Goal: Task Accomplishment & Management: Manage account settings

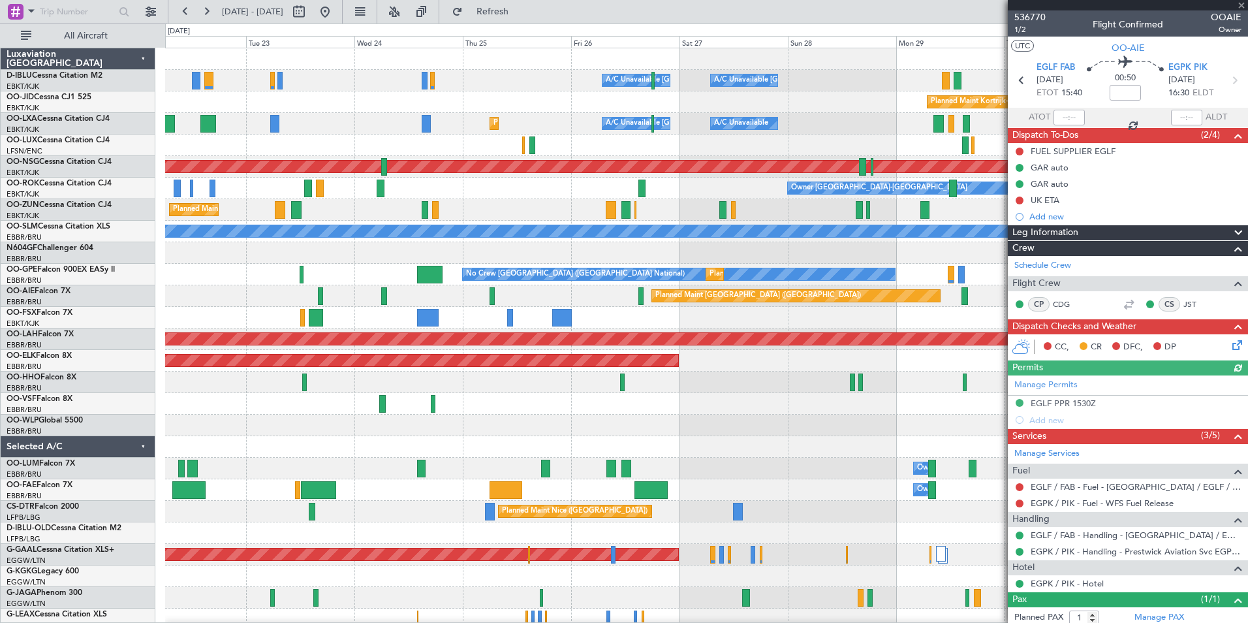
click at [827, 428] on div "A/C Unavailable [GEOGRAPHIC_DATA]-[GEOGRAPHIC_DATA] A/C Unavailable [GEOGRAPHIC…" at bounding box center [706, 457] width 1083 height 819
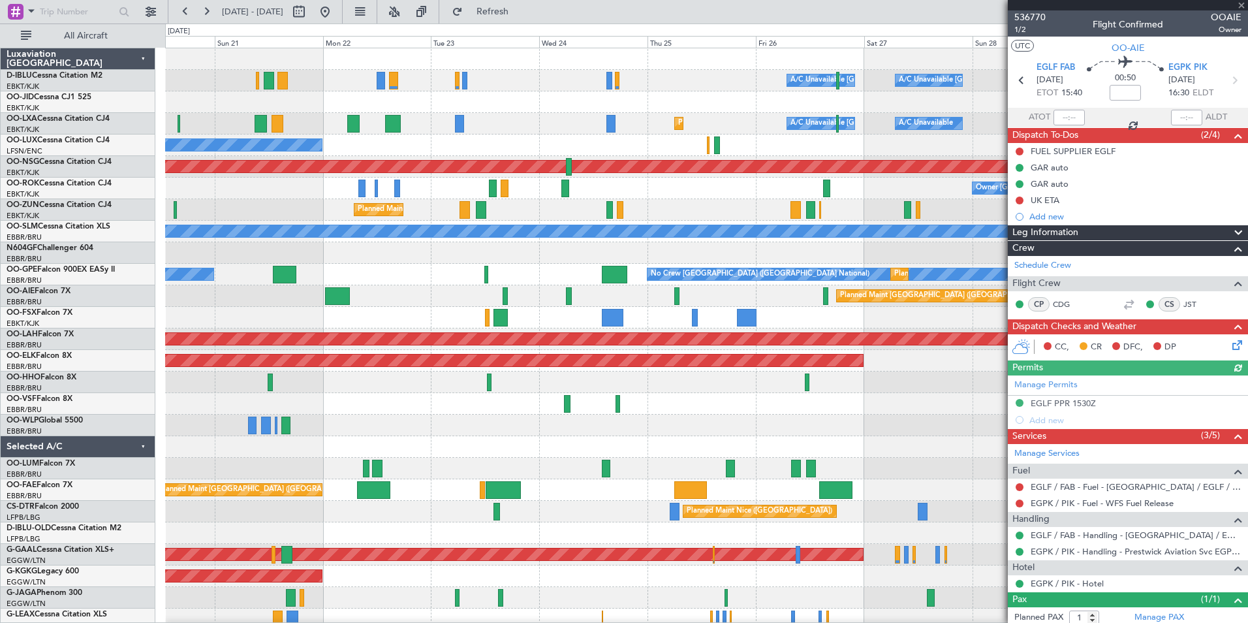
click at [757, 444] on div "A/C Unavailable [GEOGRAPHIC_DATA]-[GEOGRAPHIC_DATA] A/C Unavailable [GEOGRAPHIC…" at bounding box center [706, 457] width 1083 height 819
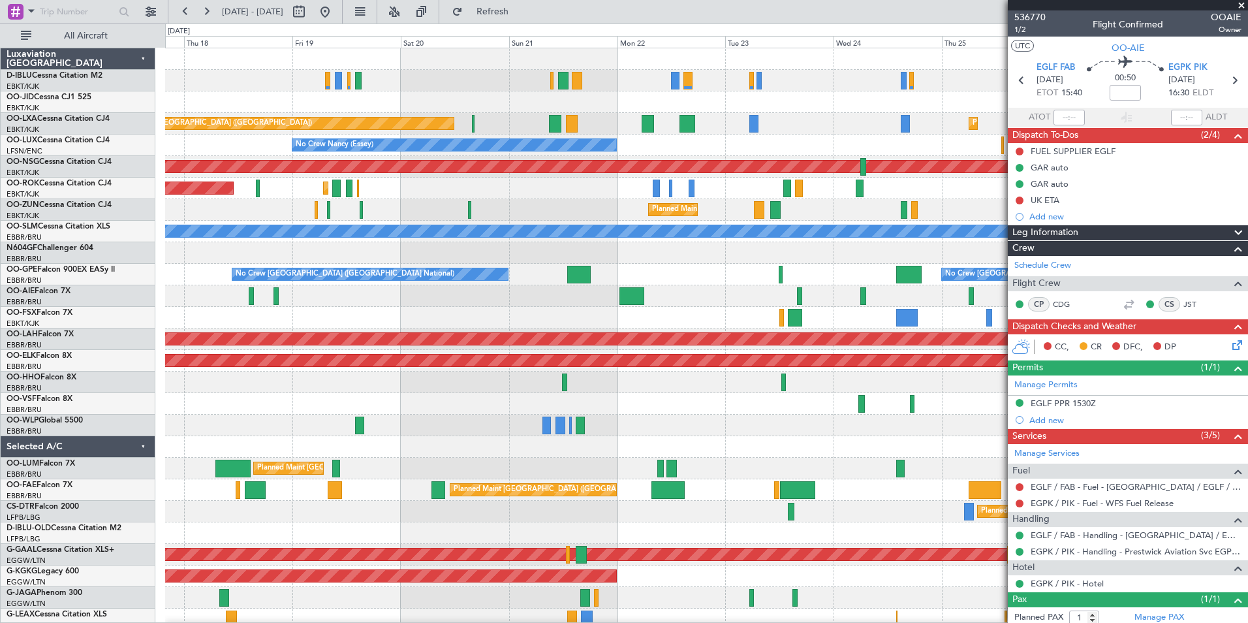
click at [886, 438] on div "A/C Unavailable [GEOGRAPHIC_DATA]-[GEOGRAPHIC_DATA] A/C Unavailable [GEOGRAPHIC…" at bounding box center [706, 457] width 1083 height 819
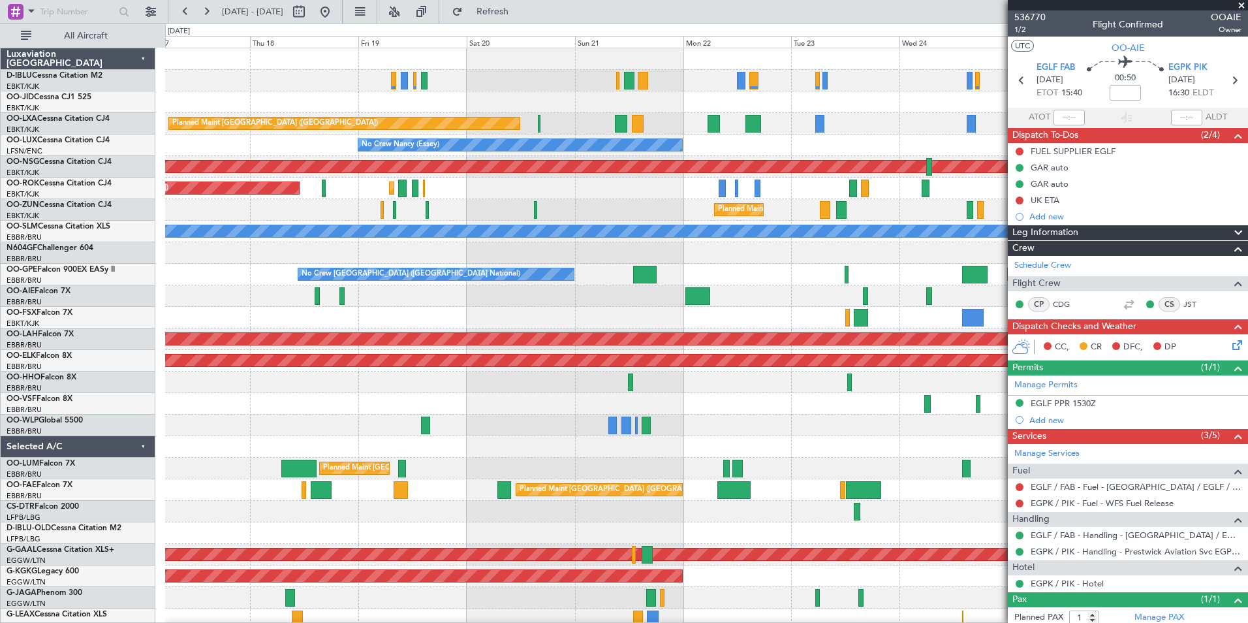
click at [855, 431] on div "A/C Unavailable [GEOGRAPHIC_DATA] ([GEOGRAPHIC_DATA] National) A/C Unavailable …" at bounding box center [706, 457] width 1083 height 819
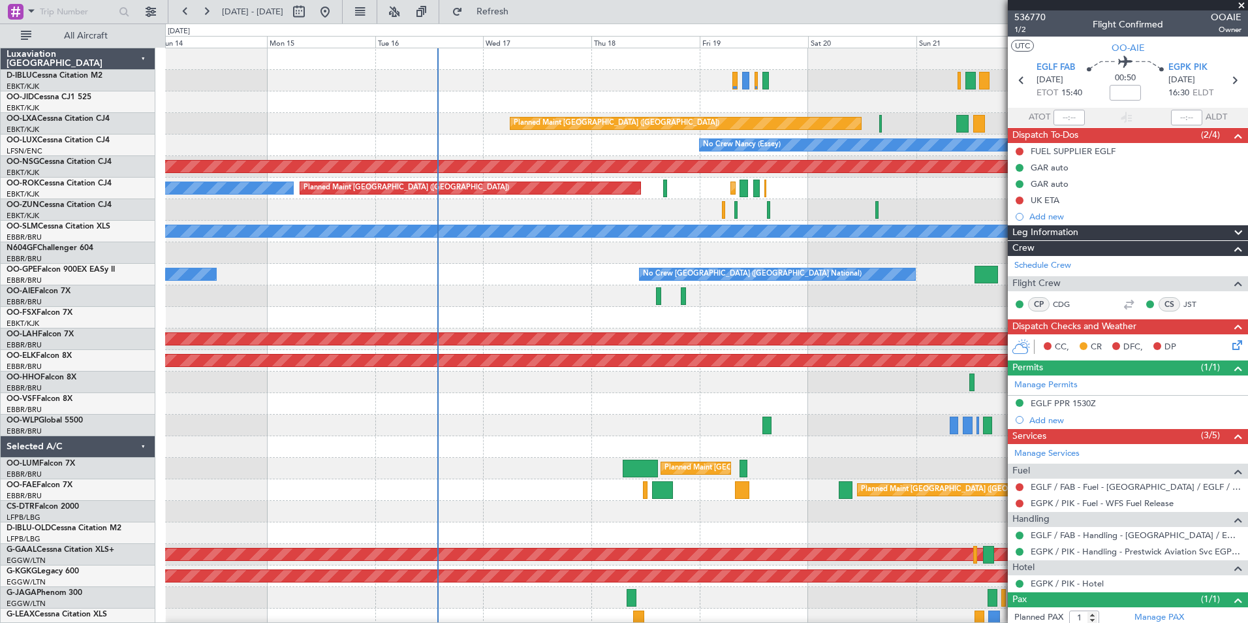
click at [494, 396] on div "A/C Unavailable [GEOGRAPHIC_DATA] ([GEOGRAPHIC_DATA] National) Planned Maint [G…" at bounding box center [706, 457] width 1083 height 819
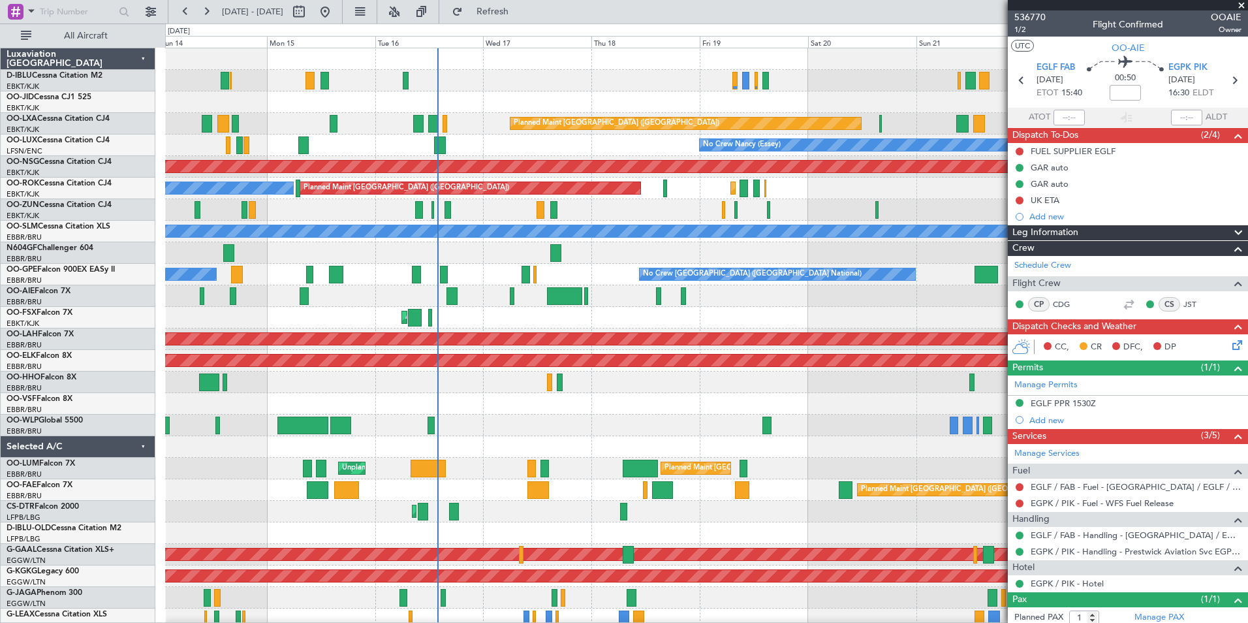
click at [90, 317] on div "A/C Unavailable [GEOGRAPHIC_DATA] ([GEOGRAPHIC_DATA] National) No Crew [GEOGRAP…" at bounding box center [624, 323] width 1248 height 599
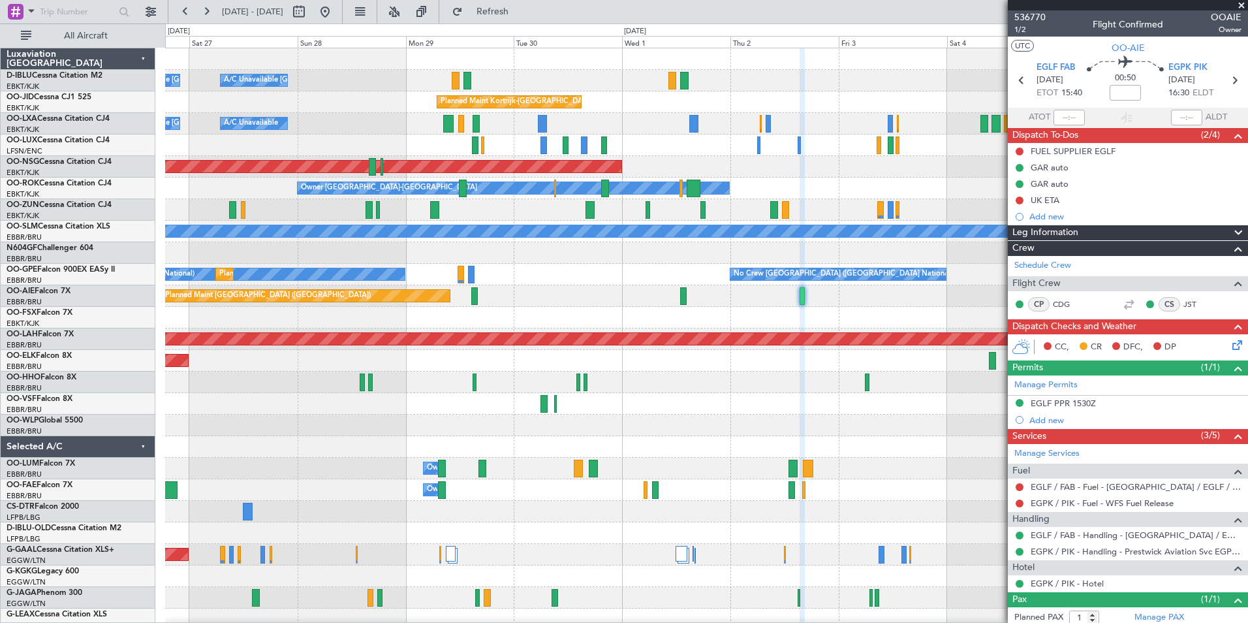
click at [143, 320] on div "A/C Unavailable [GEOGRAPHIC_DATA] ([GEOGRAPHIC_DATA] National) A/C Unavailable …" at bounding box center [624, 323] width 1248 height 599
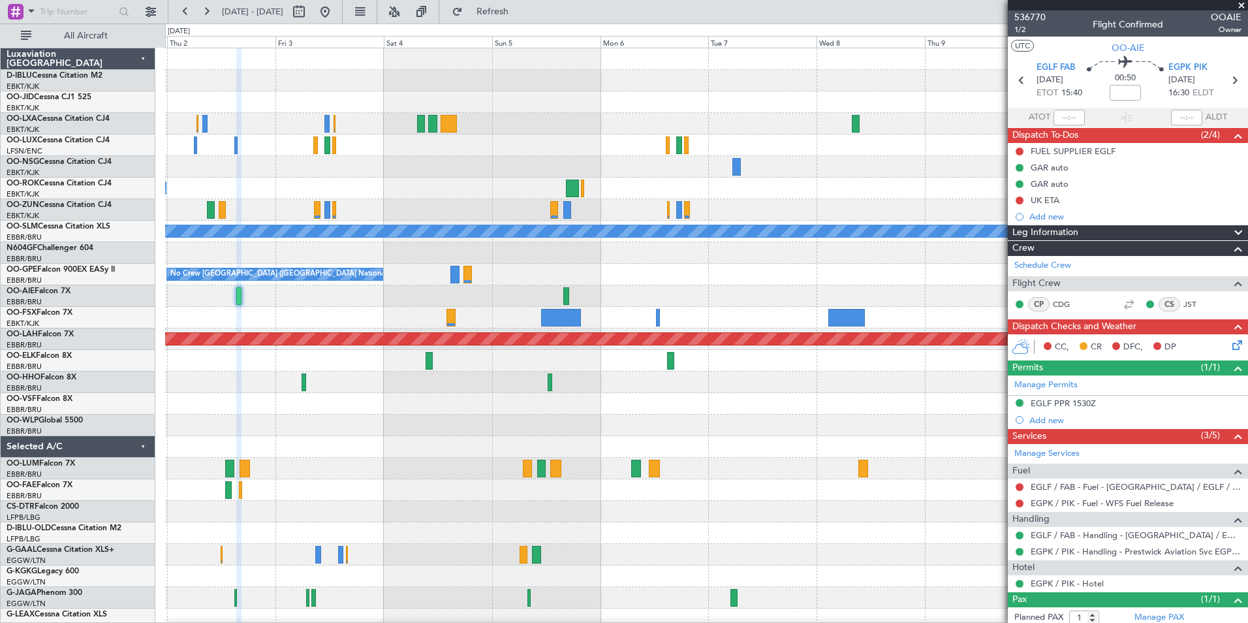
click at [71, 379] on div "Planned Maint Kortrijk-[GEOGRAPHIC_DATA] Planned Maint [GEOGRAPHIC_DATA] ([GEOG…" at bounding box center [624, 323] width 1248 height 599
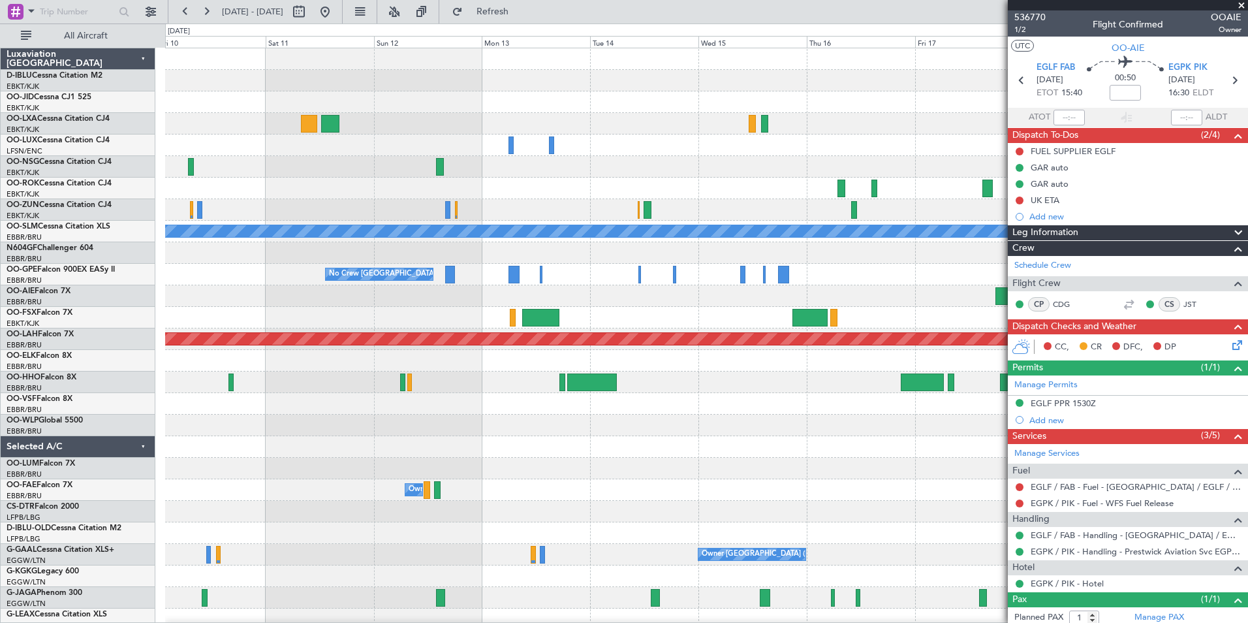
click at [325, 417] on div "A/C Unavailable [GEOGRAPHIC_DATA] No Crew [GEOGRAPHIC_DATA] (Brussels National)…" at bounding box center [706, 457] width 1083 height 819
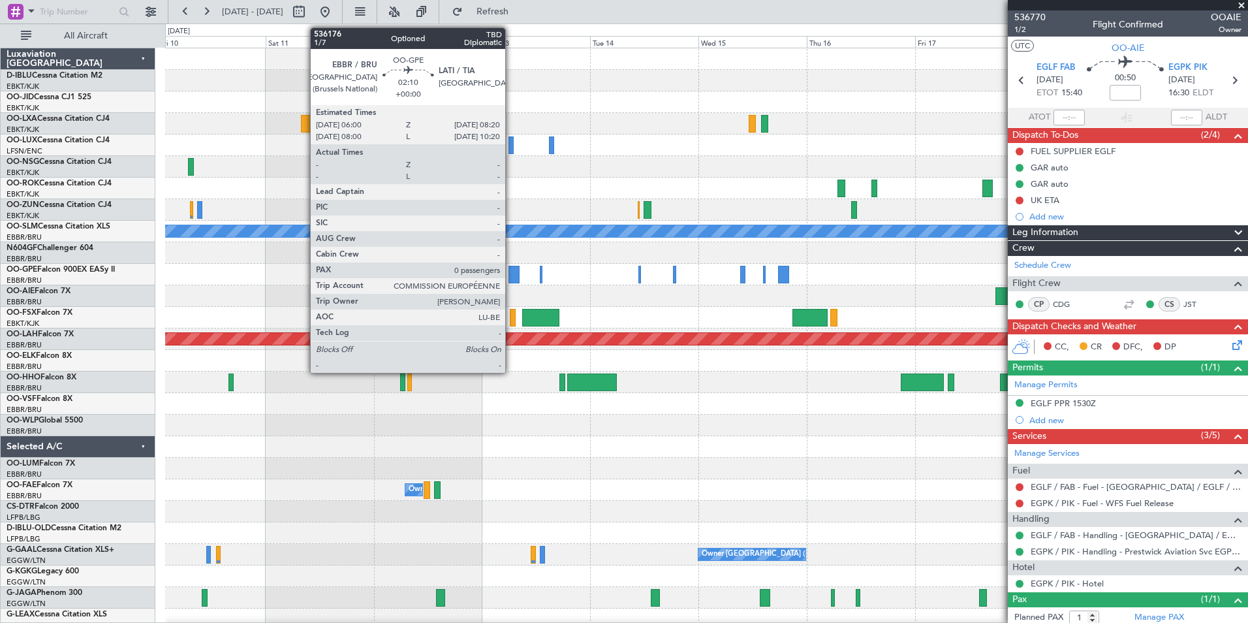
click at [511, 279] on div at bounding box center [514, 275] width 11 height 18
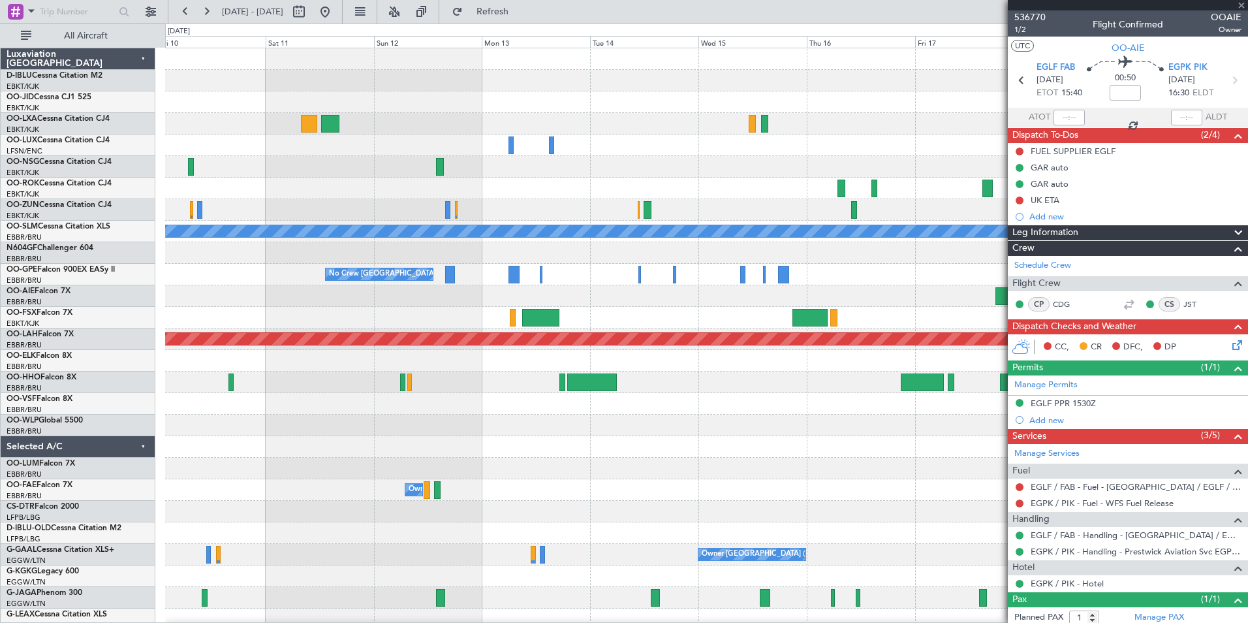
type input "0"
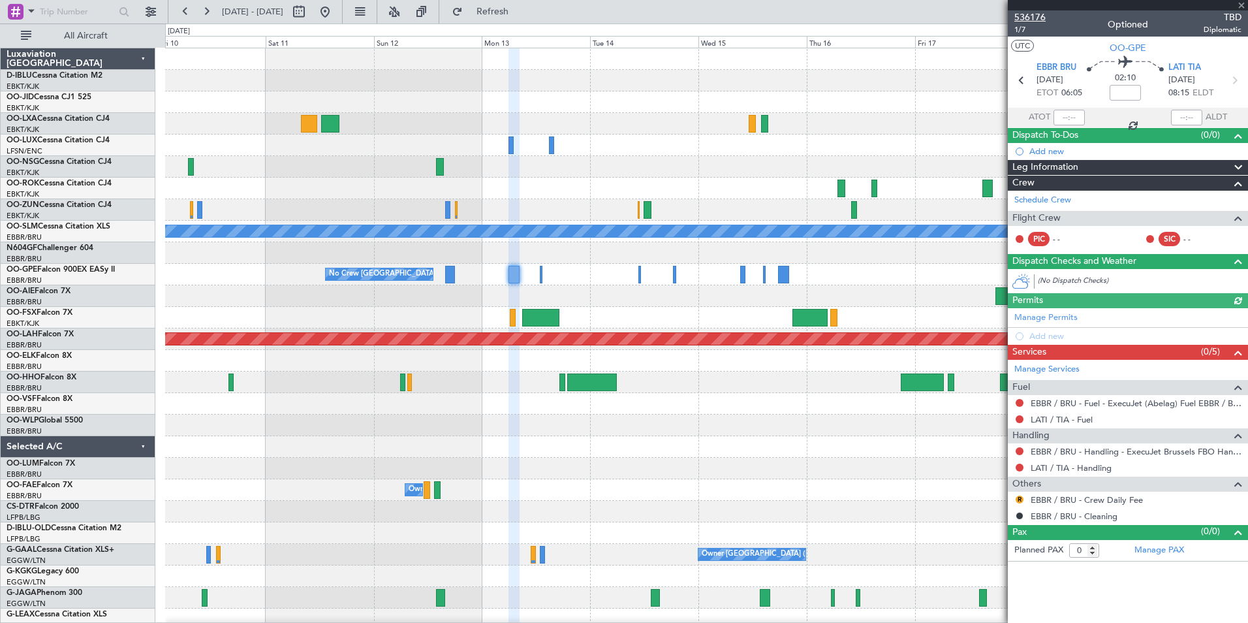
click at [1033, 19] on span "536176" at bounding box center [1030, 17] width 31 height 14
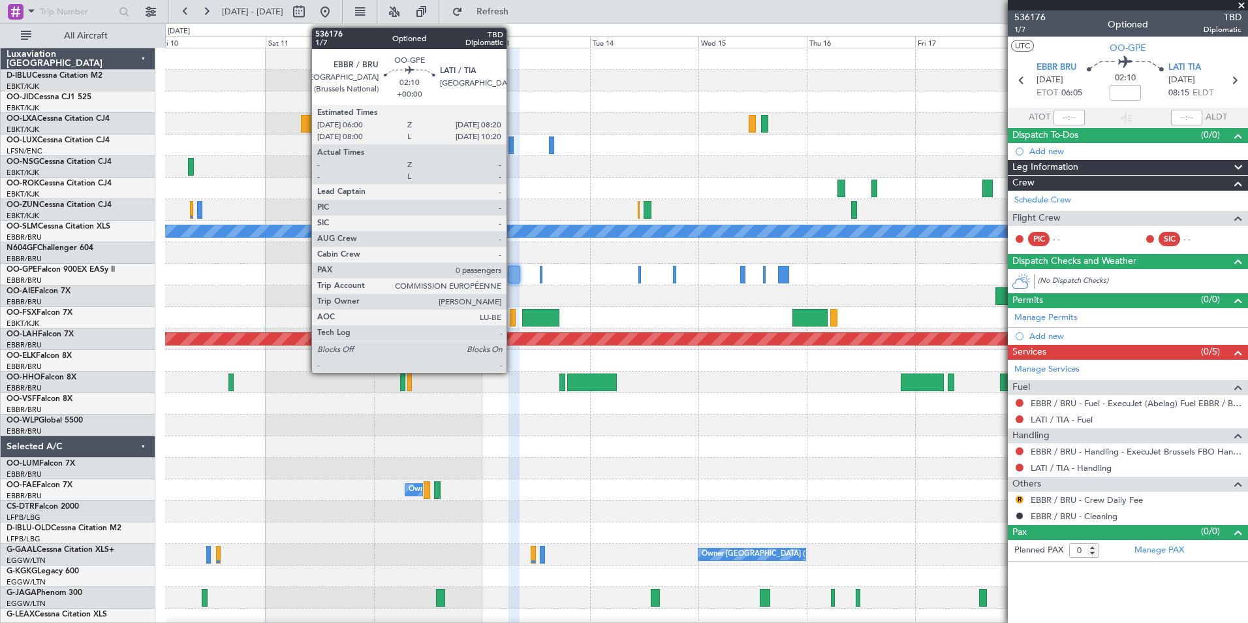
click at [512, 272] on div at bounding box center [514, 275] width 11 height 18
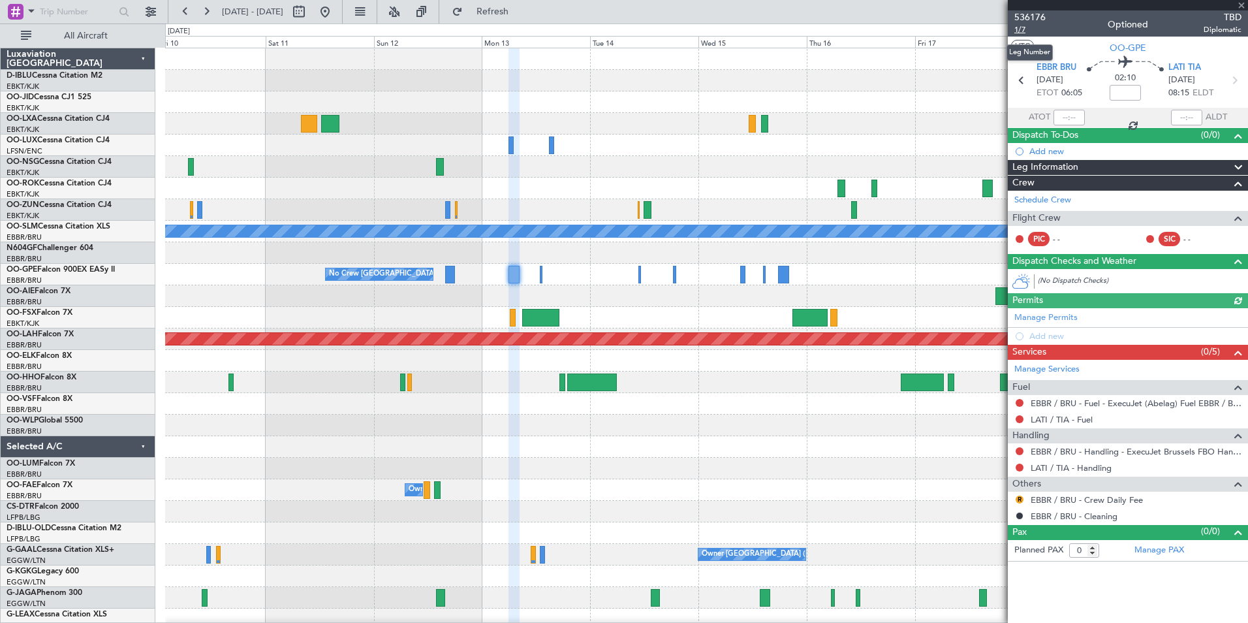
click at [1021, 30] on span "1/7" at bounding box center [1030, 29] width 31 height 11
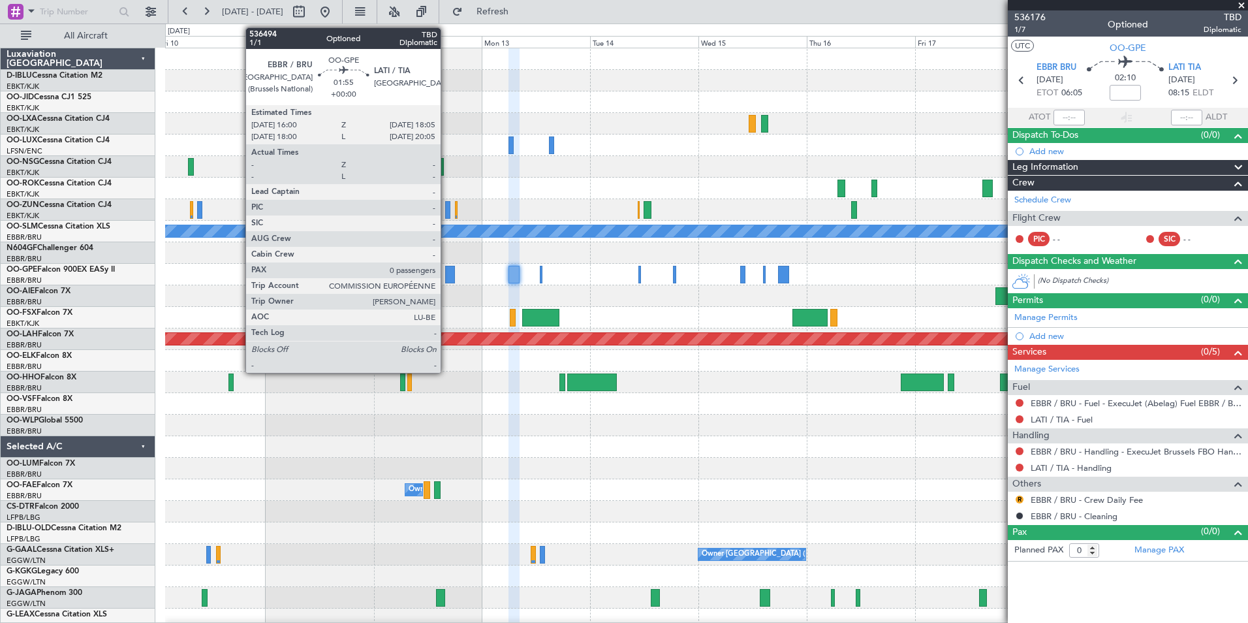
click at [447, 277] on div at bounding box center [450, 275] width 10 height 18
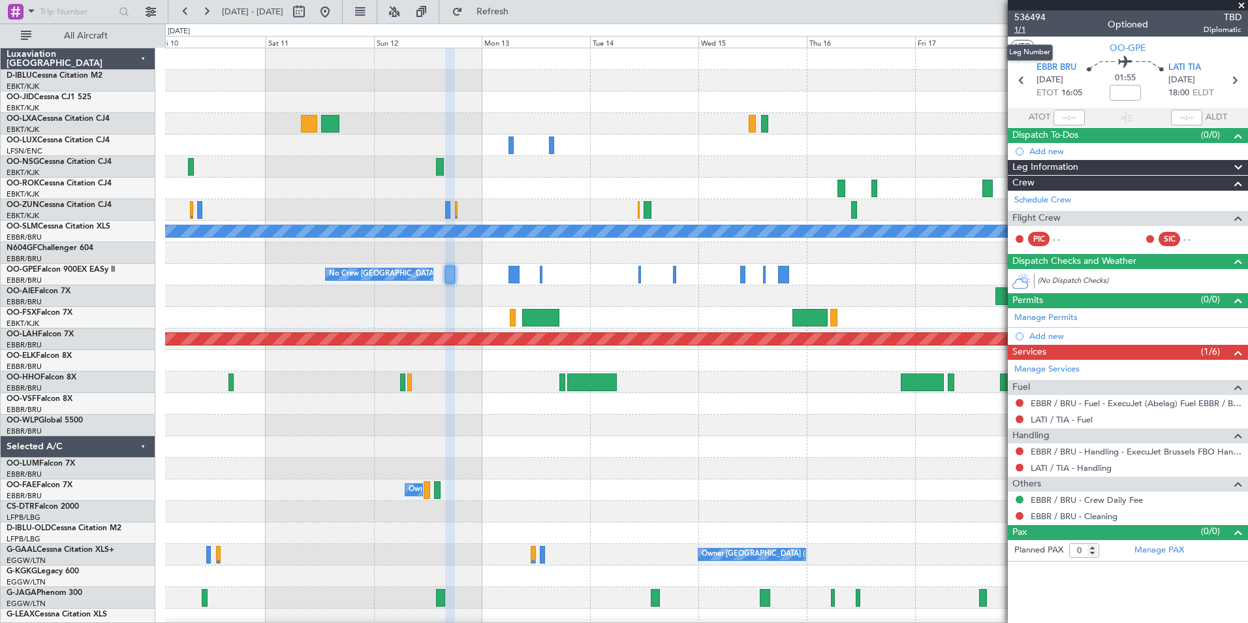
click at [1021, 31] on span "1/1" at bounding box center [1030, 29] width 31 height 11
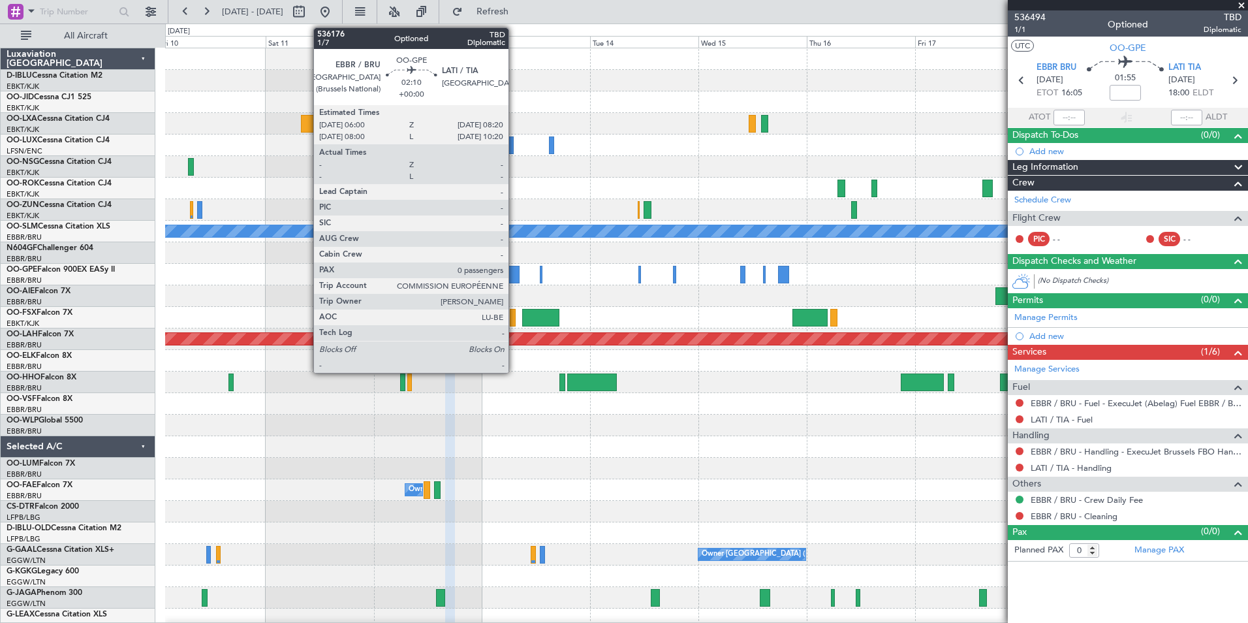
click at [514, 274] on div at bounding box center [514, 275] width 11 height 18
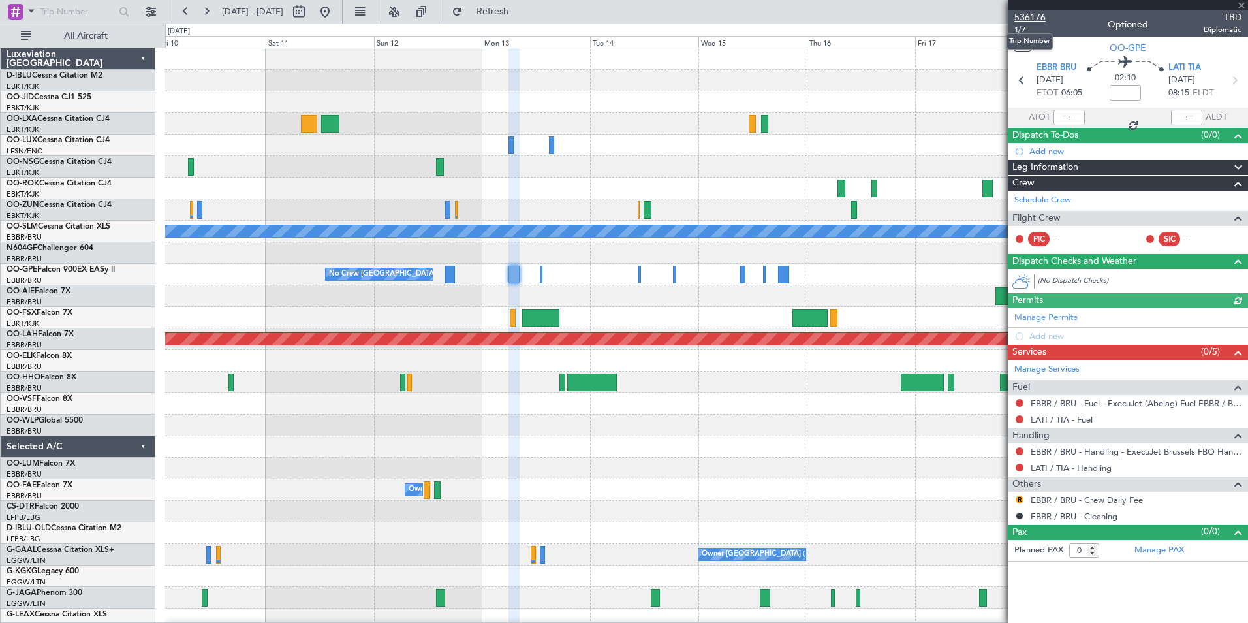
click at [1029, 19] on span "536176" at bounding box center [1030, 17] width 31 height 14
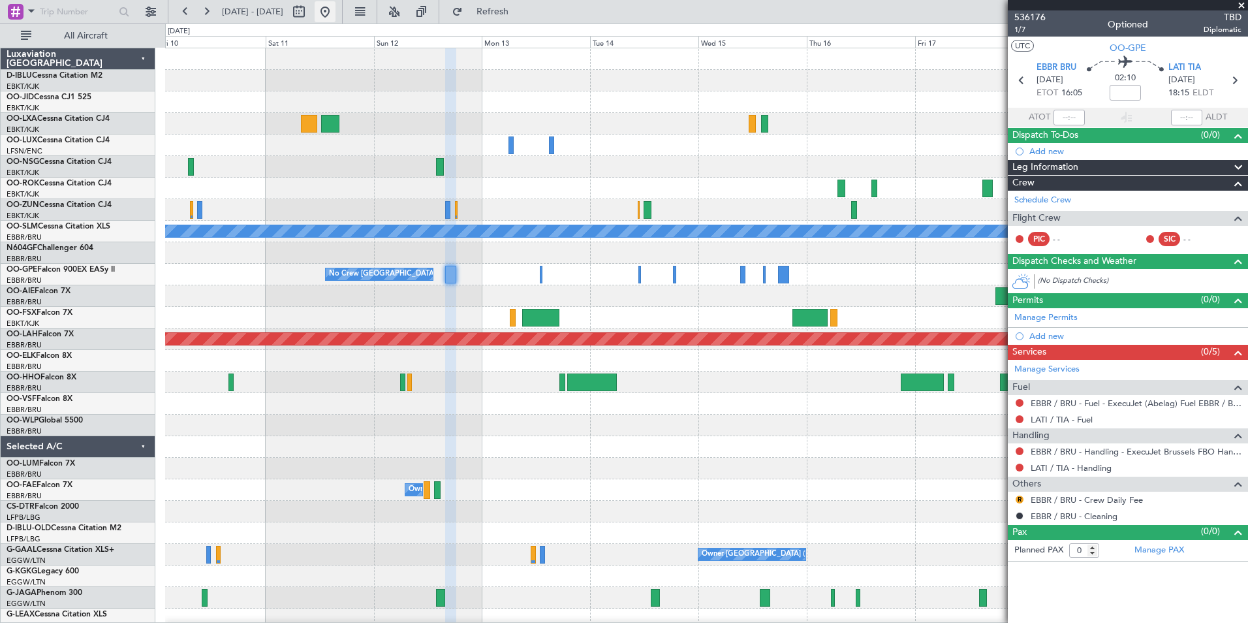
click at [336, 15] on button at bounding box center [325, 11] width 21 height 21
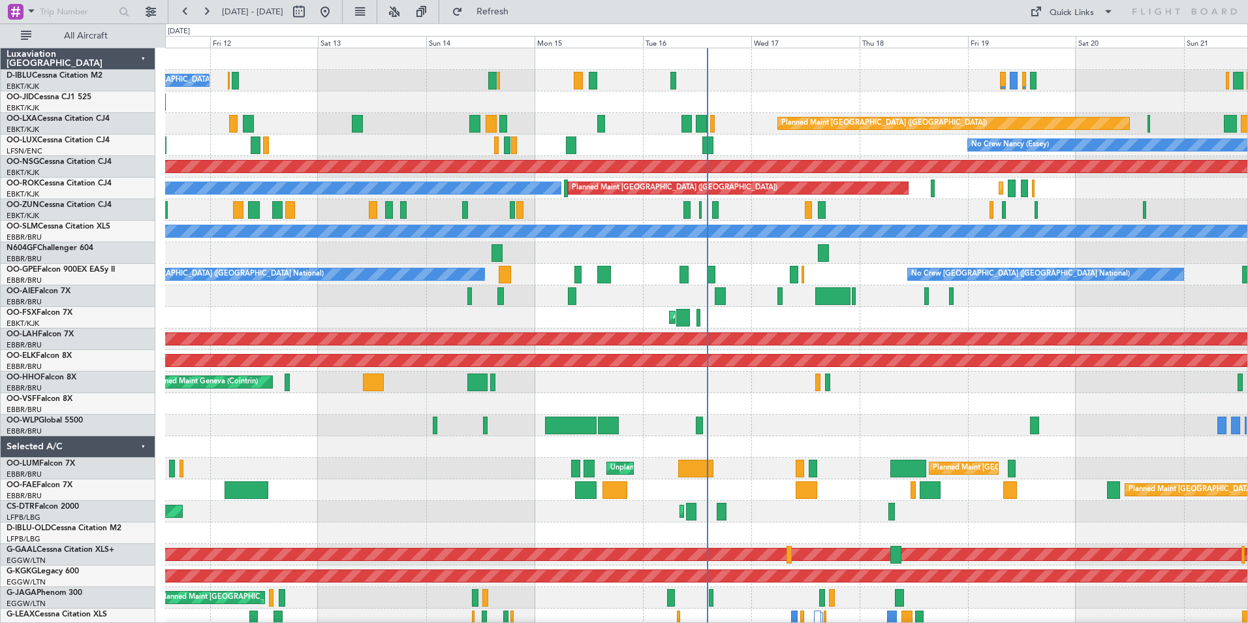
click at [850, 421] on div "No Crew [GEOGRAPHIC_DATA] ([GEOGRAPHIC_DATA] National) Planned Maint [GEOGRAPHI…" at bounding box center [706, 479] width 1083 height 862
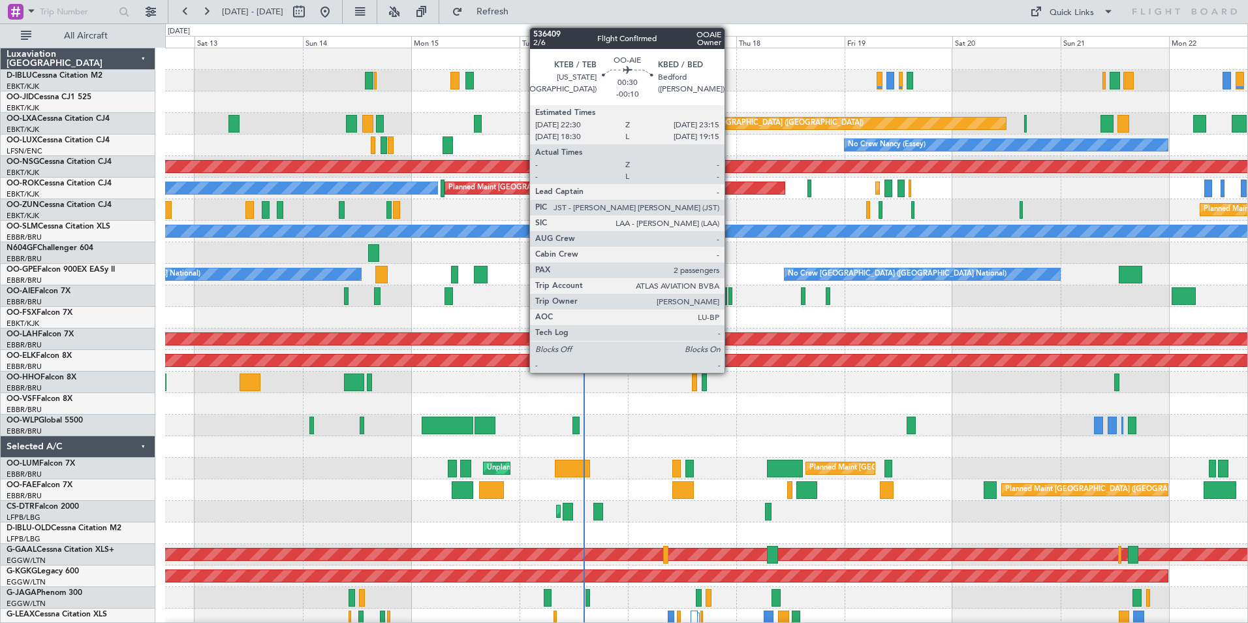
click at [731, 296] on div at bounding box center [731, 296] width 4 height 18
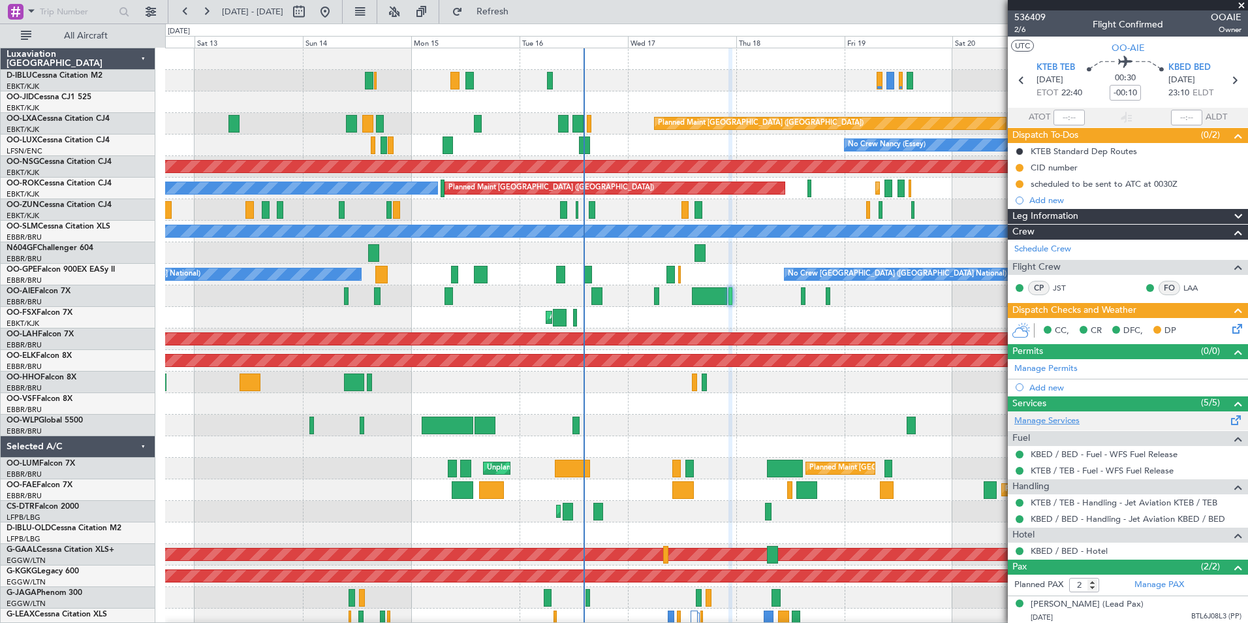
click at [1066, 426] on link "Manage Services" at bounding box center [1047, 421] width 65 height 13
click at [1074, 524] on div "KBED / BED - Handling - Jet Aviation KBED / BED" at bounding box center [1128, 519] width 240 height 16
click at [1064, 517] on link "KBED / BED - Handling - Jet Aviation KBED / BED" at bounding box center [1128, 518] width 195 height 11
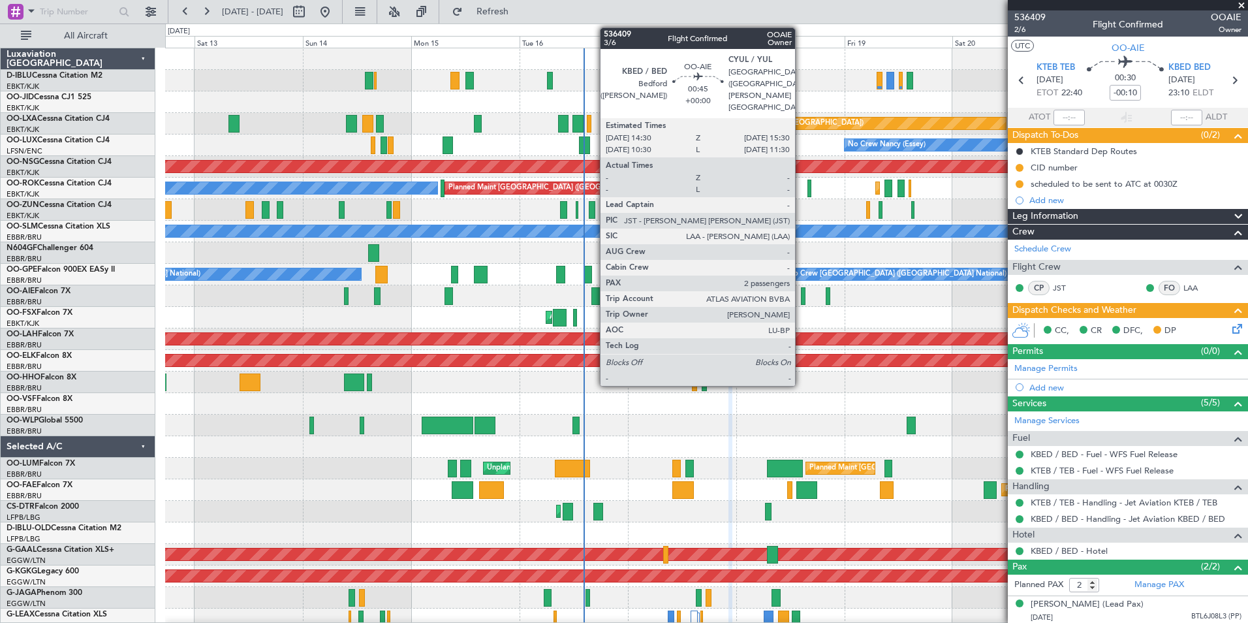
click at [801, 296] on div at bounding box center [803, 296] width 5 height 18
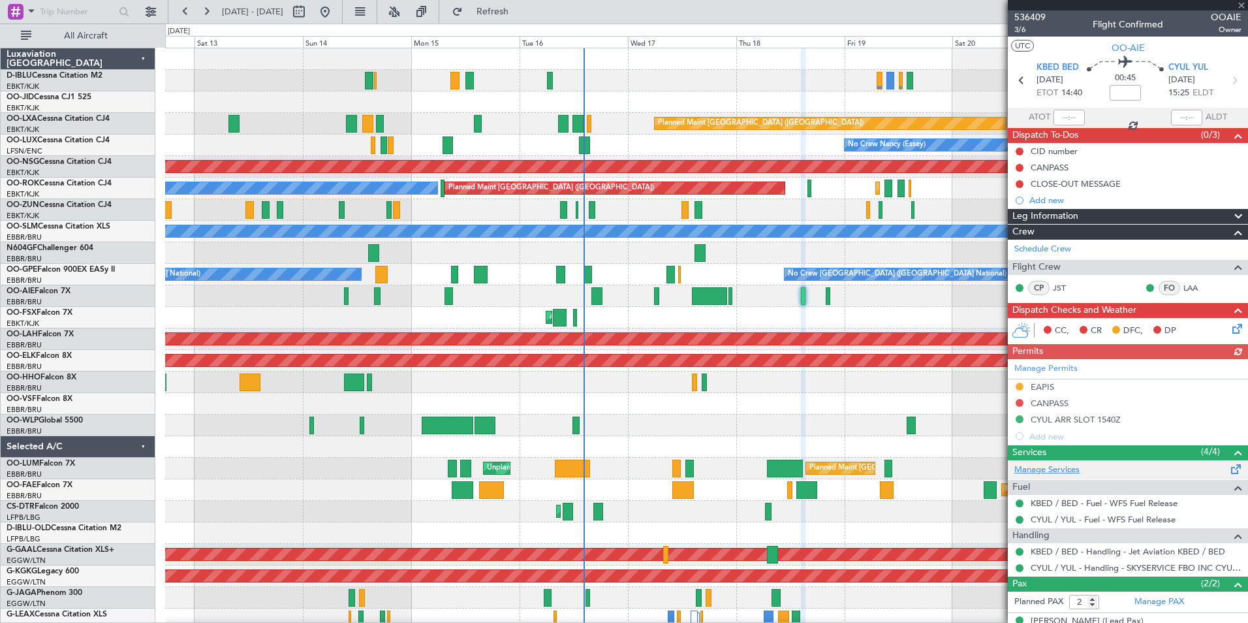
click at [1060, 468] on link "Manage Services" at bounding box center [1047, 470] width 65 height 13
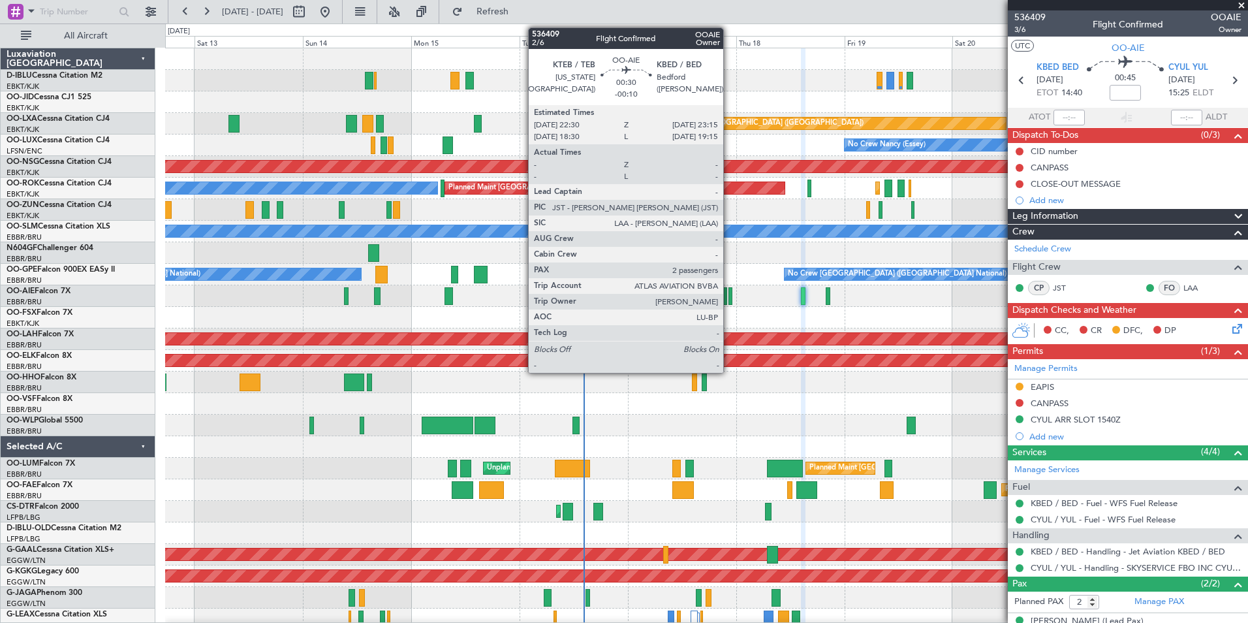
click at [729, 301] on div at bounding box center [731, 296] width 4 height 18
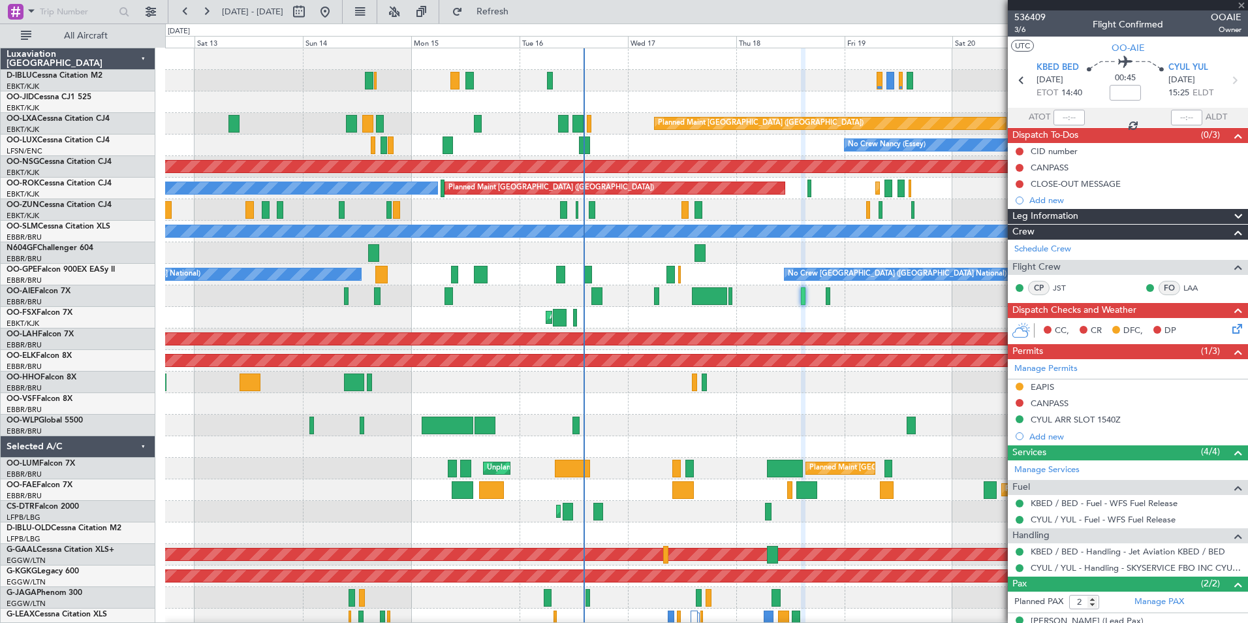
type input "-00:10"
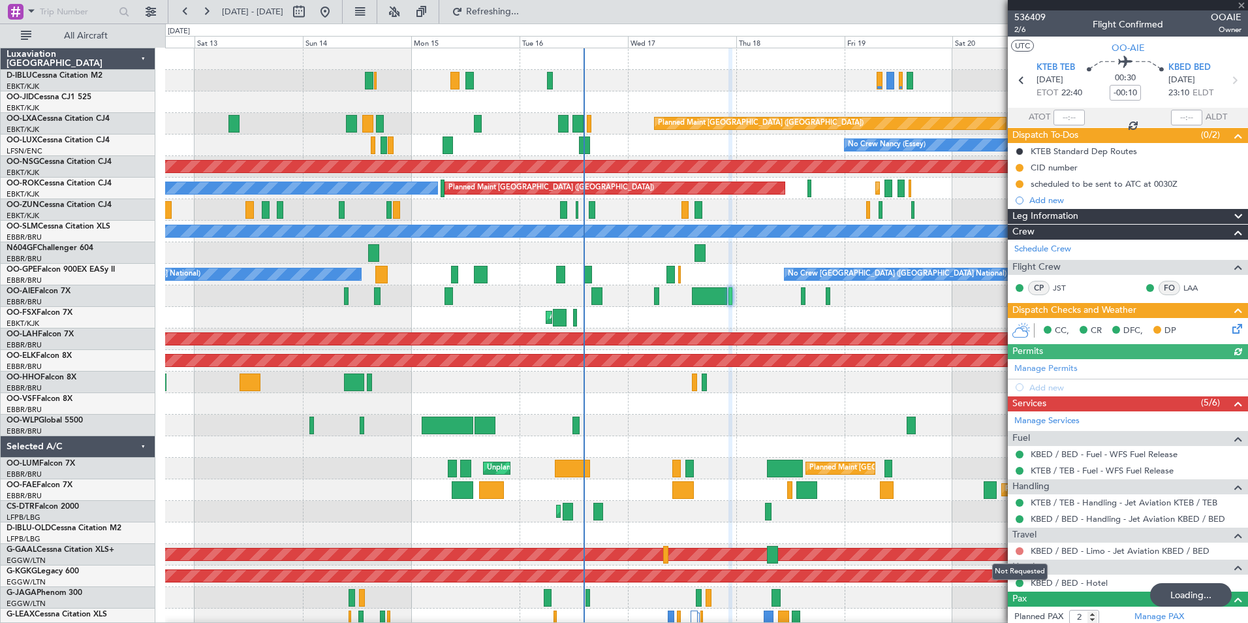
click at [1020, 547] on button at bounding box center [1020, 551] width 8 height 8
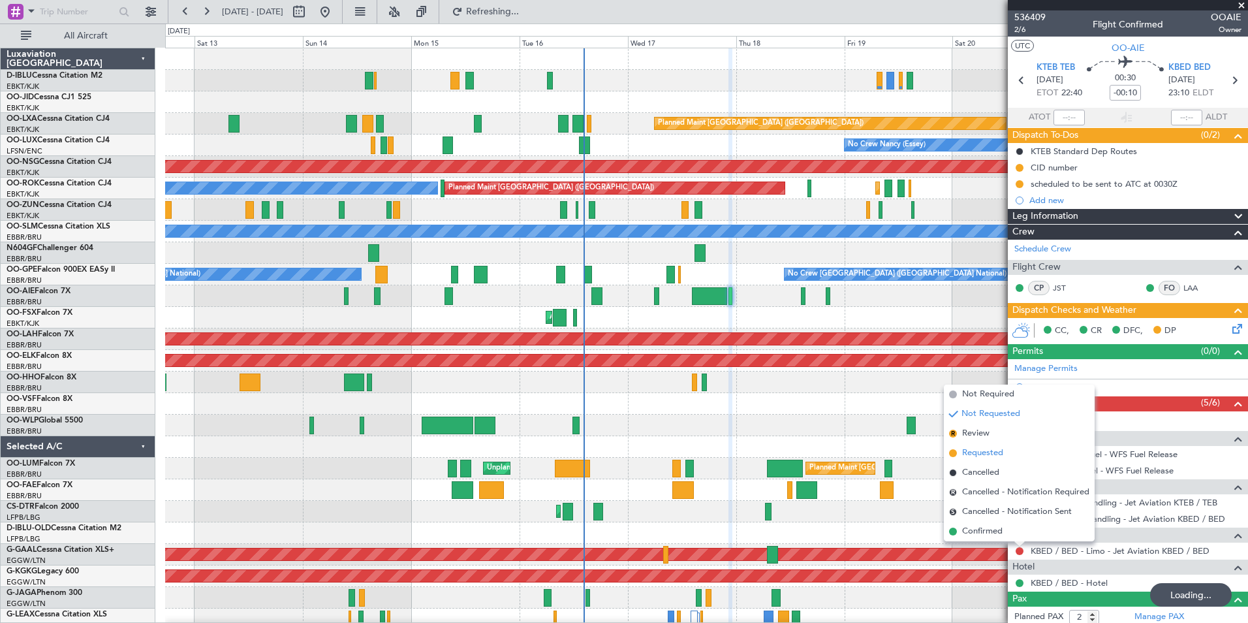
click at [970, 455] on span "Requested" at bounding box center [982, 453] width 41 height 13
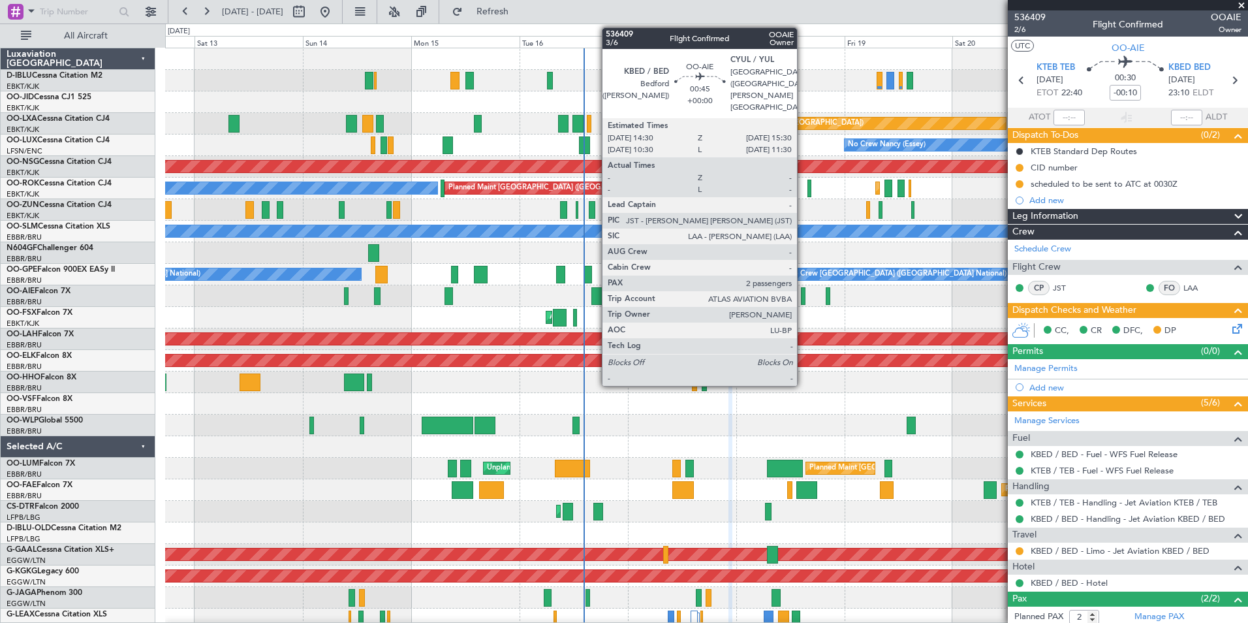
click at [803, 293] on div at bounding box center [803, 296] width 5 height 18
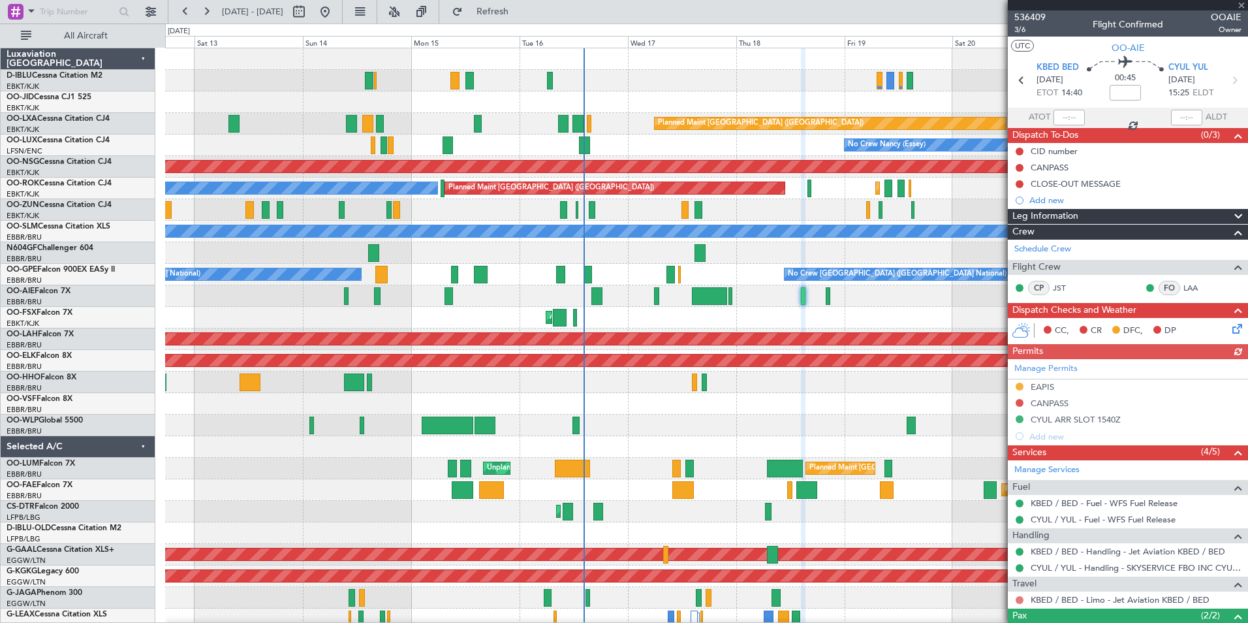
click at [1018, 601] on button at bounding box center [1020, 600] width 8 height 8
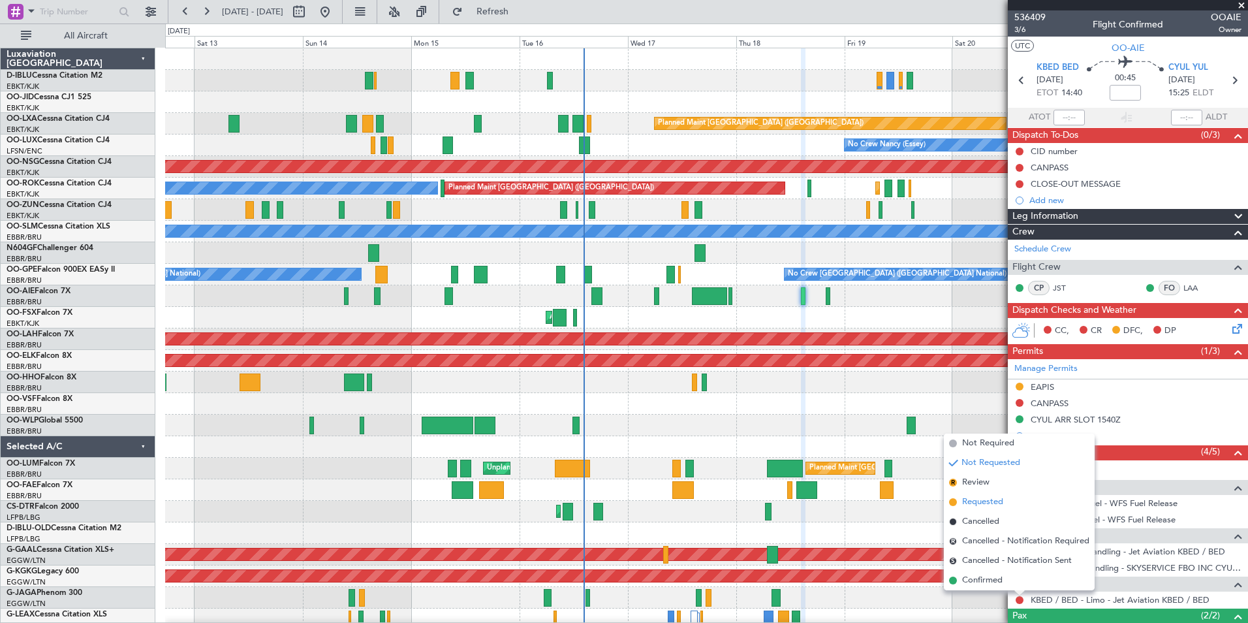
click at [976, 498] on span "Requested" at bounding box center [982, 502] width 41 height 13
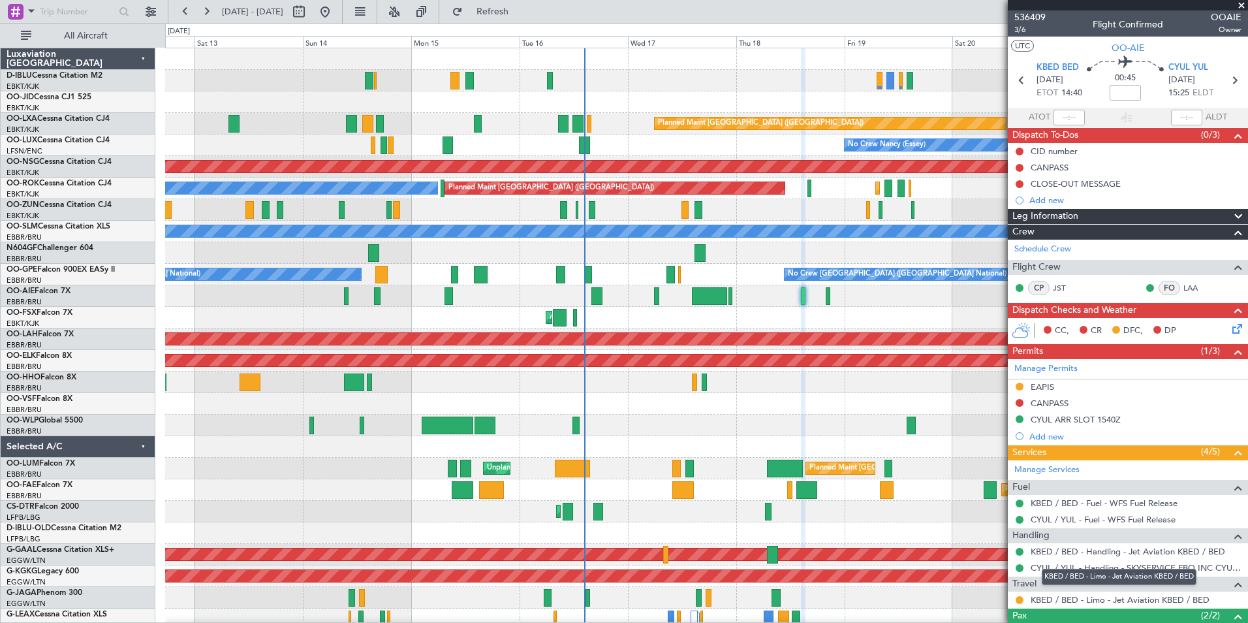
click at [1079, 566] on mat-tooltip-component "KBED / BED - Limo - Jet Aviation KBED / BED" at bounding box center [1119, 577] width 173 height 35
click at [1113, 567] on mat-tooltip-component "In Progress" at bounding box center [1124, 559] width 61 height 35
click at [1043, 569] on link "CYUL / YUL - Handling - SKYSERVICE FBO INC CYUL / YUL" at bounding box center [1136, 567] width 211 height 11
click at [1065, 473] on link "Manage Services" at bounding box center [1047, 470] width 65 height 13
click at [1094, 567] on link "CYUL / YUL - Handling - SKYSERVICE FBO INC CYUL / YUL" at bounding box center [1136, 567] width 211 height 11
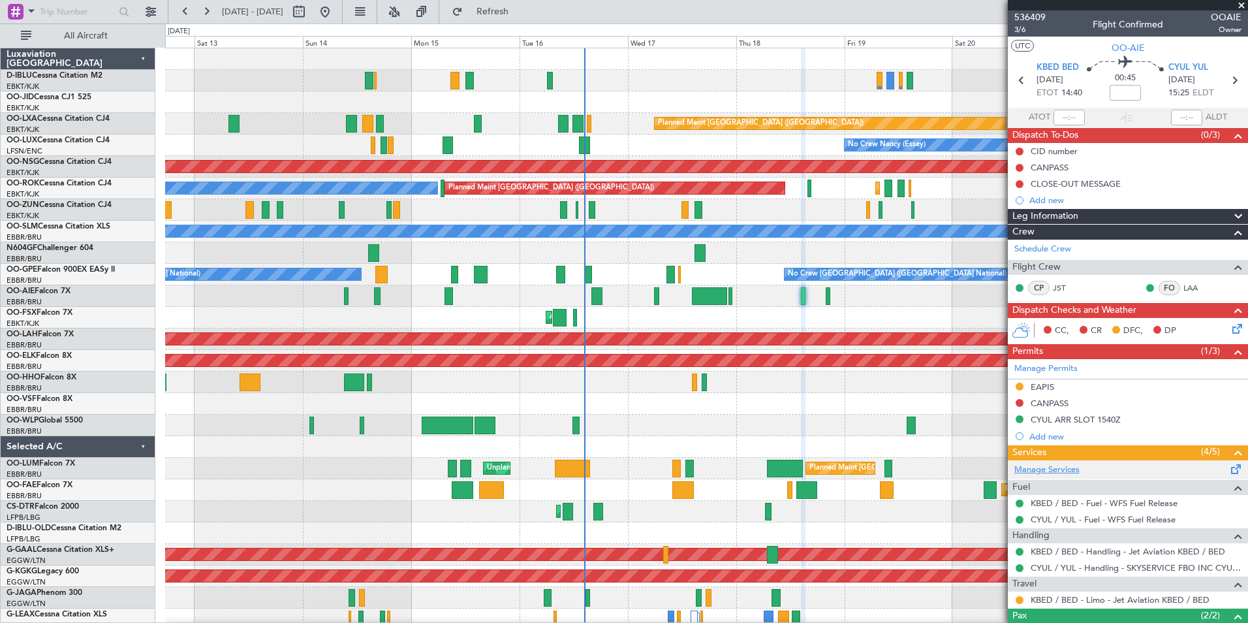
click at [1064, 473] on link "Manage Services" at bounding box center [1047, 470] width 65 height 13
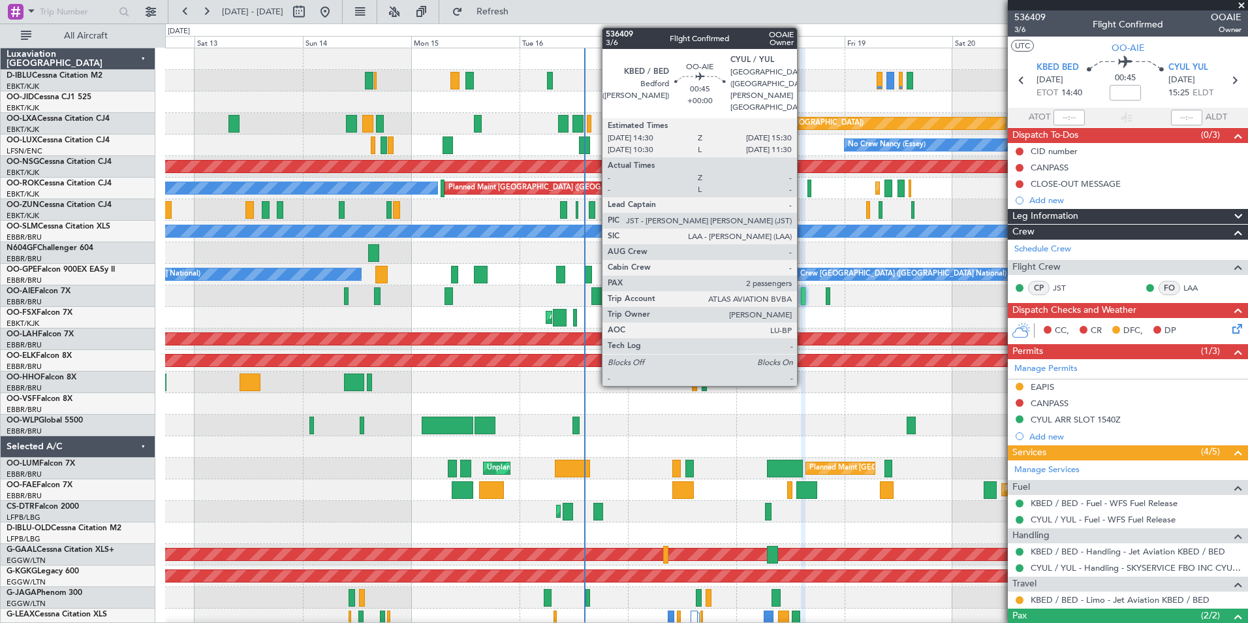
click at [803, 296] on div at bounding box center [803, 296] width 5 height 18
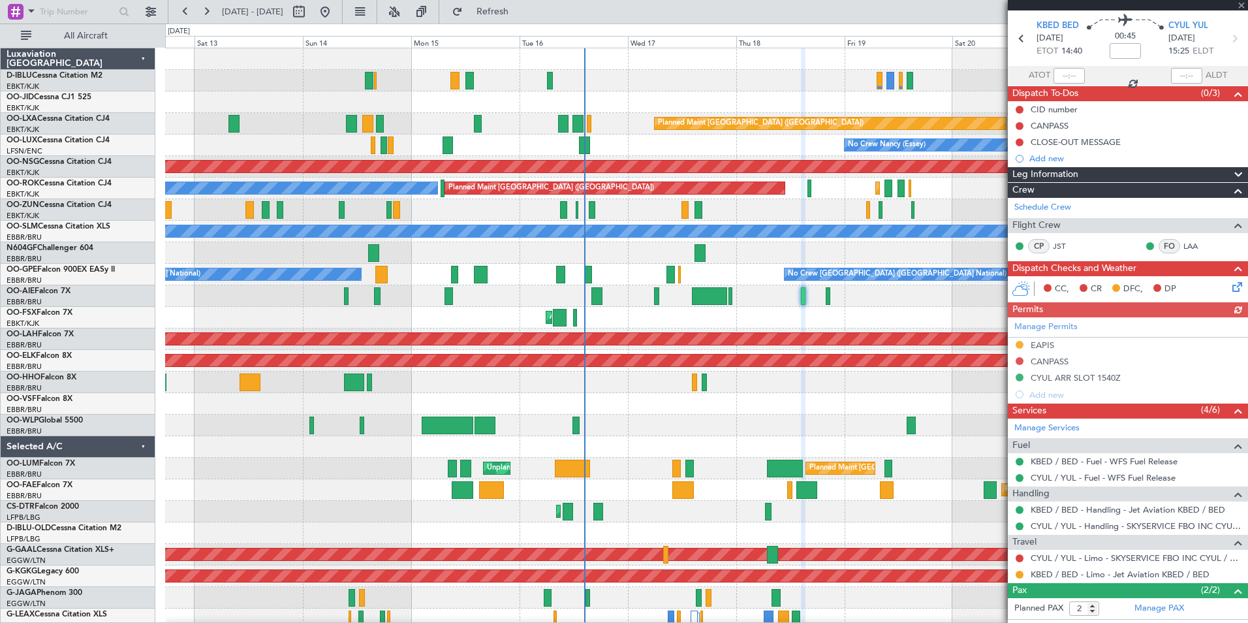
scroll to position [65, 0]
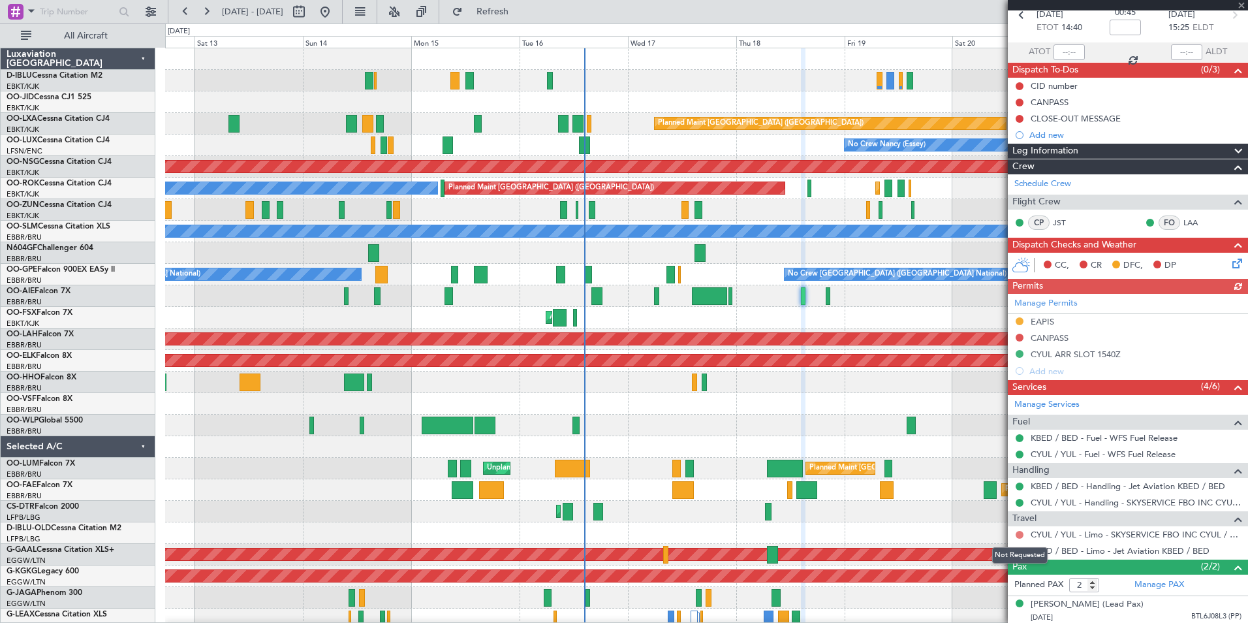
click at [1020, 534] on button at bounding box center [1020, 535] width 8 height 8
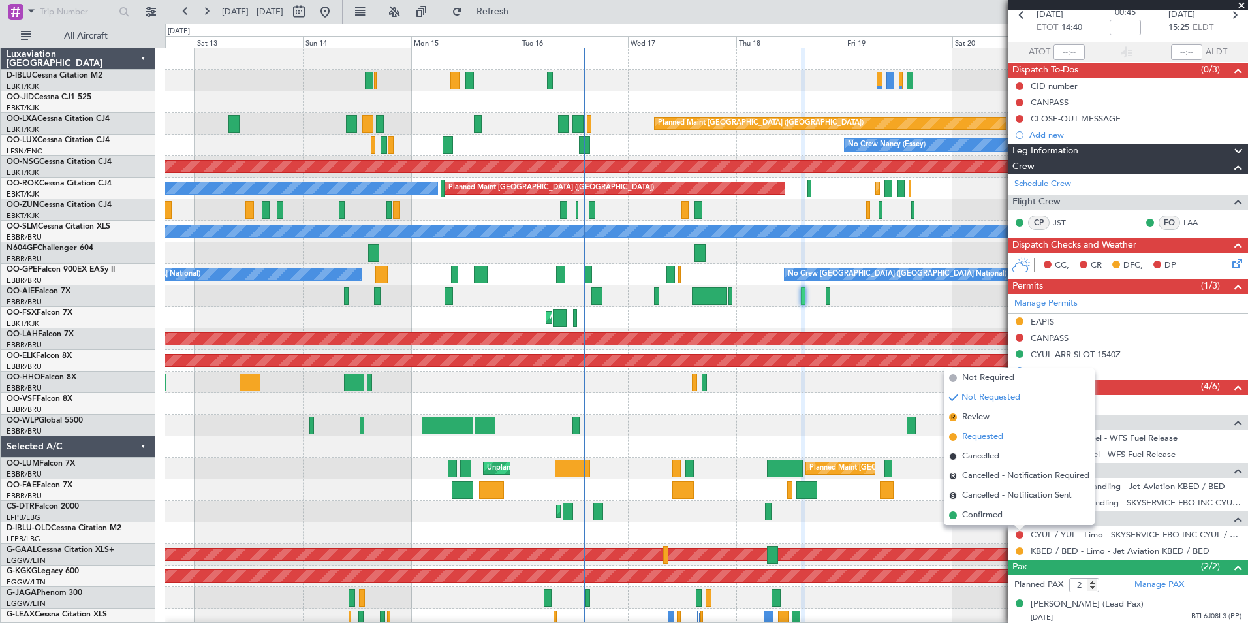
click at [978, 434] on span "Requested" at bounding box center [982, 436] width 41 height 13
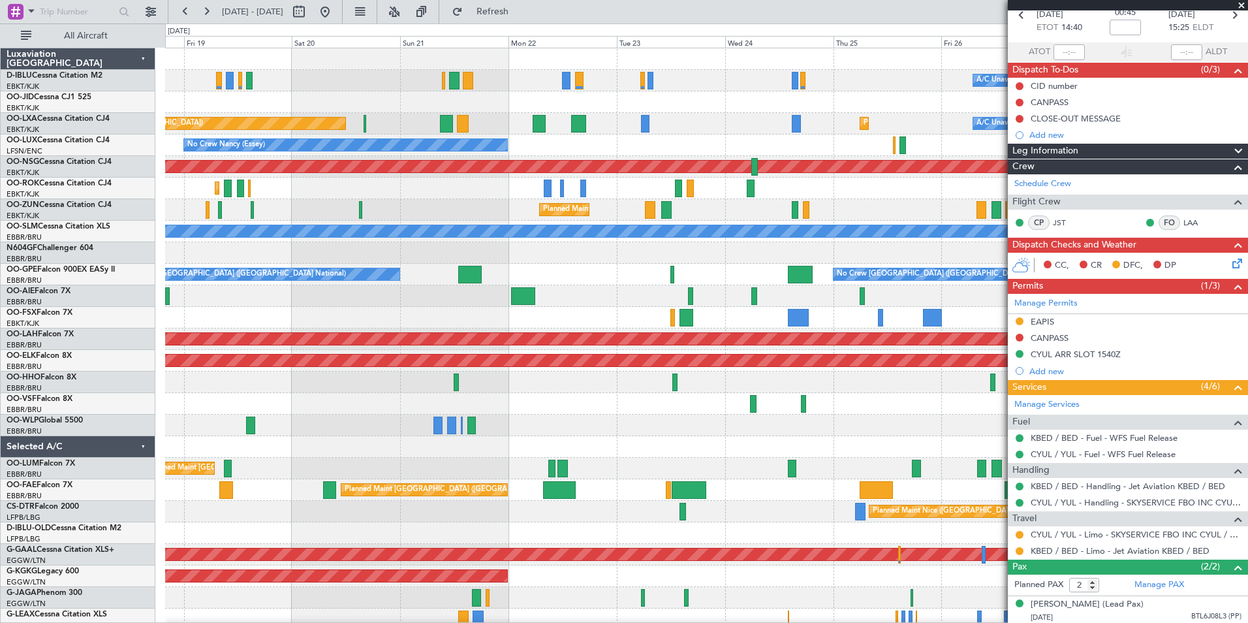
click at [270, 414] on div at bounding box center [706, 404] width 1083 height 22
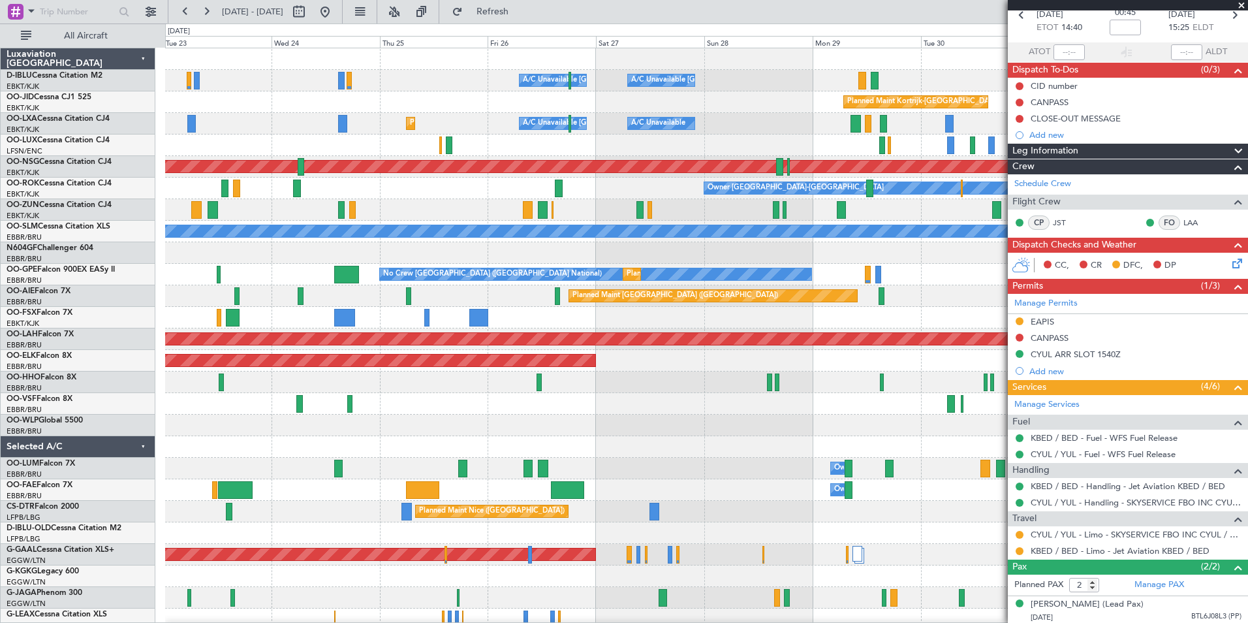
click at [239, 408] on div "A/C Unavailable [GEOGRAPHIC_DATA] ([GEOGRAPHIC_DATA] National) A/C Unavailable …" at bounding box center [706, 479] width 1083 height 862
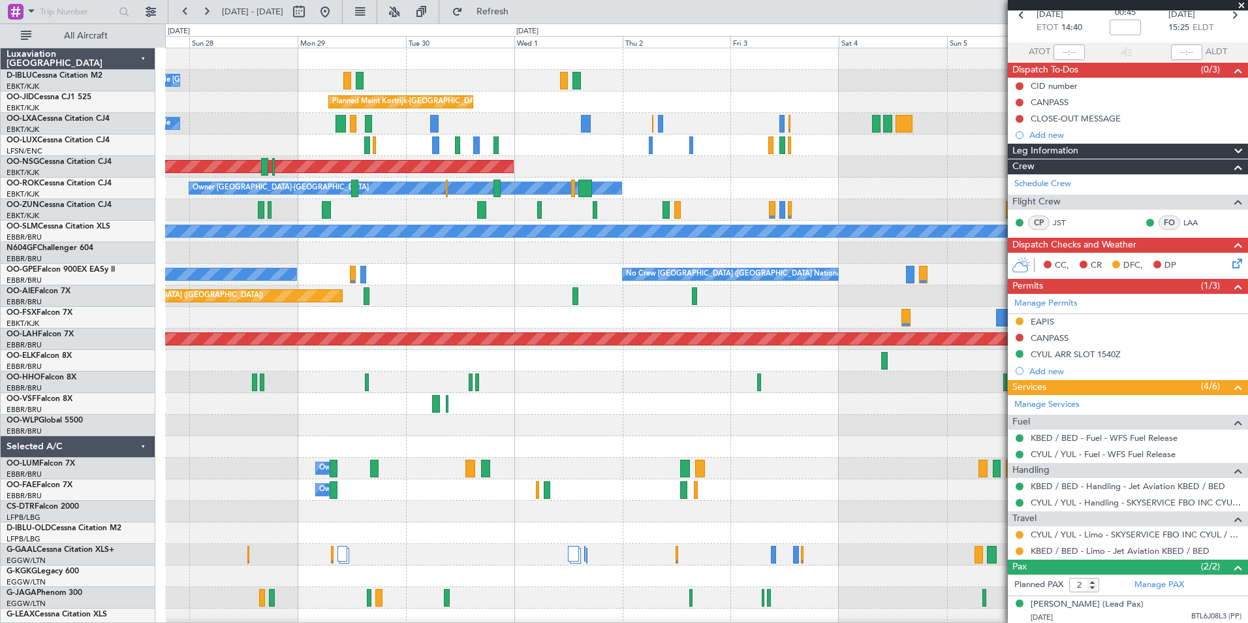
click at [252, 423] on div "A/C Unavailable [GEOGRAPHIC_DATA]-[GEOGRAPHIC_DATA] A/C Unavailable [GEOGRAPHIC…" at bounding box center [706, 479] width 1083 height 862
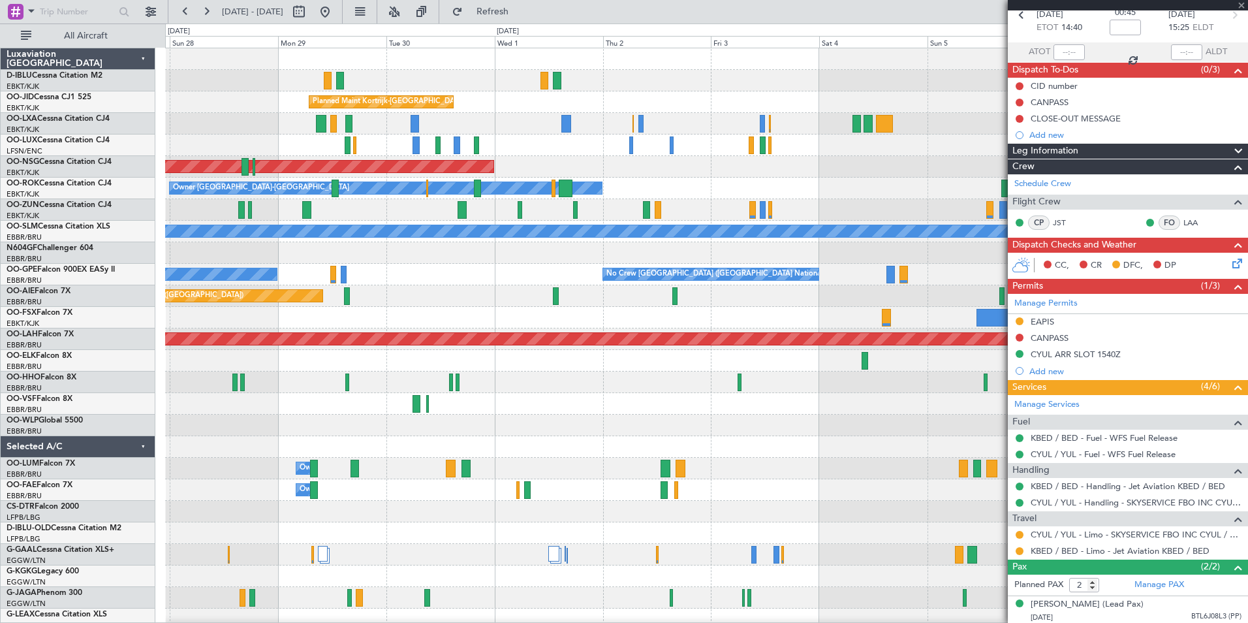
type input "1"
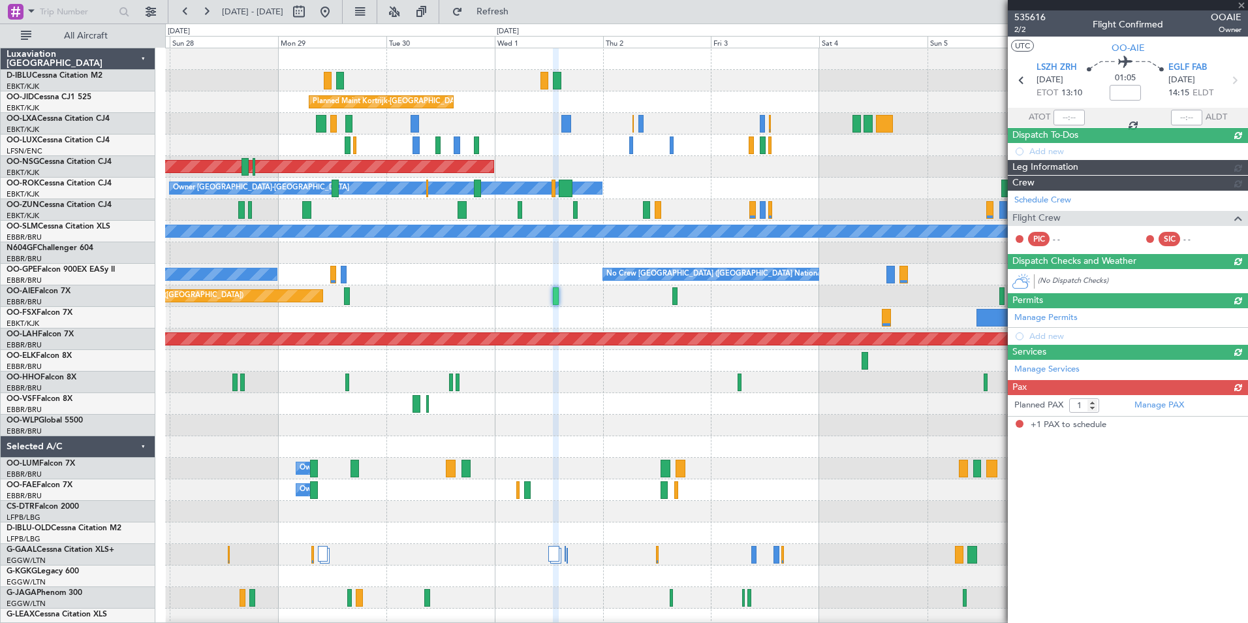
scroll to position [0, 0]
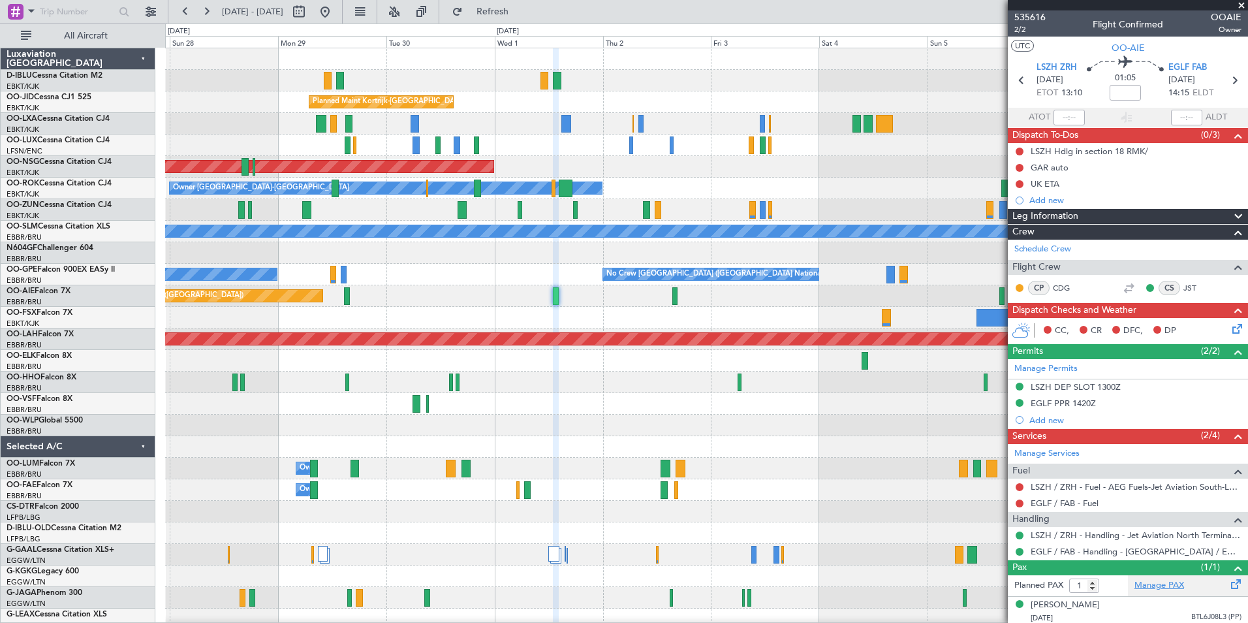
click at [1143, 590] on link "Manage PAX" at bounding box center [1160, 585] width 50 height 13
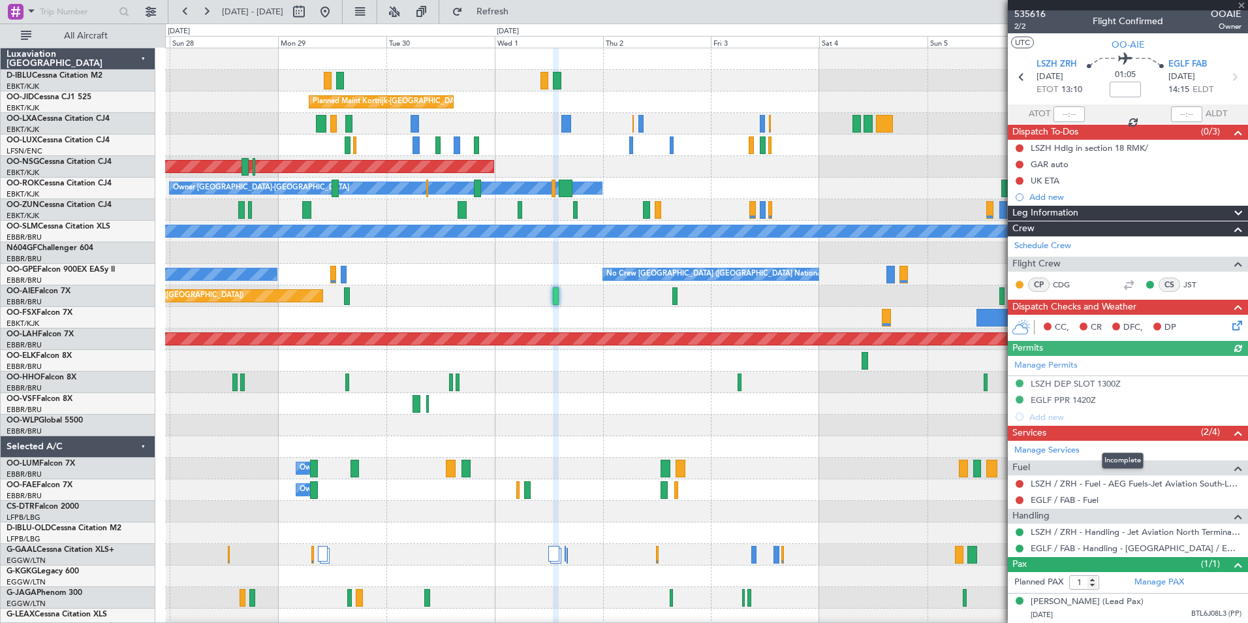
scroll to position [16, 0]
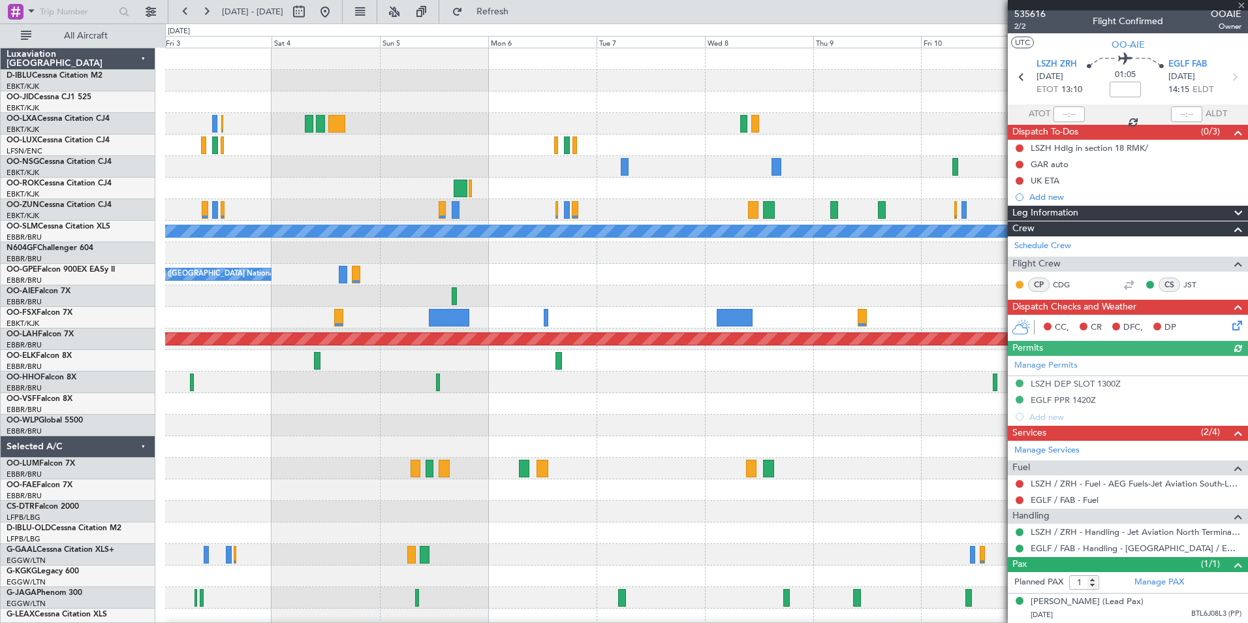
click at [208, 415] on div "Planned Maint Kortrijk-[GEOGRAPHIC_DATA] Planned Maint [GEOGRAPHIC_DATA] ([GEOG…" at bounding box center [706, 457] width 1083 height 819
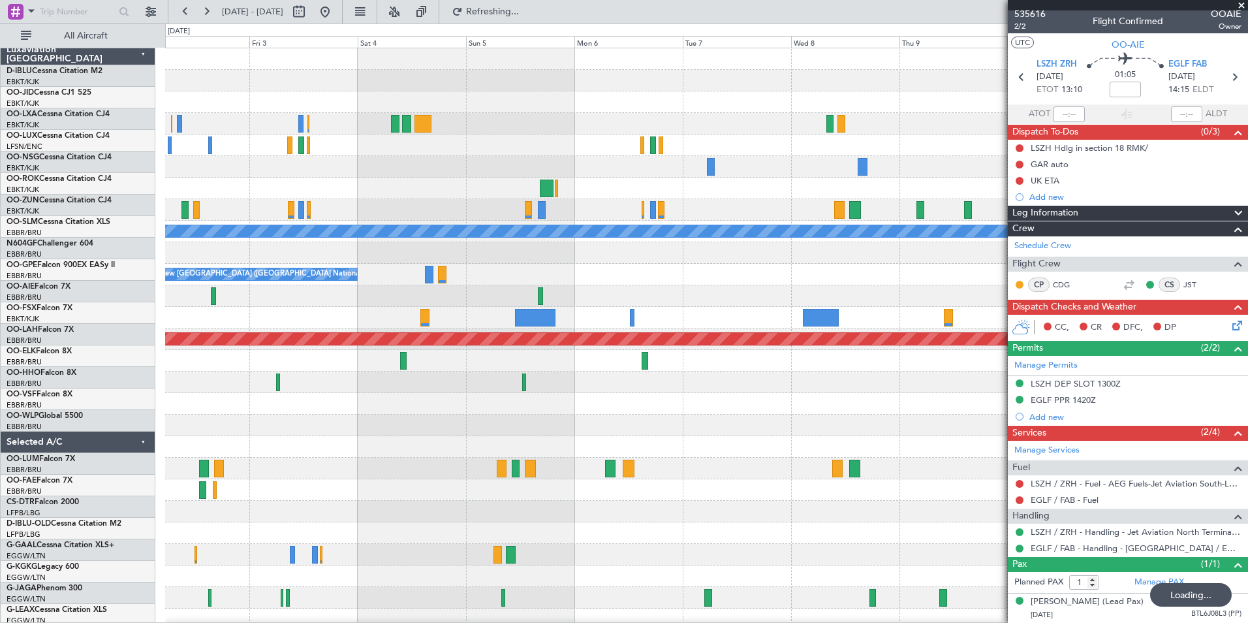
scroll to position [0, 0]
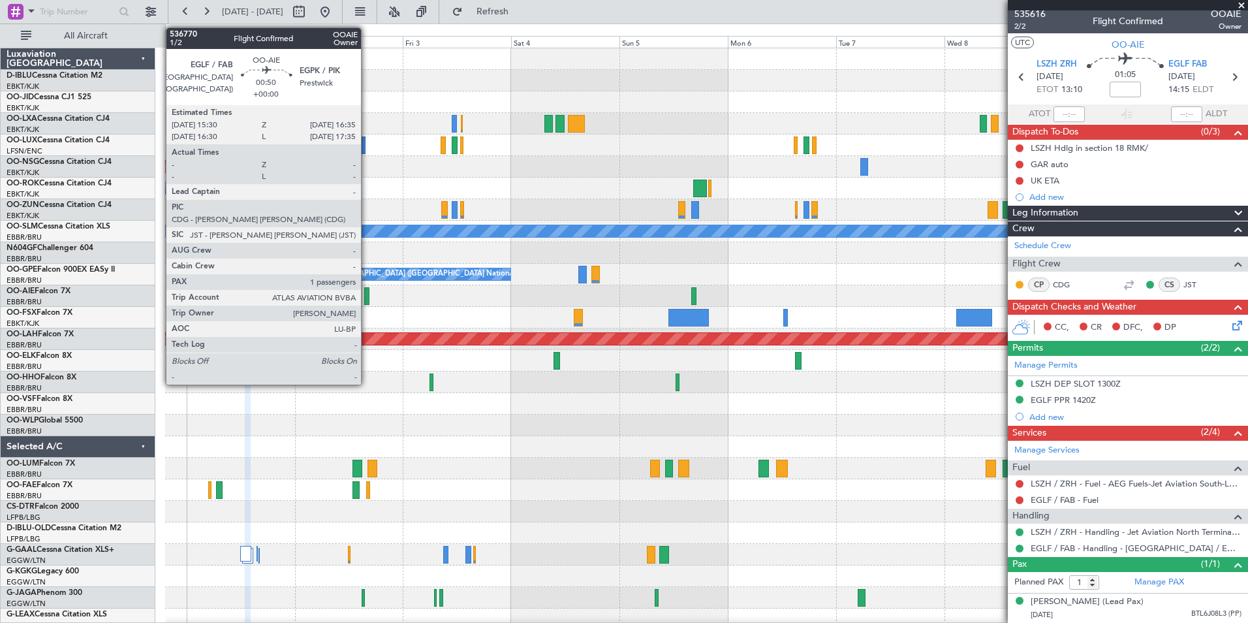
click at [367, 291] on div at bounding box center [366, 296] width 5 height 18
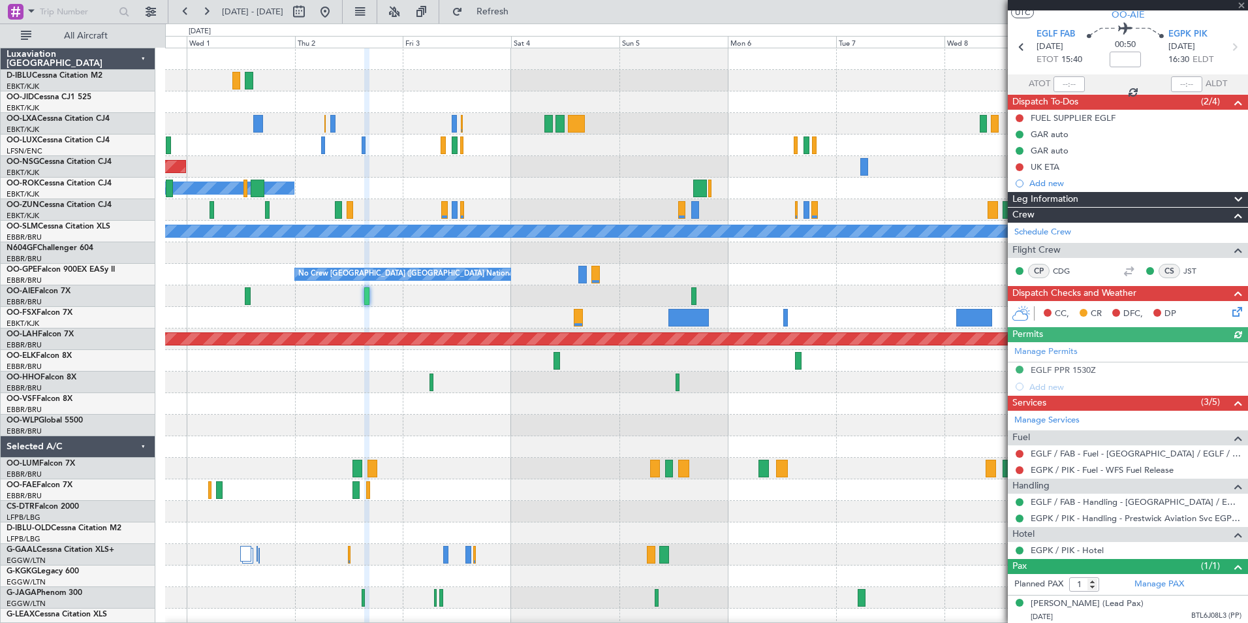
scroll to position [48, 0]
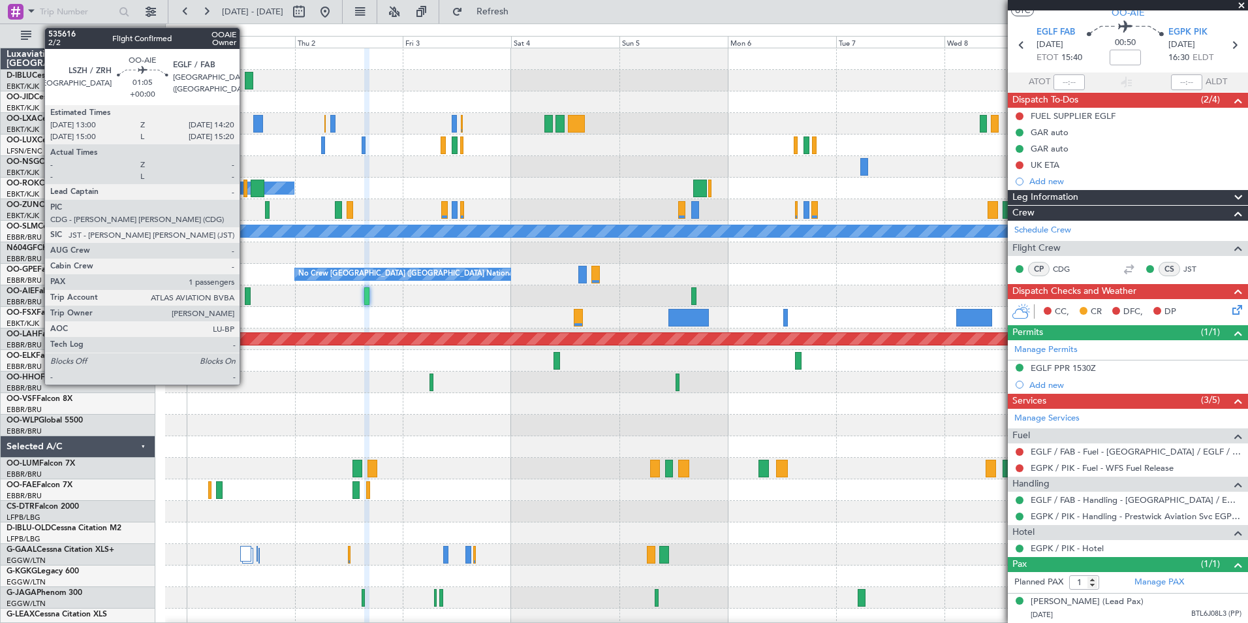
click at [246, 294] on div at bounding box center [248, 296] width 7 height 18
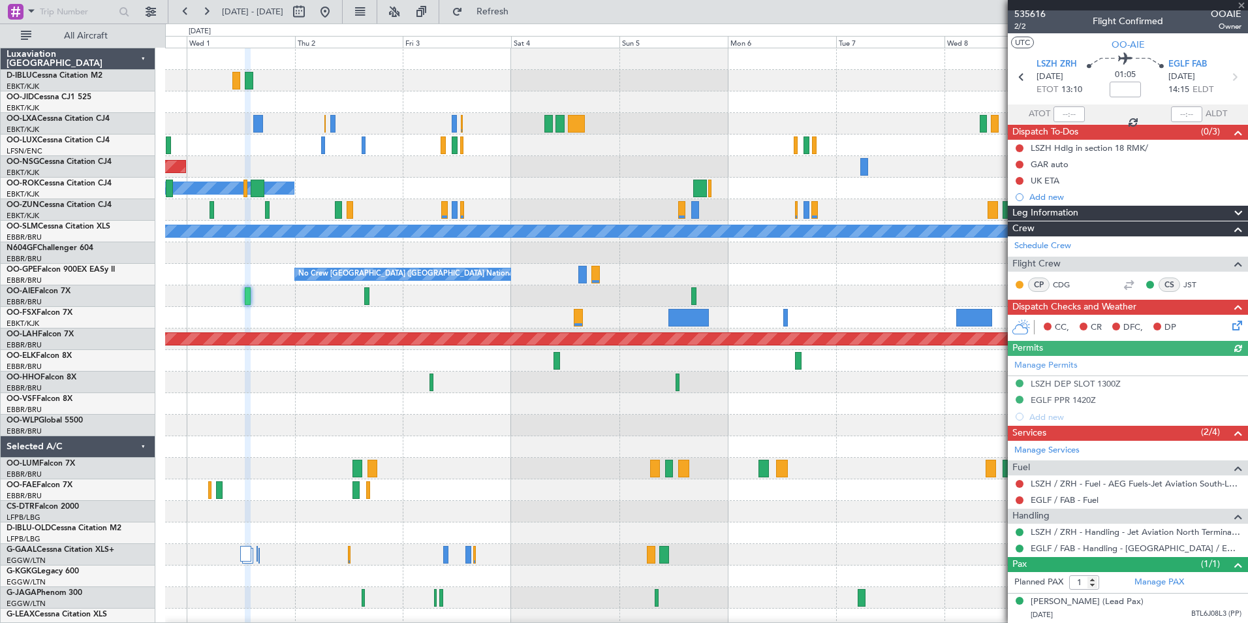
scroll to position [16, 0]
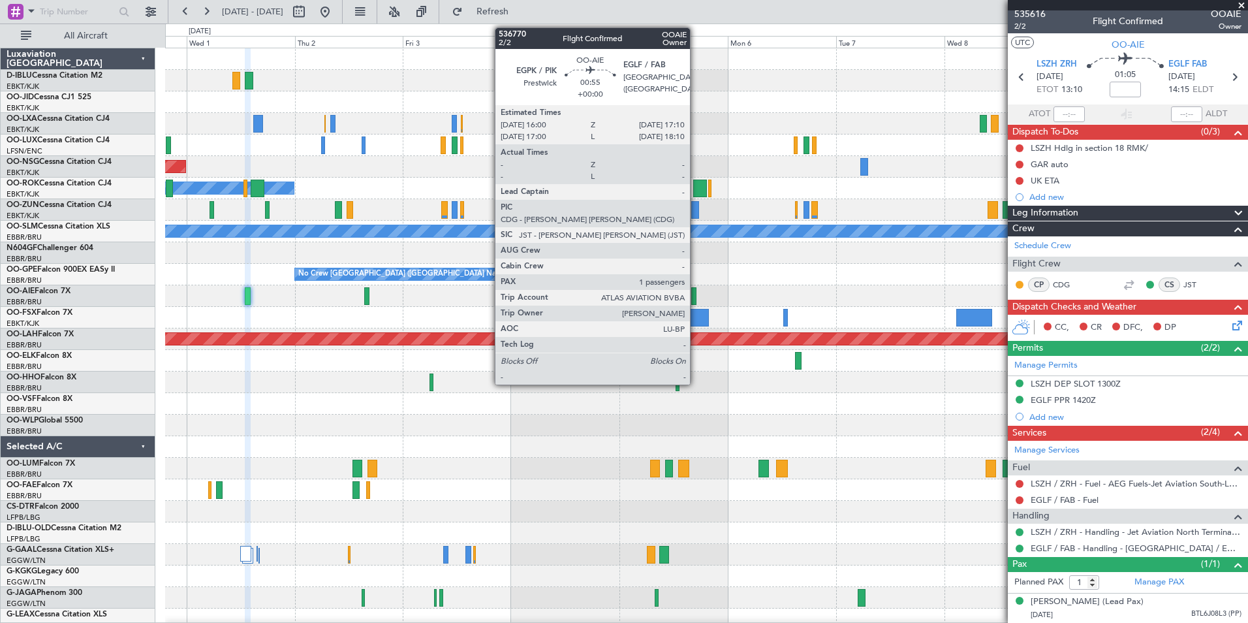
click at [696, 289] on div at bounding box center [695, 296] width 6 height 18
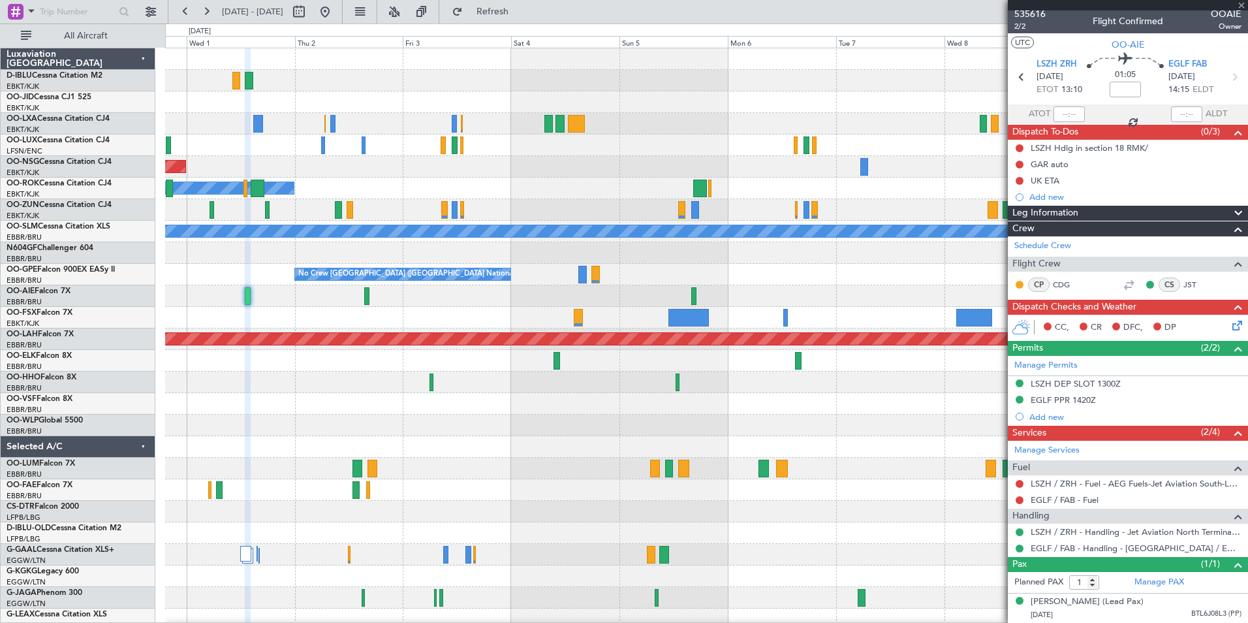
scroll to position [0, 0]
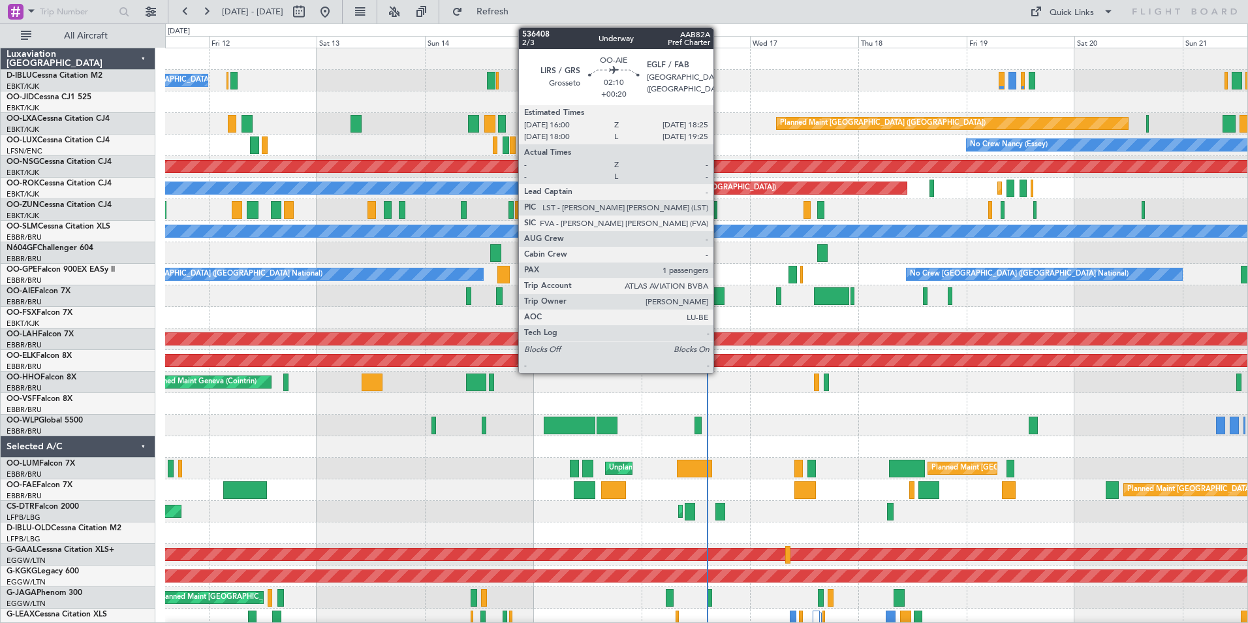
click at [720, 291] on div at bounding box center [719, 296] width 11 height 18
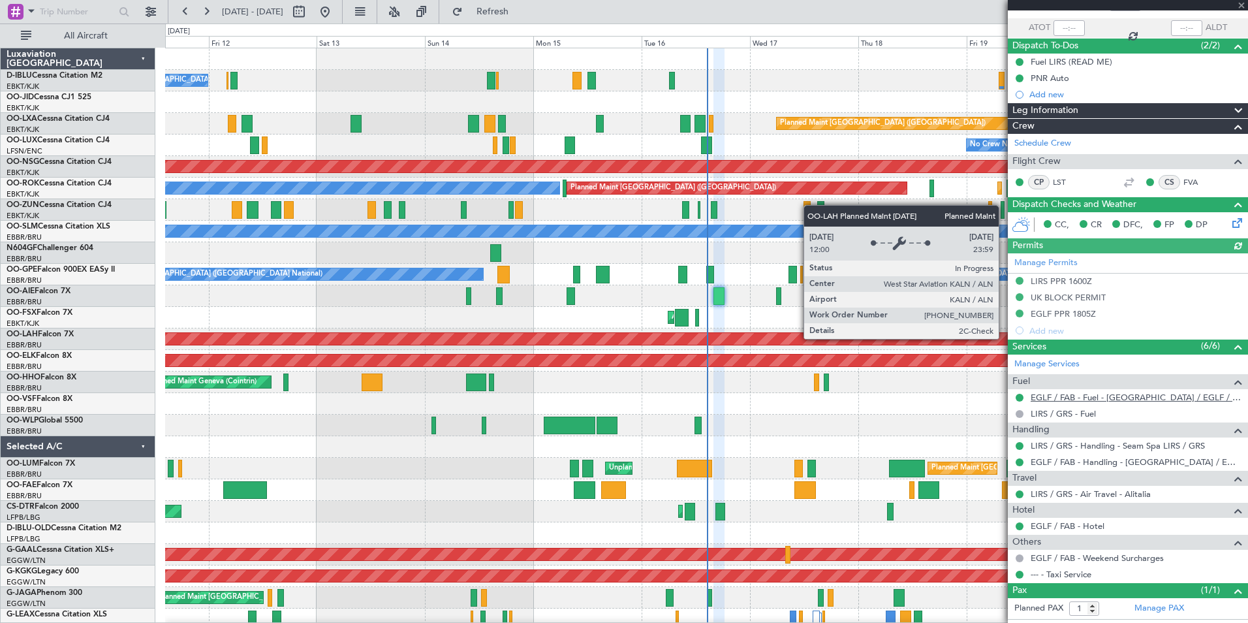
scroll to position [128, 0]
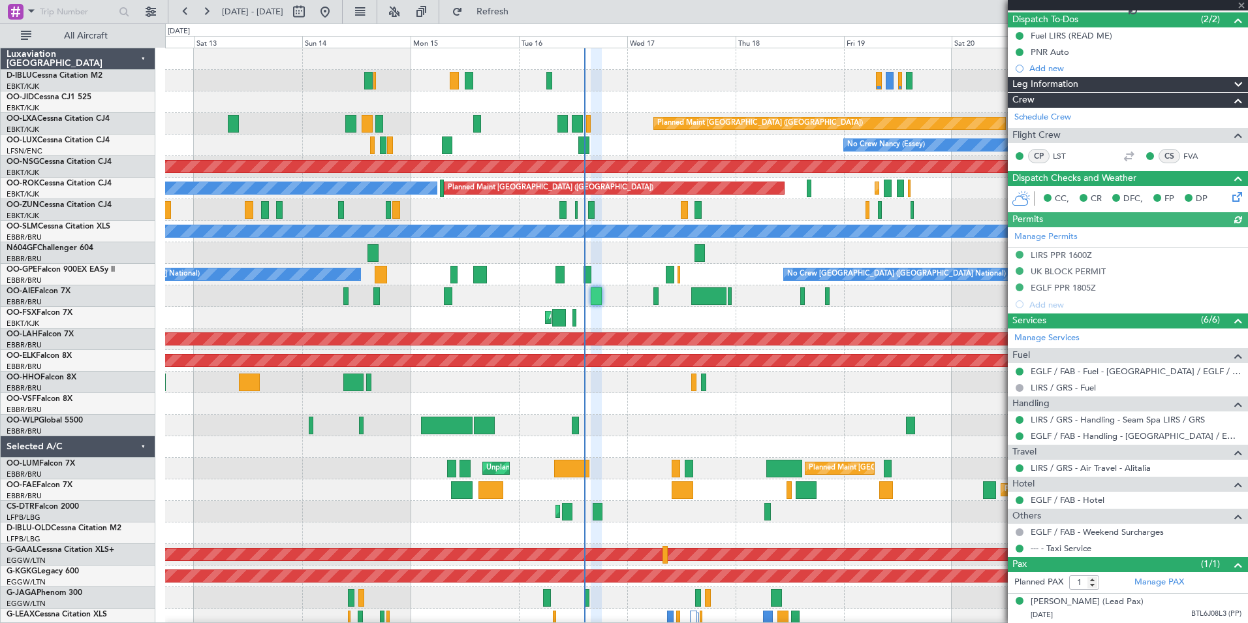
click at [639, 414] on div at bounding box center [706, 404] width 1083 height 22
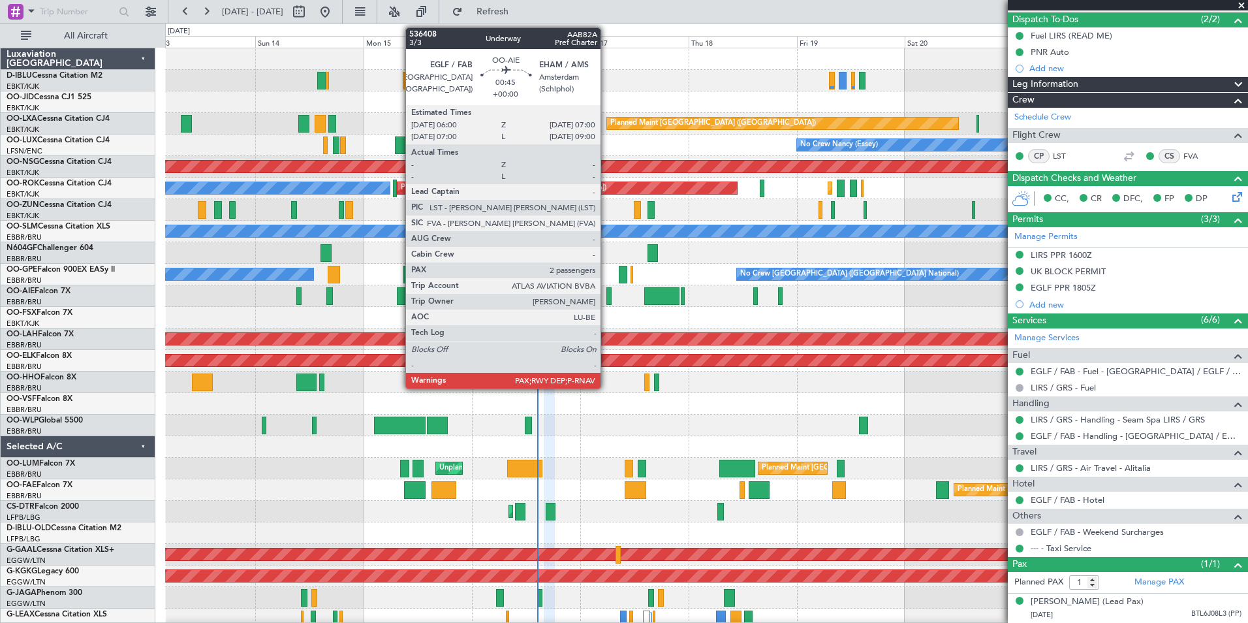
click at [606, 300] on div "Planned Maint [GEOGRAPHIC_DATA] ([GEOGRAPHIC_DATA])" at bounding box center [706, 296] width 1083 height 22
click at [607, 300] on div at bounding box center [609, 296] width 5 height 18
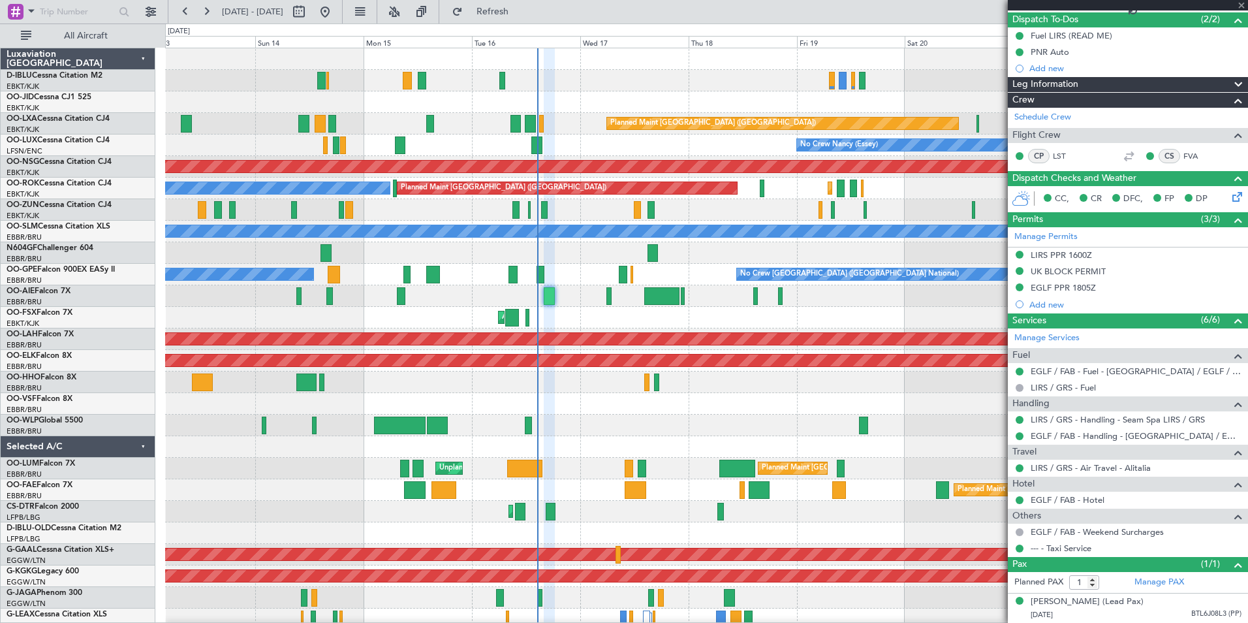
type input "2"
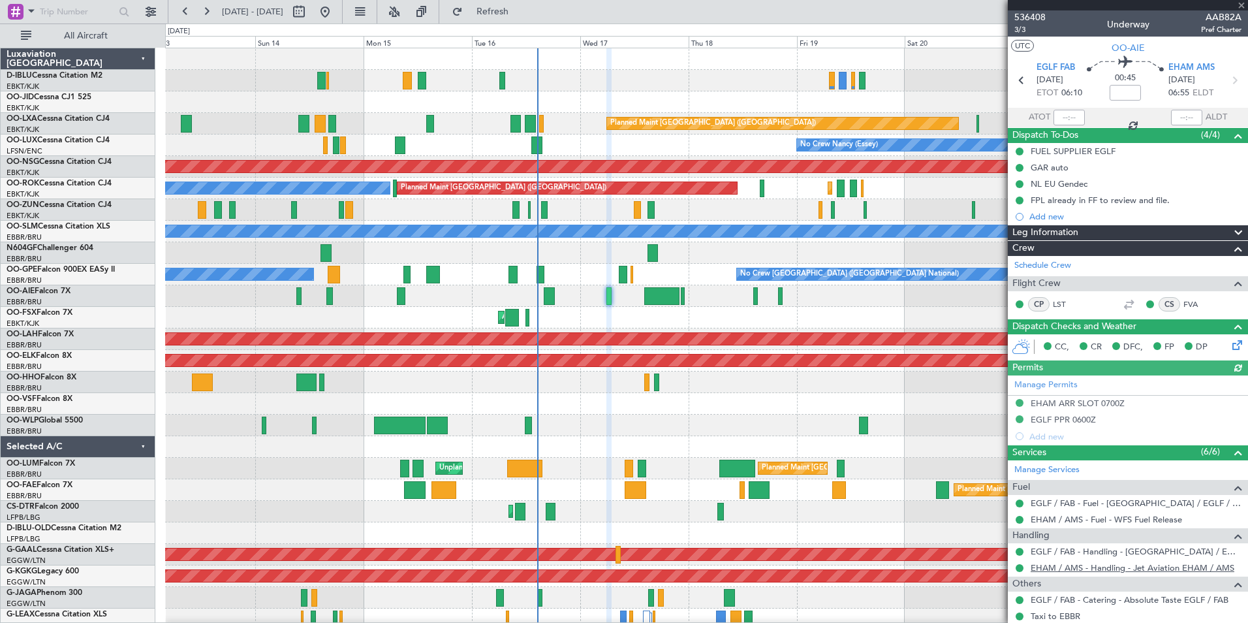
scroll to position [126, 0]
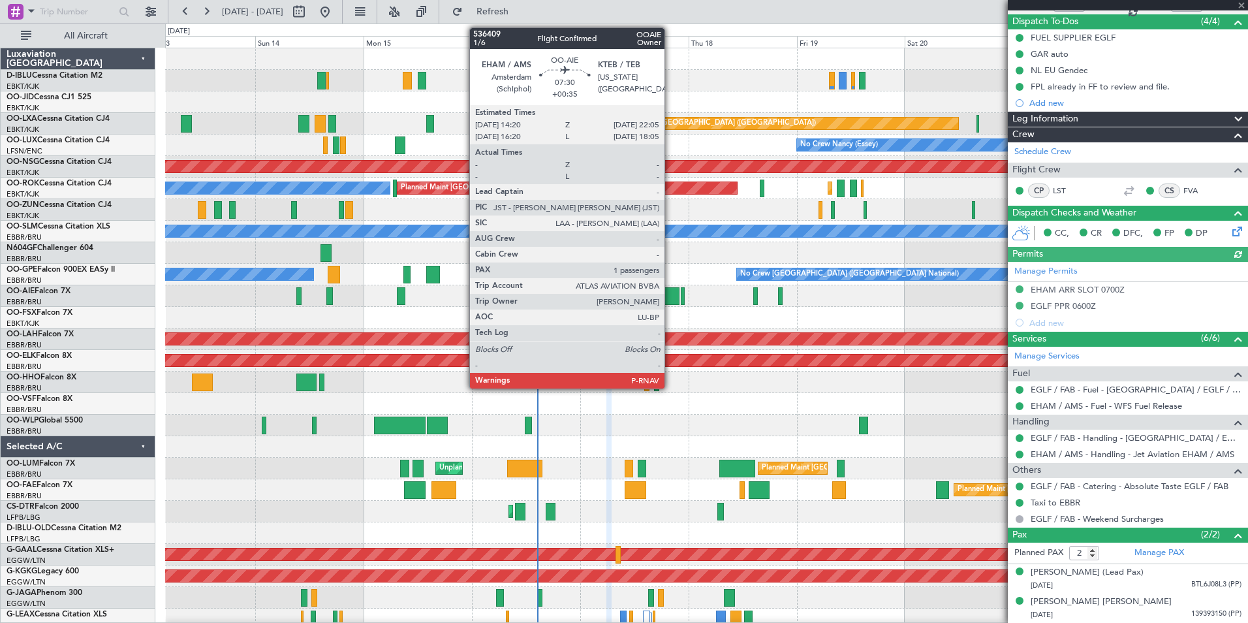
click at [668, 294] on div at bounding box center [661, 296] width 35 height 18
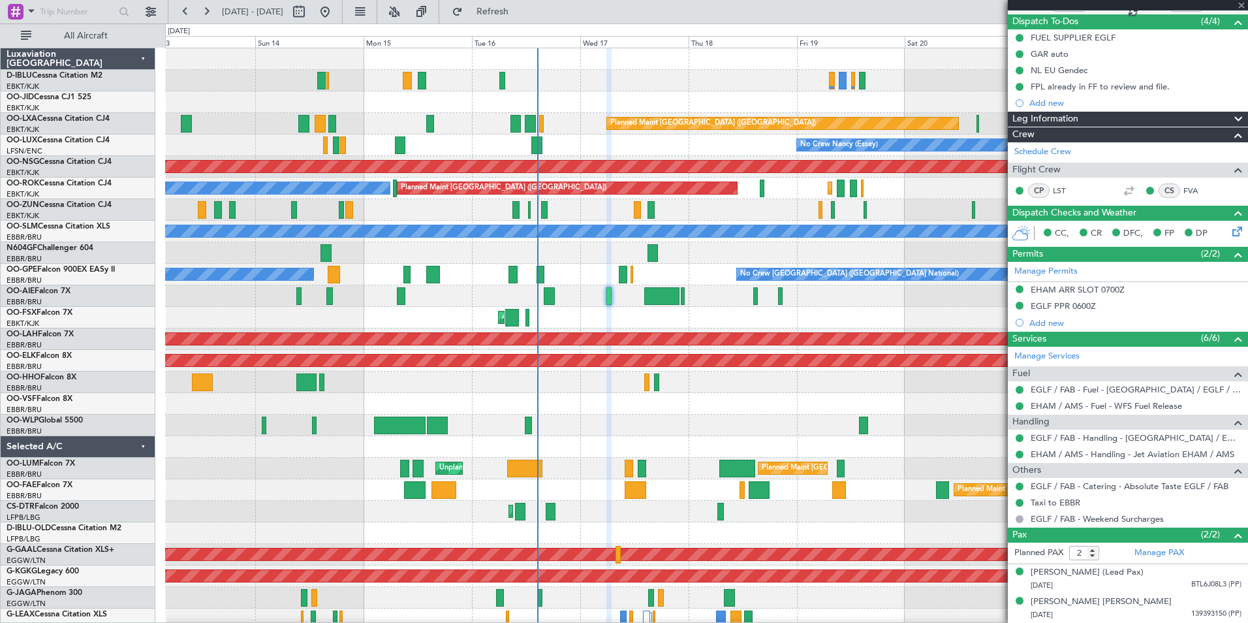
type input "+00:35"
type input "1"
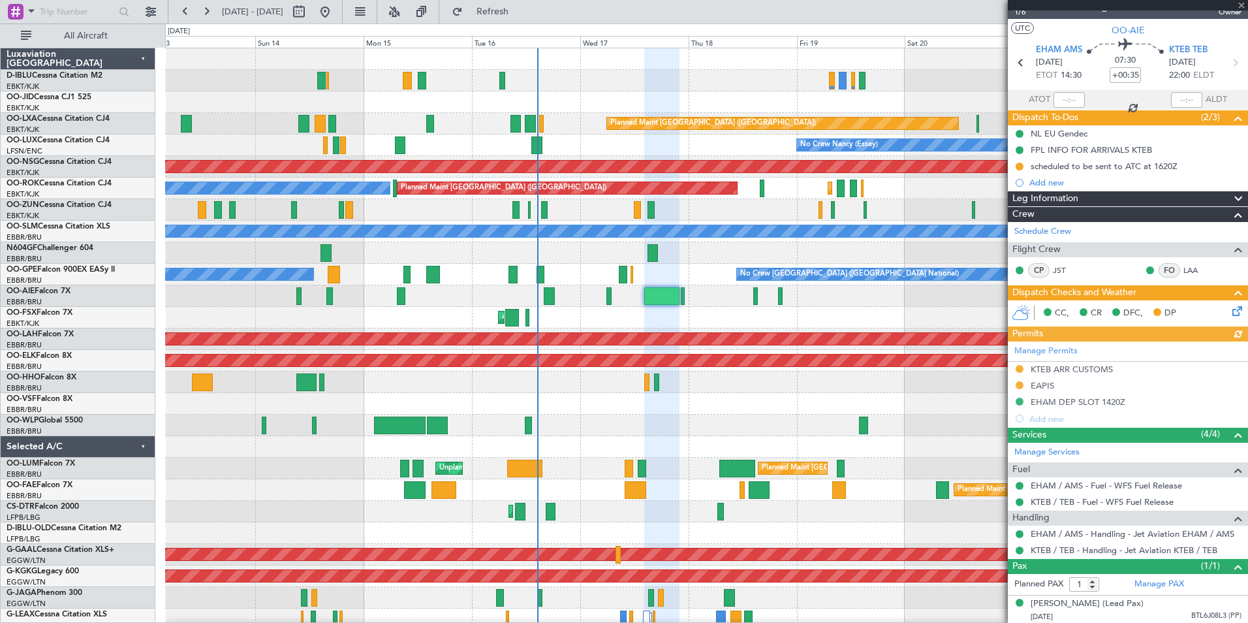
scroll to position [32, 0]
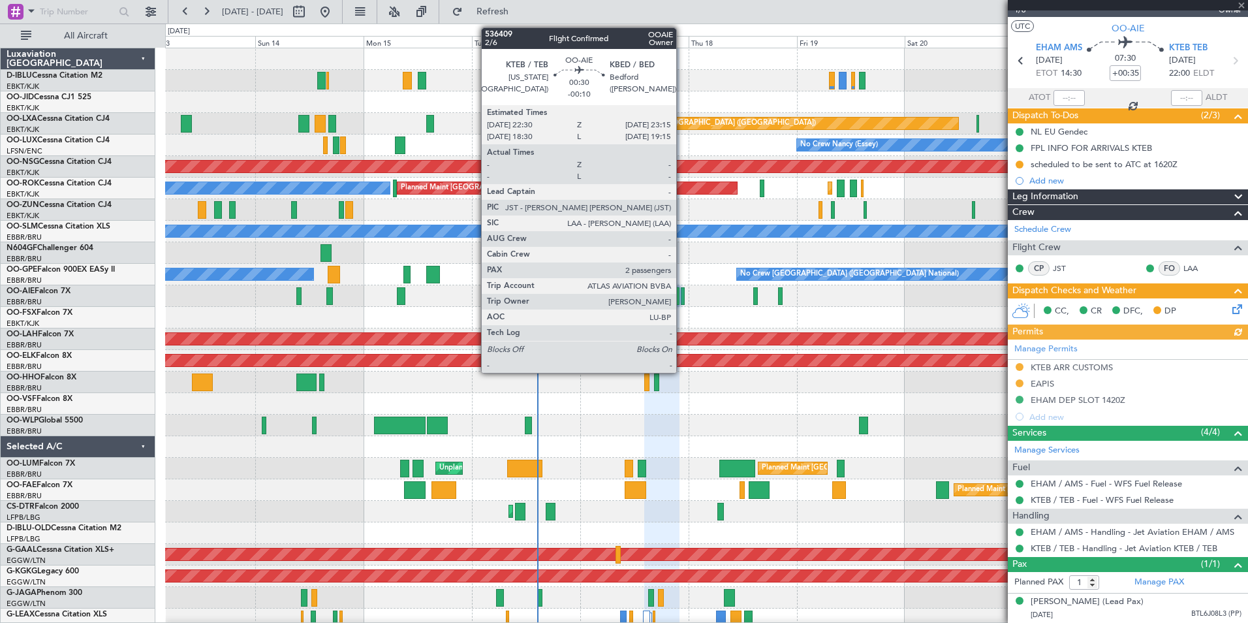
click at [682, 297] on div at bounding box center [683, 296] width 4 height 18
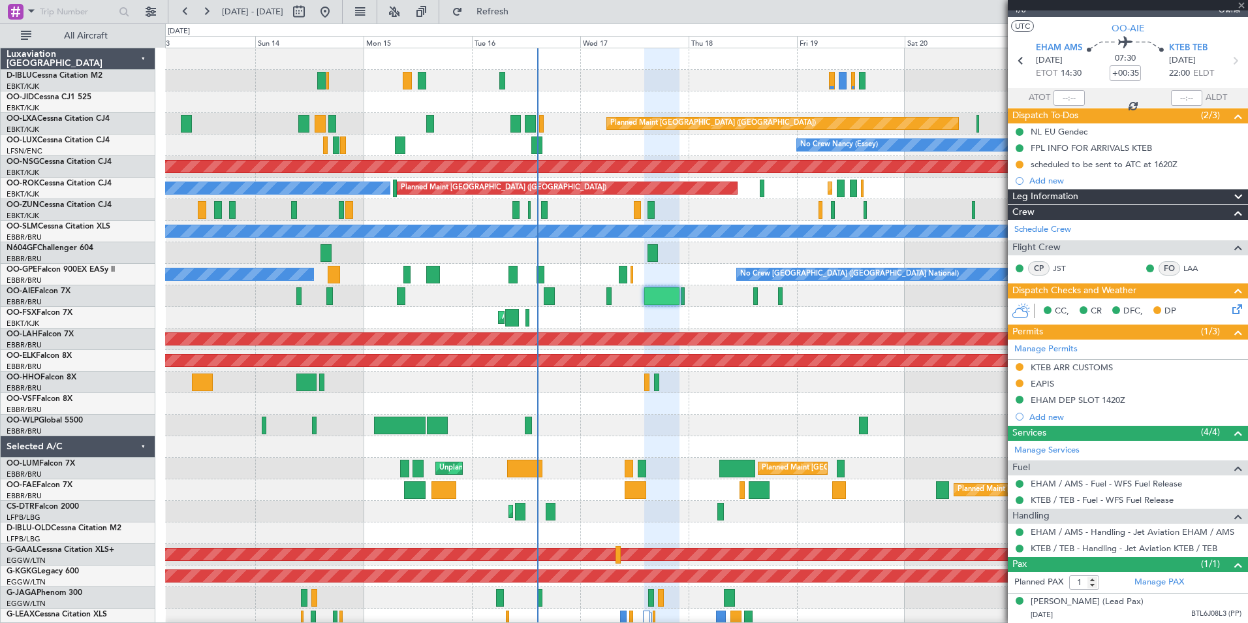
type input "-00:10"
type input "2"
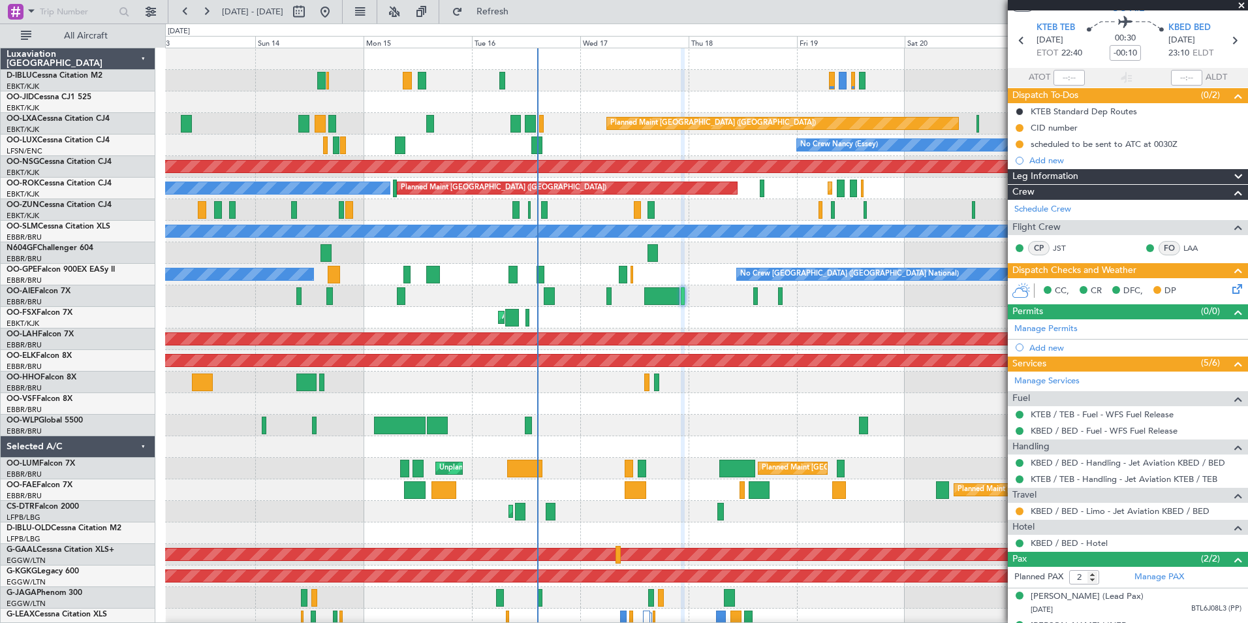
scroll to position [76, 0]
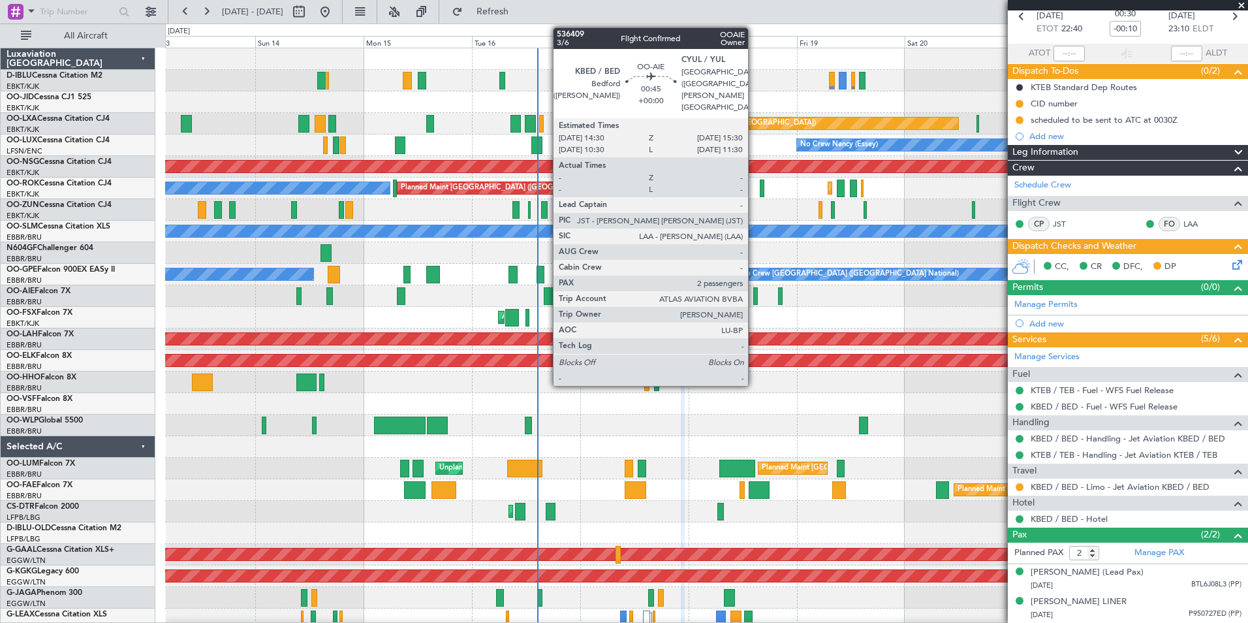
click at [754, 296] on div at bounding box center [756, 296] width 5 height 18
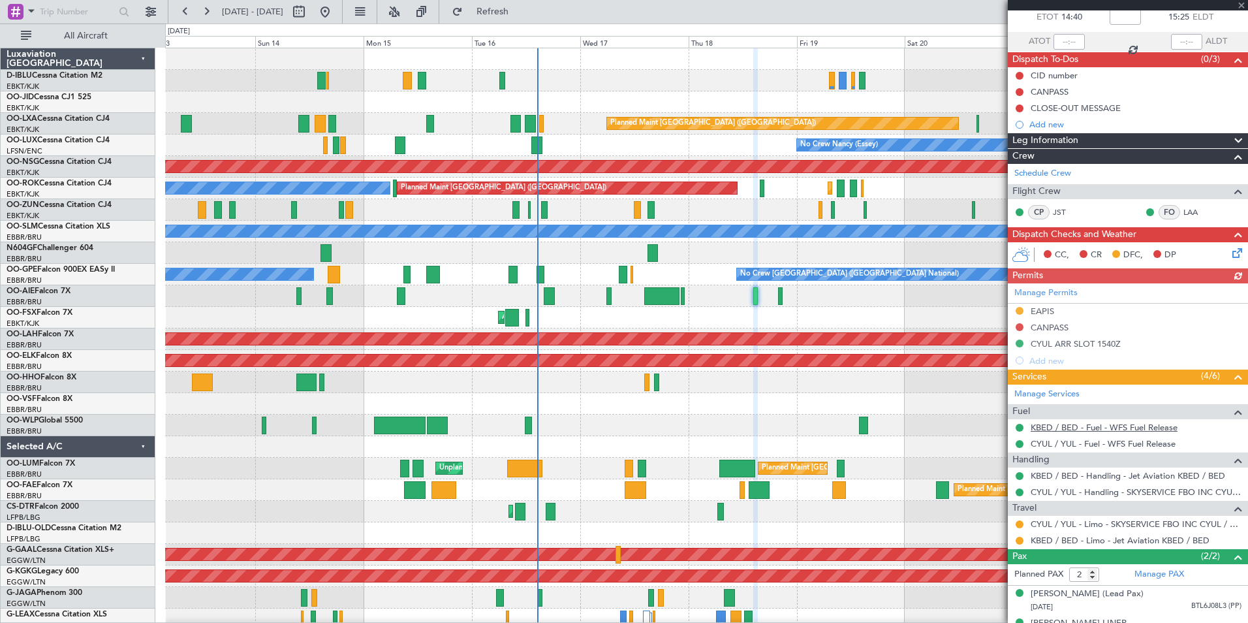
scroll to position [110, 0]
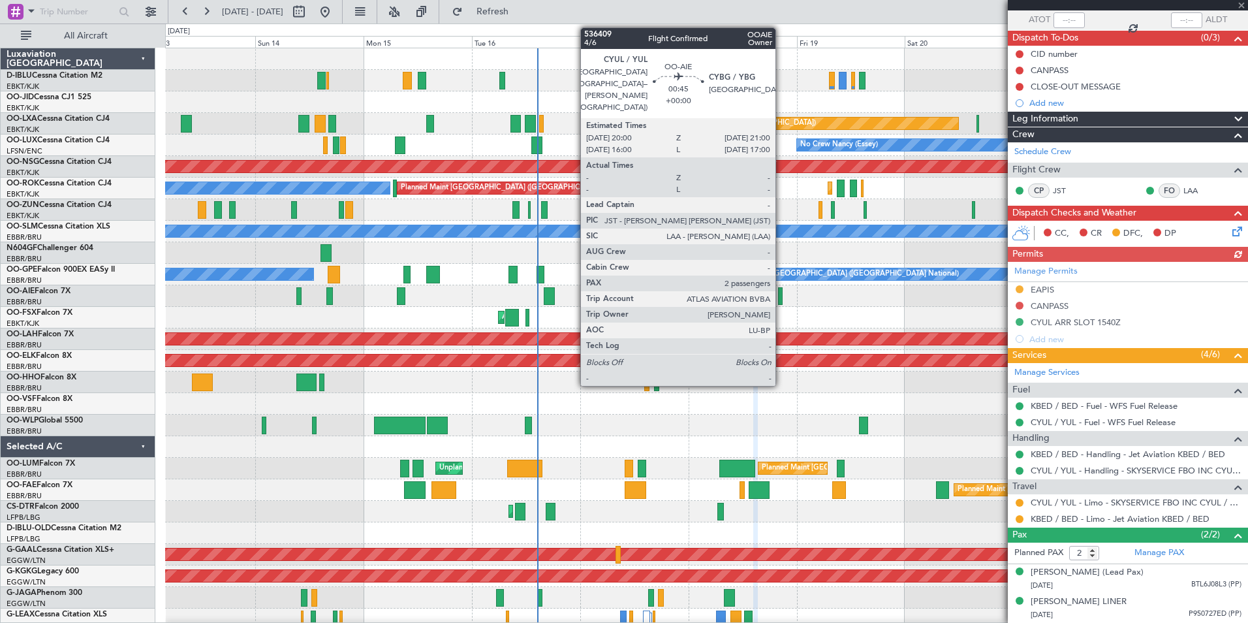
click at [782, 292] on div at bounding box center [780, 296] width 5 height 18
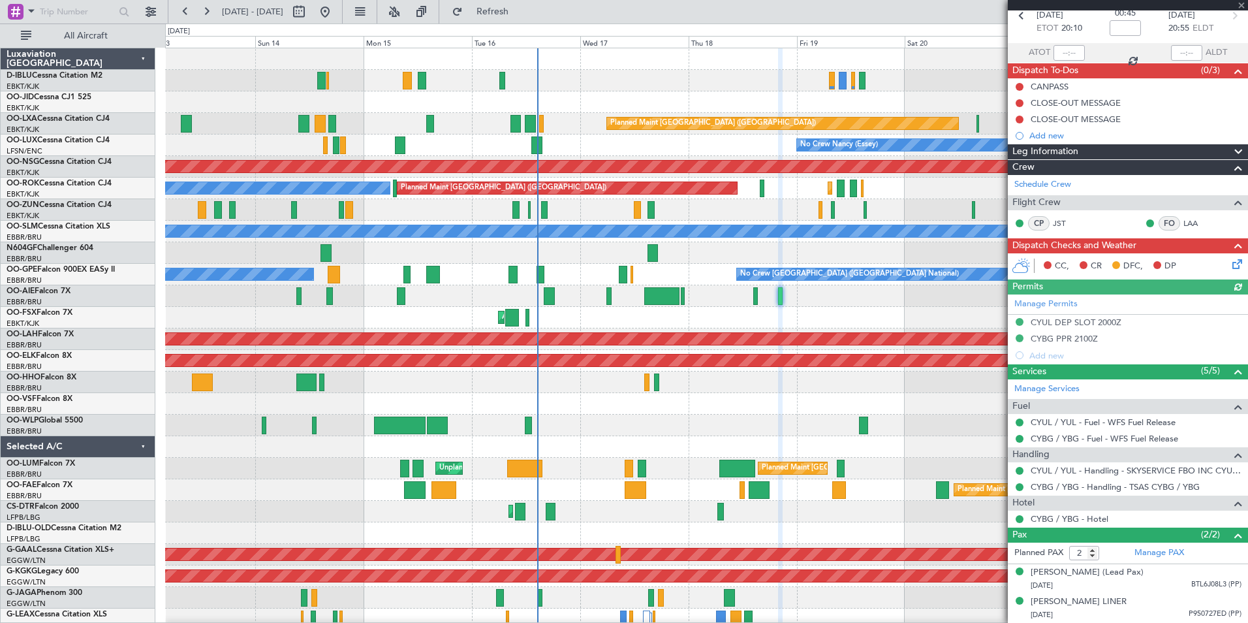
scroll to position [77, 0]
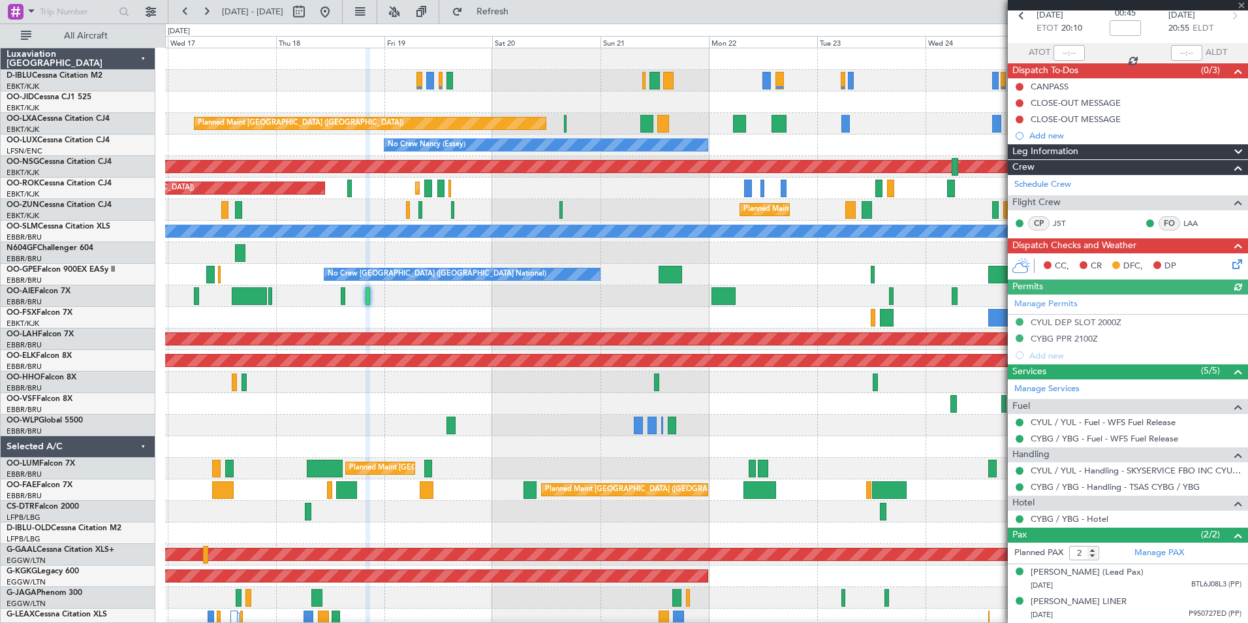
click at [444, 322] on div "A/C Unavailable Brussels (Brussels National) A/C Unavailable Kortrijk-Wevelgem …" at bounding box center [706, 479] width 1083 height 862
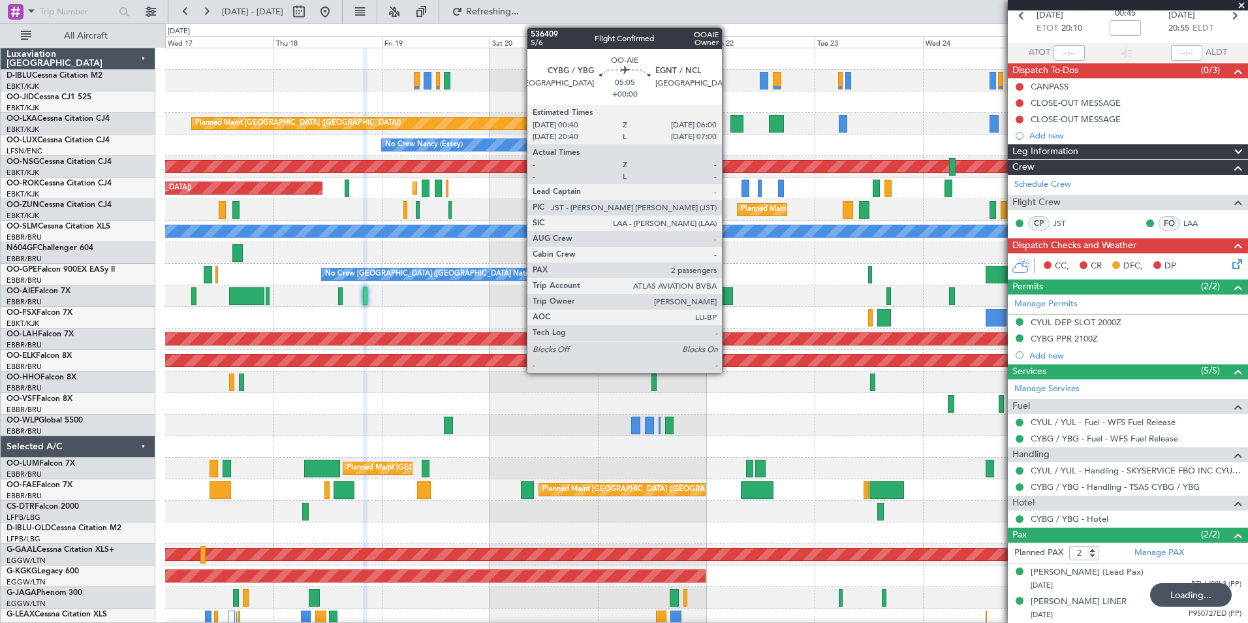
click at [728, 302] on div at bounding box center [721, 296] width 24 height 18
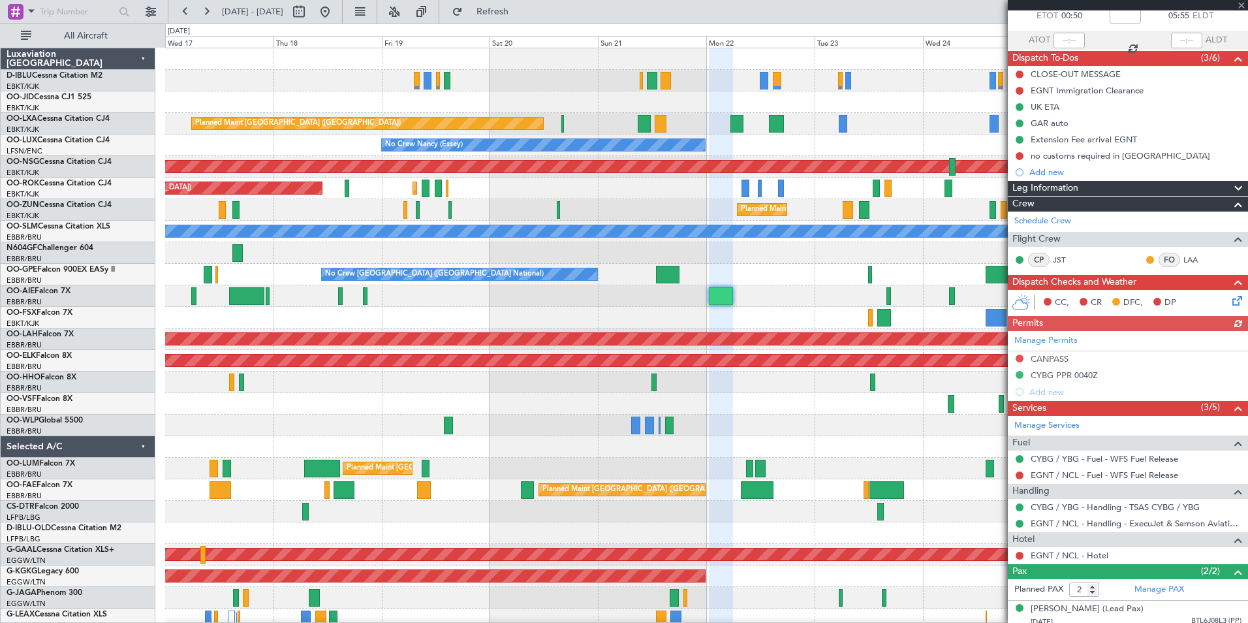
scroll to position [126, 0]
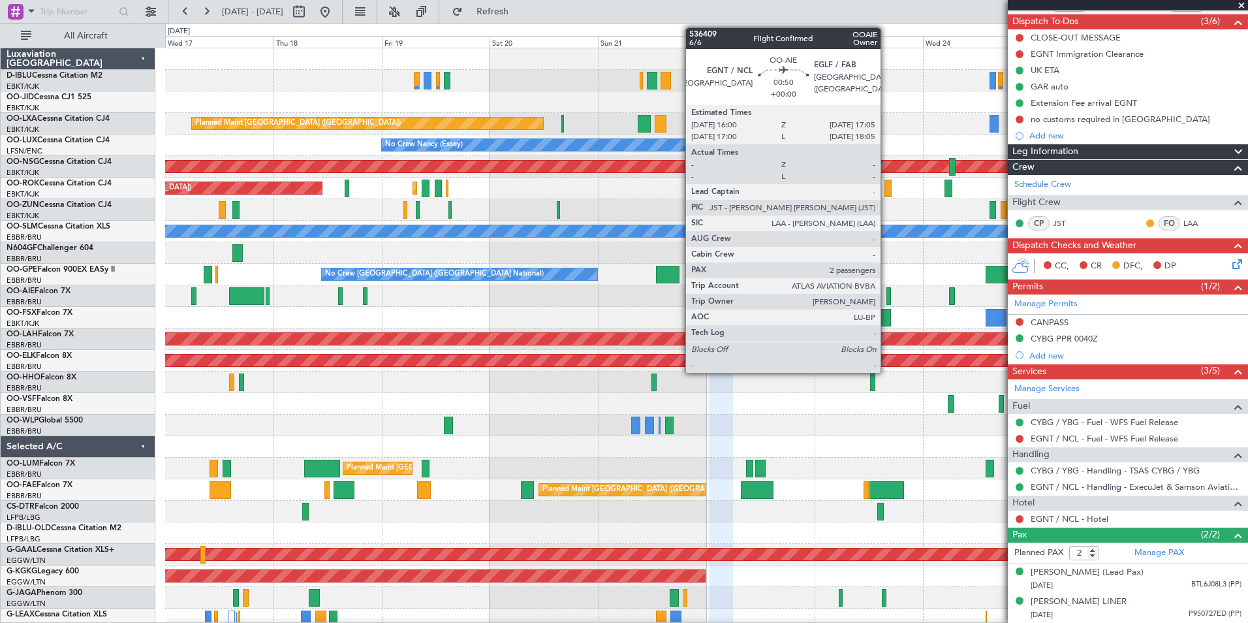
click at [887, 300] on div at bounding box center [889, 296] width 5 height 18
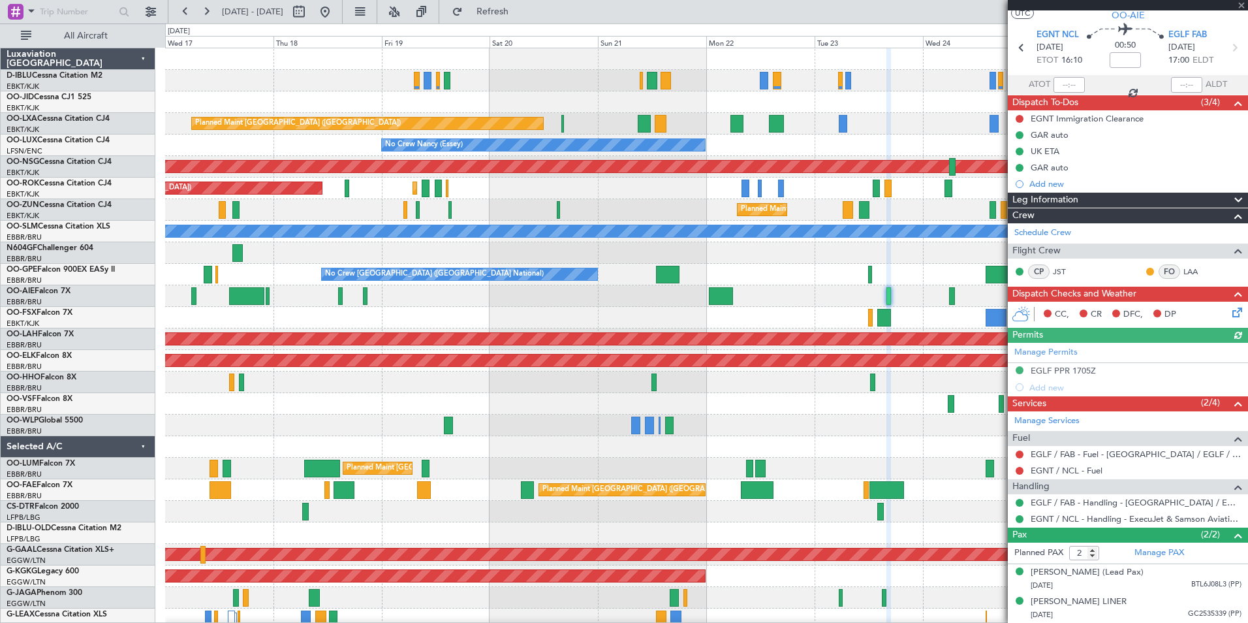
scroll to position [45, 0]
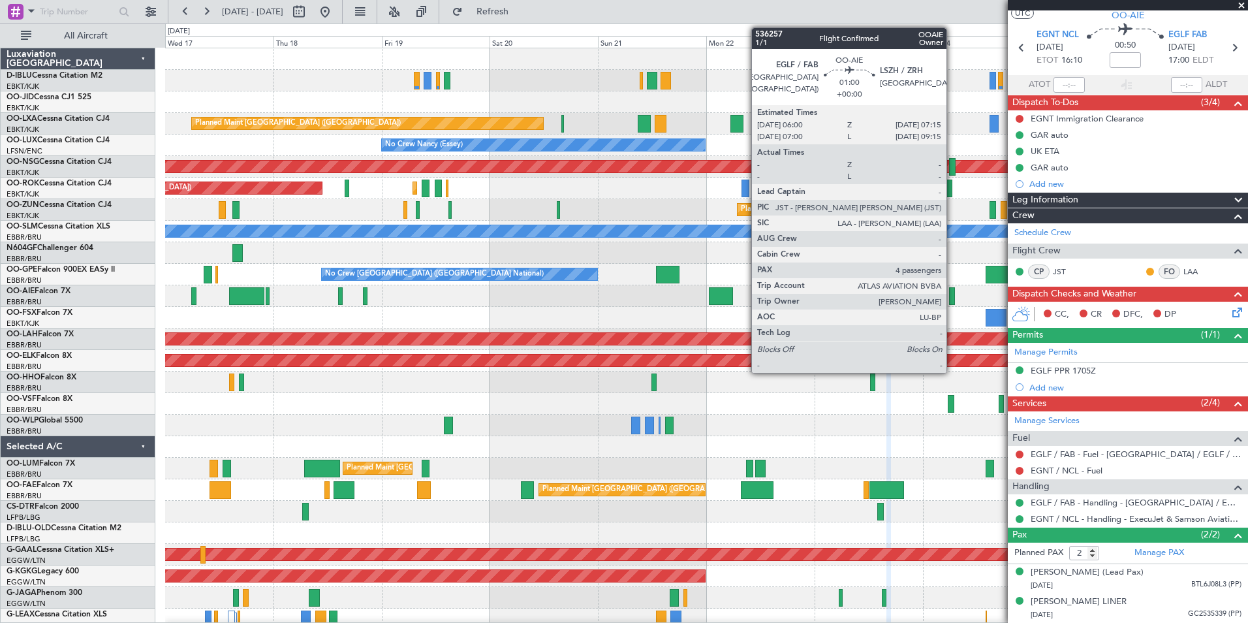
click at [953, 302] on div at bounding box center [952, 296] width 6 height 18
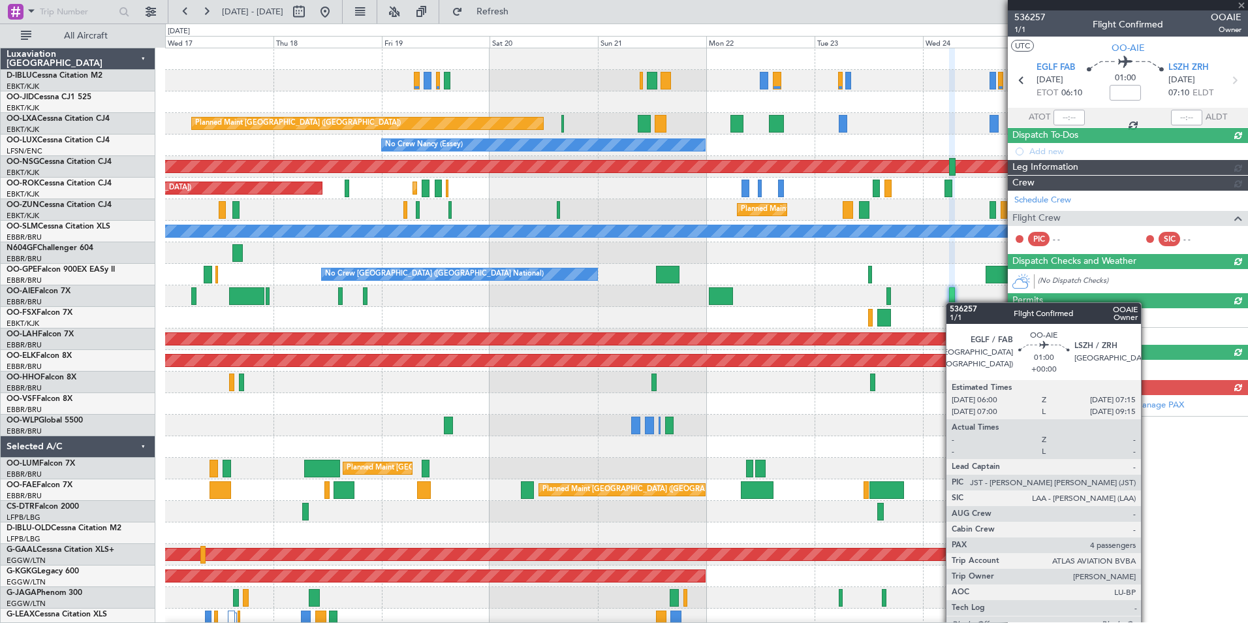
scroll to position [0, 0]
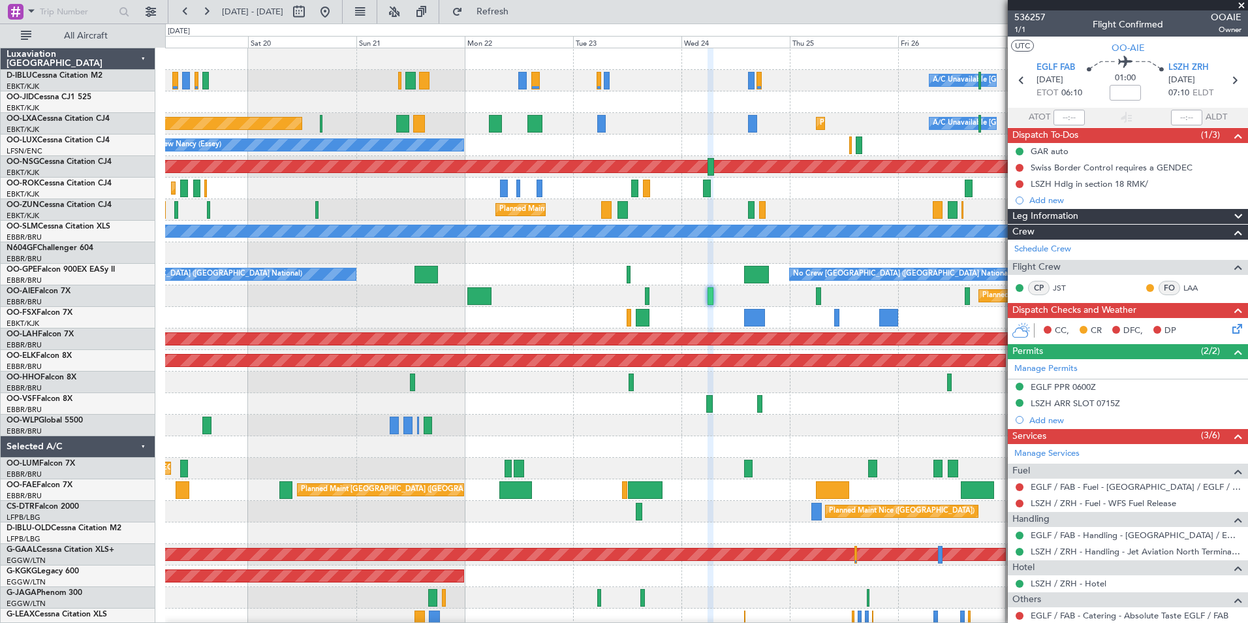
click at [608, 310] on div "A/C Unavailable Brussels (Brussels National) A/C Unavailable Kortrijk-Wevelgem …" at bounding box center [706, 479] width 1083 height 862
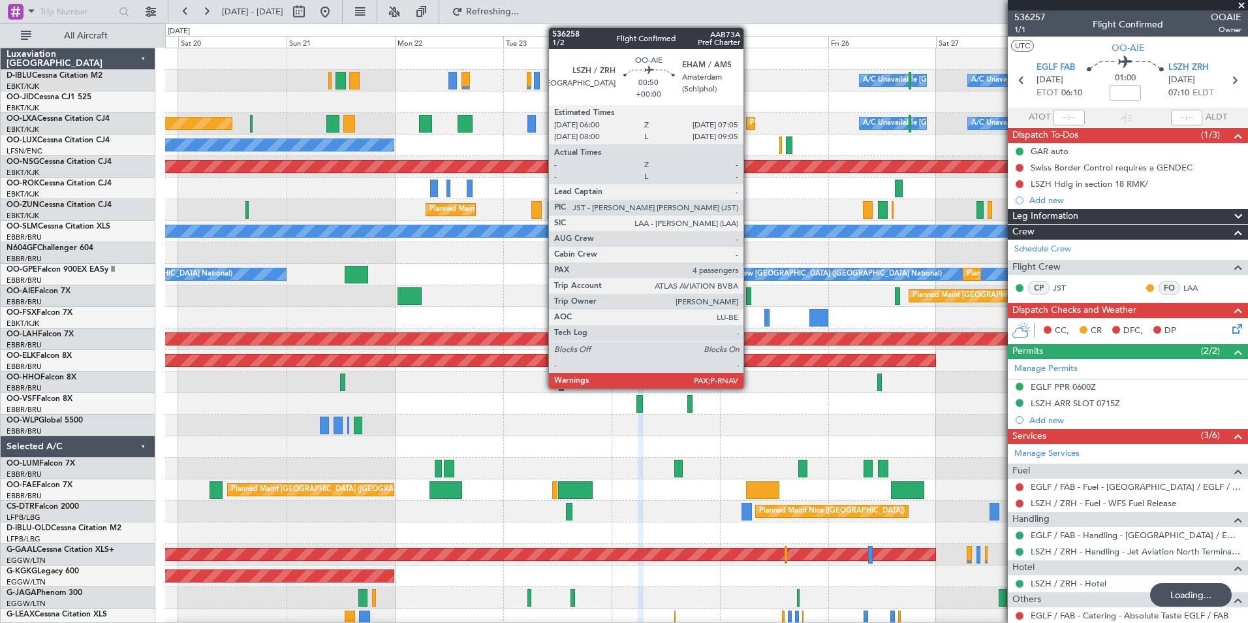
click at [750, 293] on div at bounding box center [748, 296] width 5 height 18
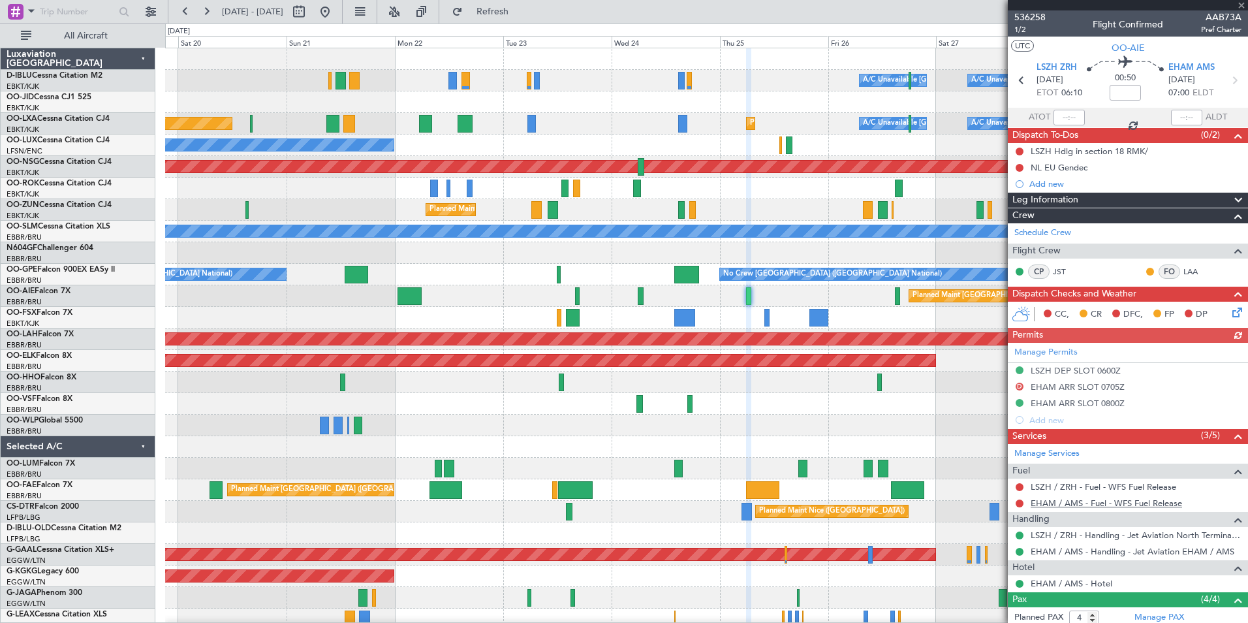
scroll to position [136, 0]
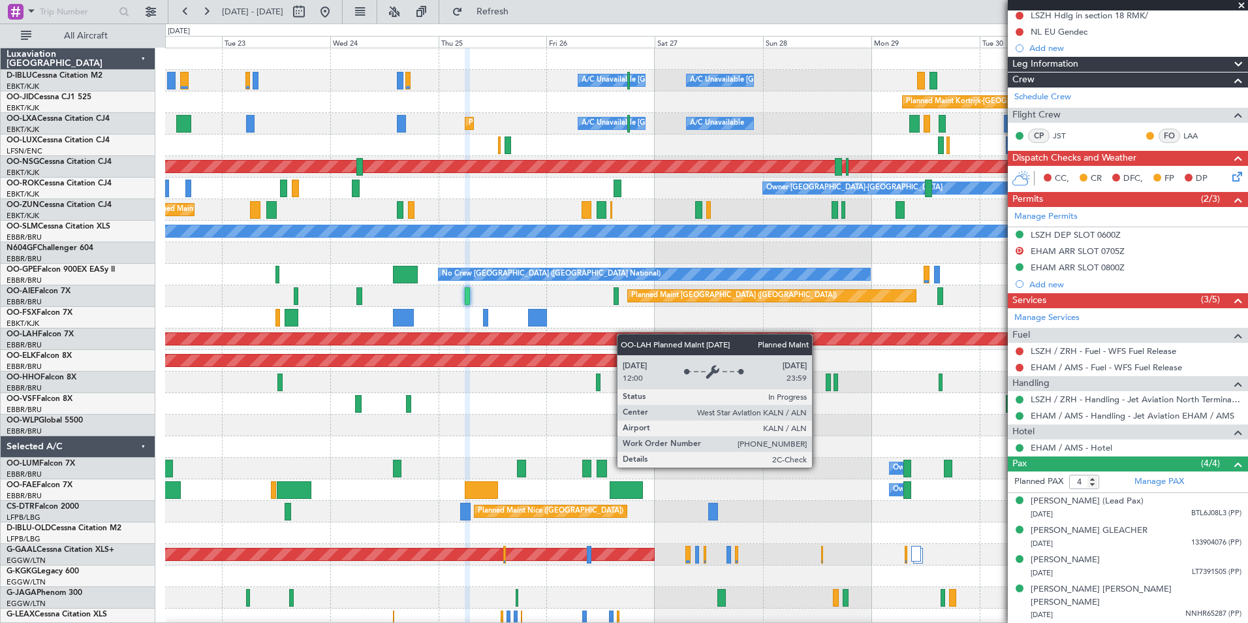
click at [447, 337] on div "A/C Unavailable Brussels (Brussels National) A/C Unavailable Kortrijk-Wevelgem …" at bounding box center [706, 457] width 1083 height 819
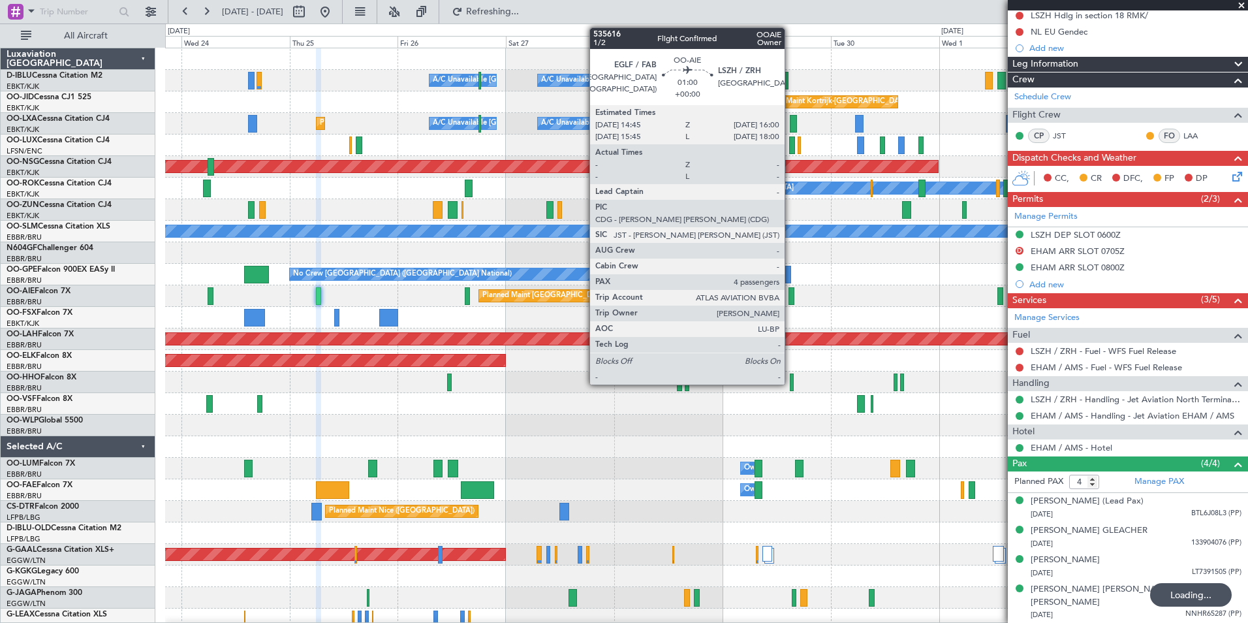
click at [791, 302] on div at bounding box center [792, 296] width 6 height 18
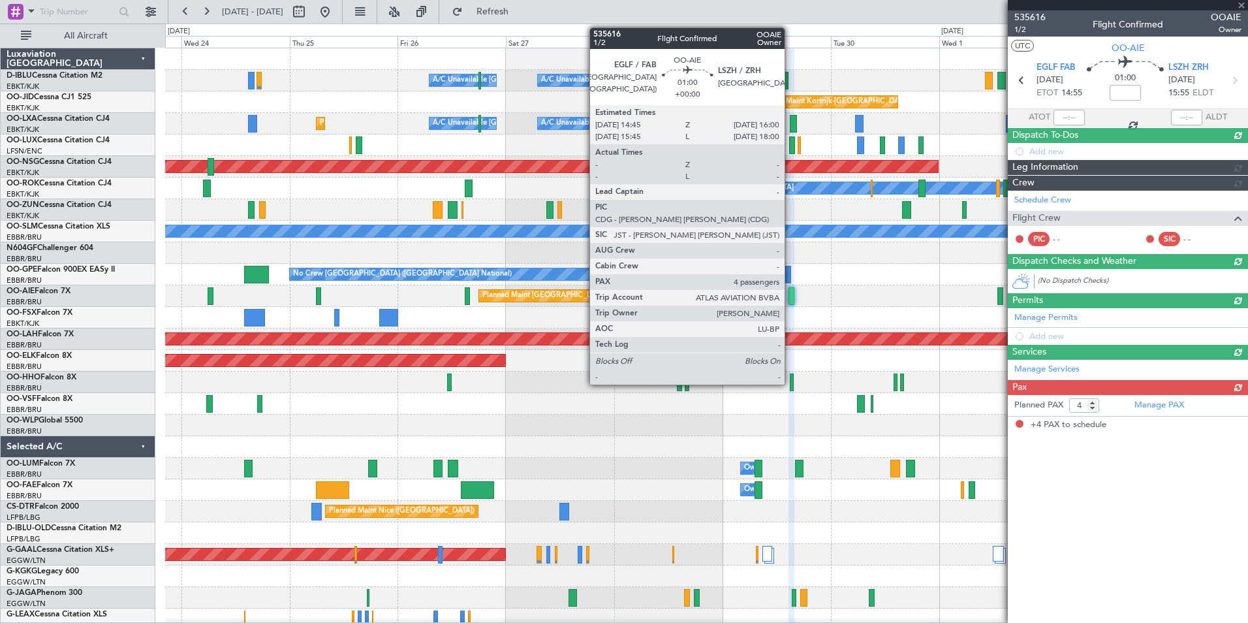
scroll to position [0, 0]
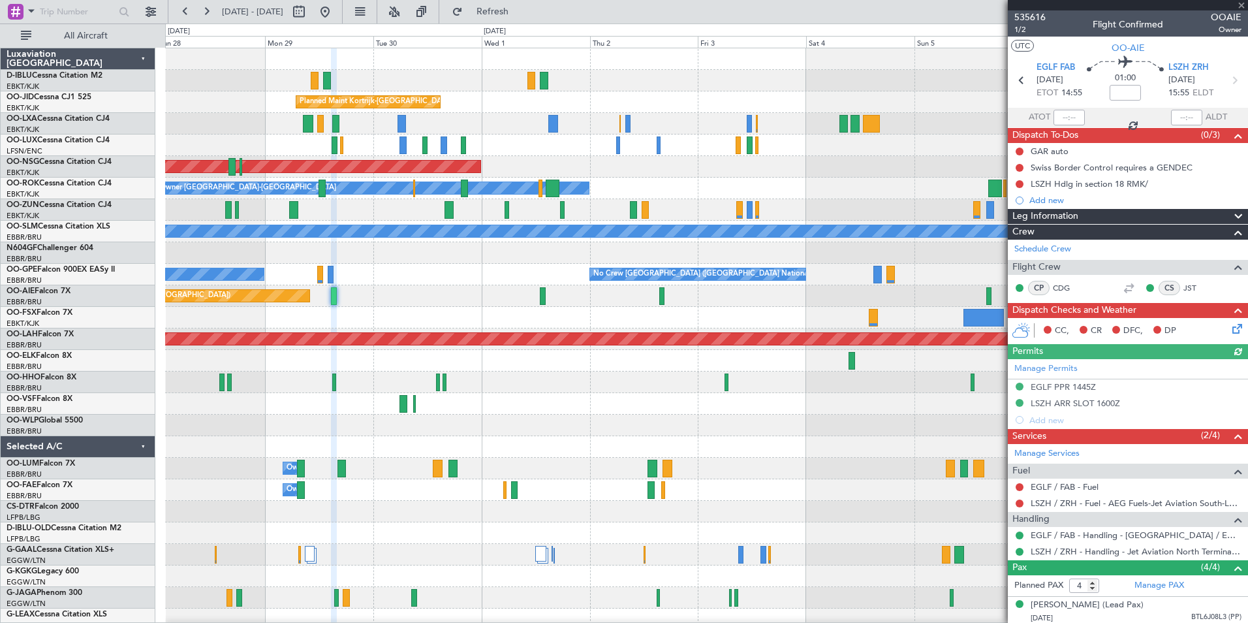
click at [396, 347] on div "A/C Unavailable Kortrijk-Wevelgem A/C Unavailable Brussels (Brussels National) …" at bounding box center [706, 457] width 1083 height 819
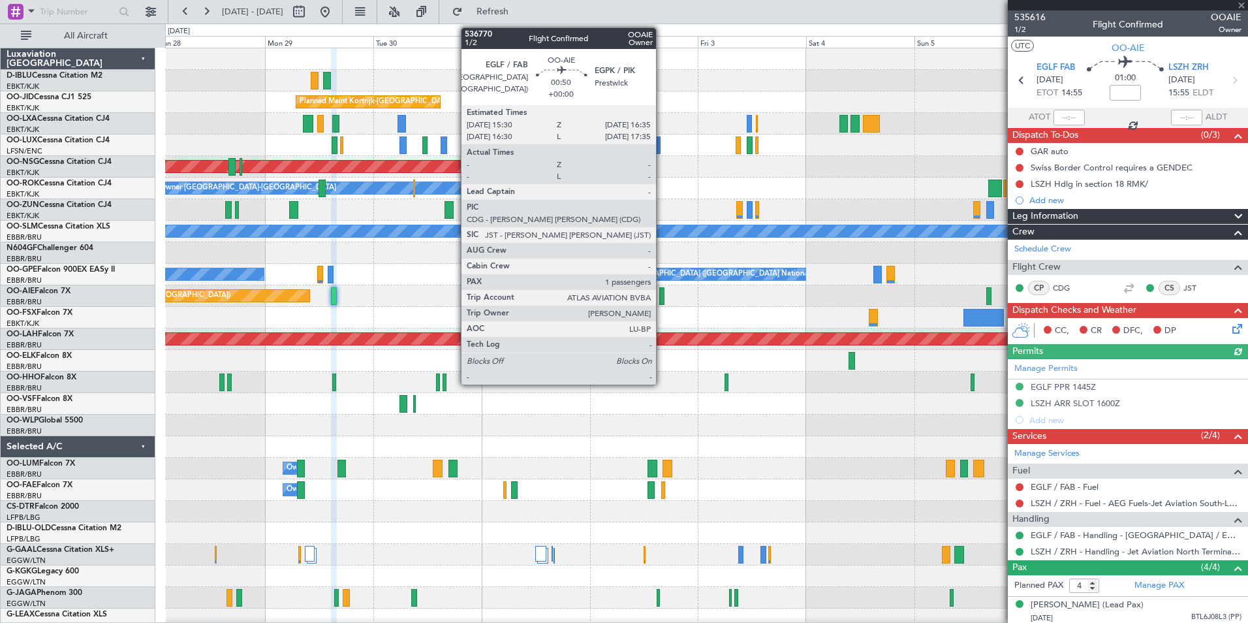
click at [662, 299] on div at bounding box center [662, 296] width 5 height 18
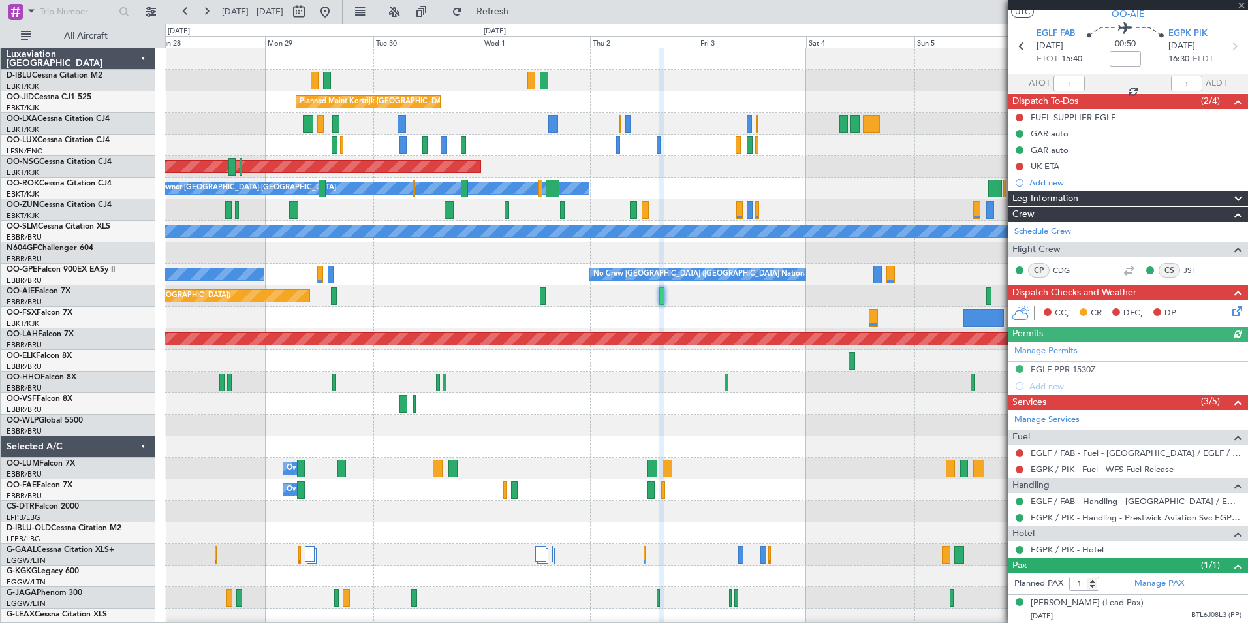
scroll to position [48, 0]
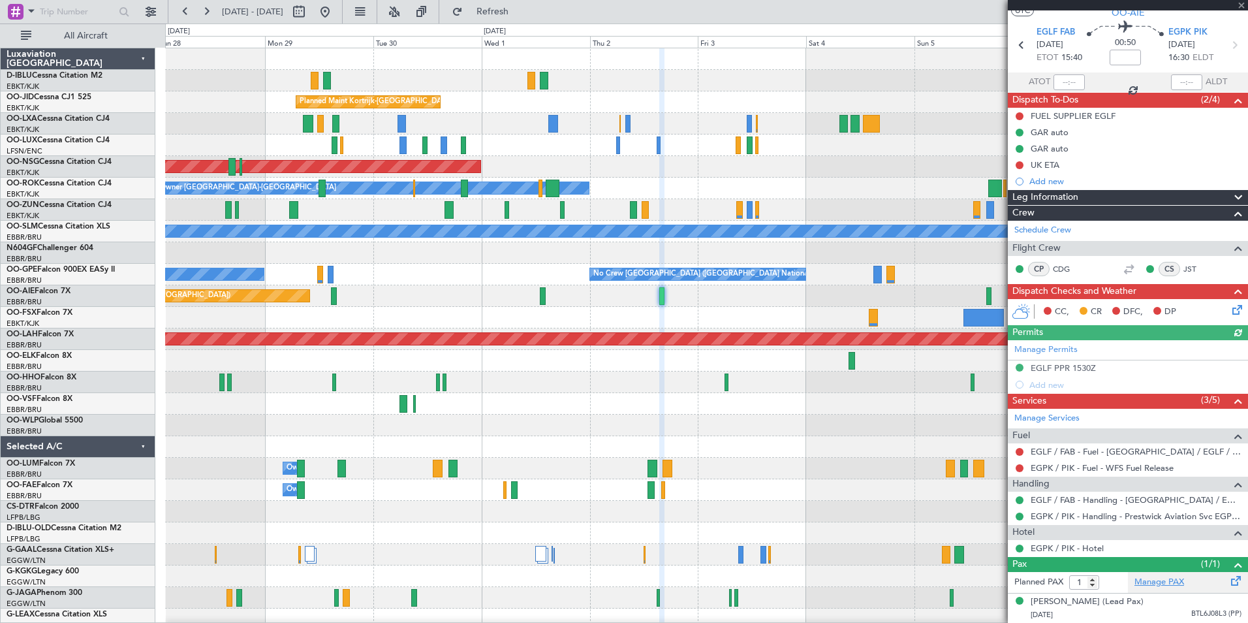
click at [1162, 576] on link "Manage PAX" at bounding box center [1160, 582] width 50 height 13
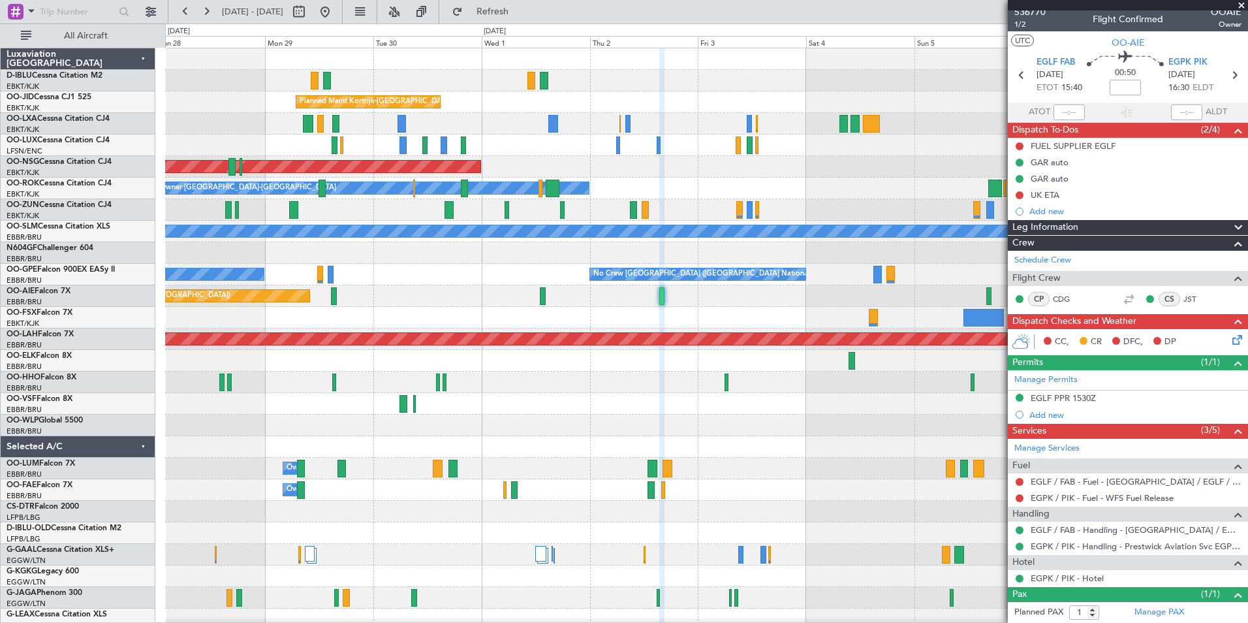
scroll to position [0, 0]
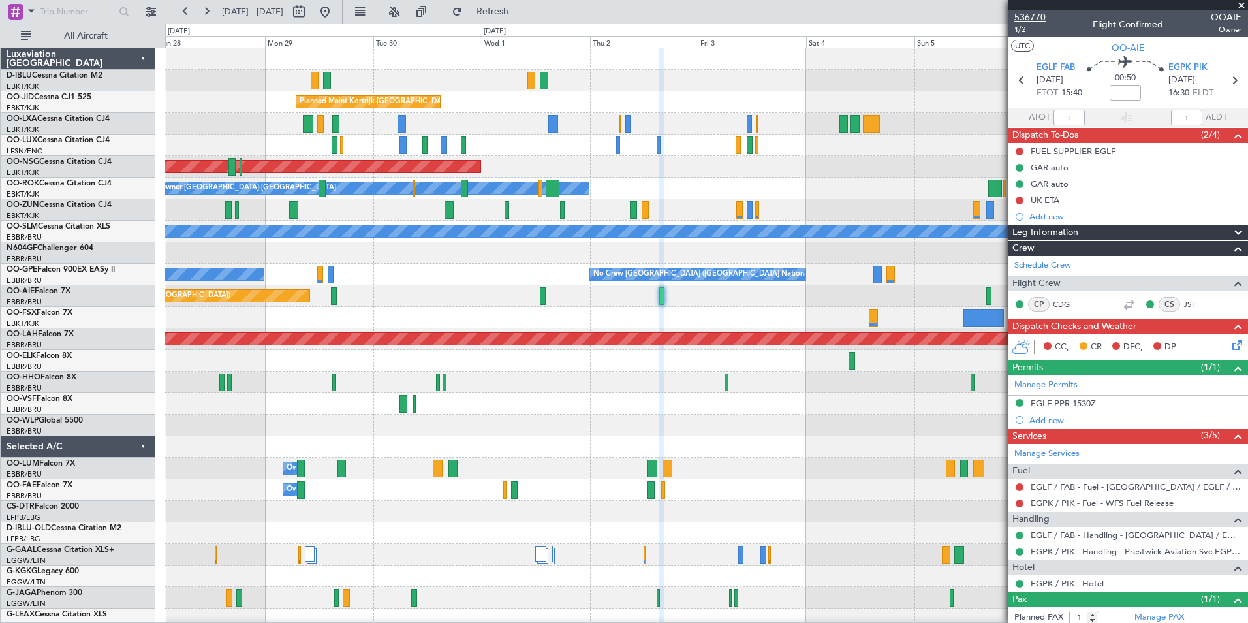
click at [1040, 14] on span "536770" at bounding box center [1030, 17] width 31 height 14
click at [336, 15] on button at bounding box center [325, 11] width 21 height 21
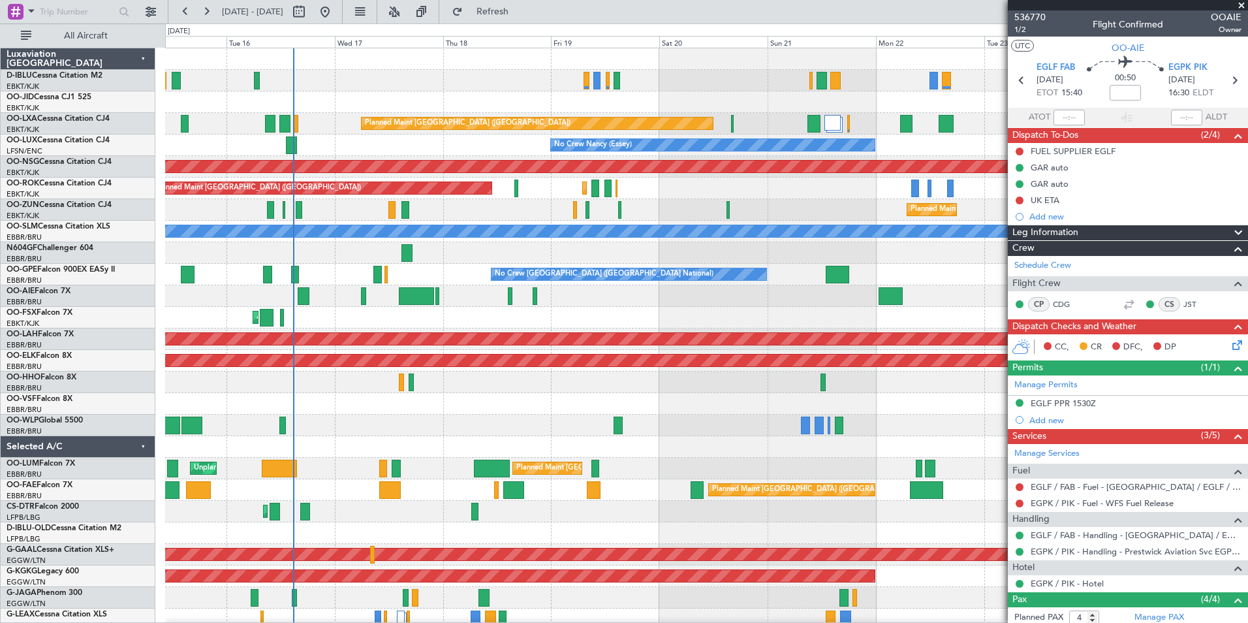
click at [458, 440] on div "A/C Unavailable Brussels (Brussels National) A/C Unavailable Kortrijk-Wevelgem …" at bounding box center [706, 479] width 1083 height 862
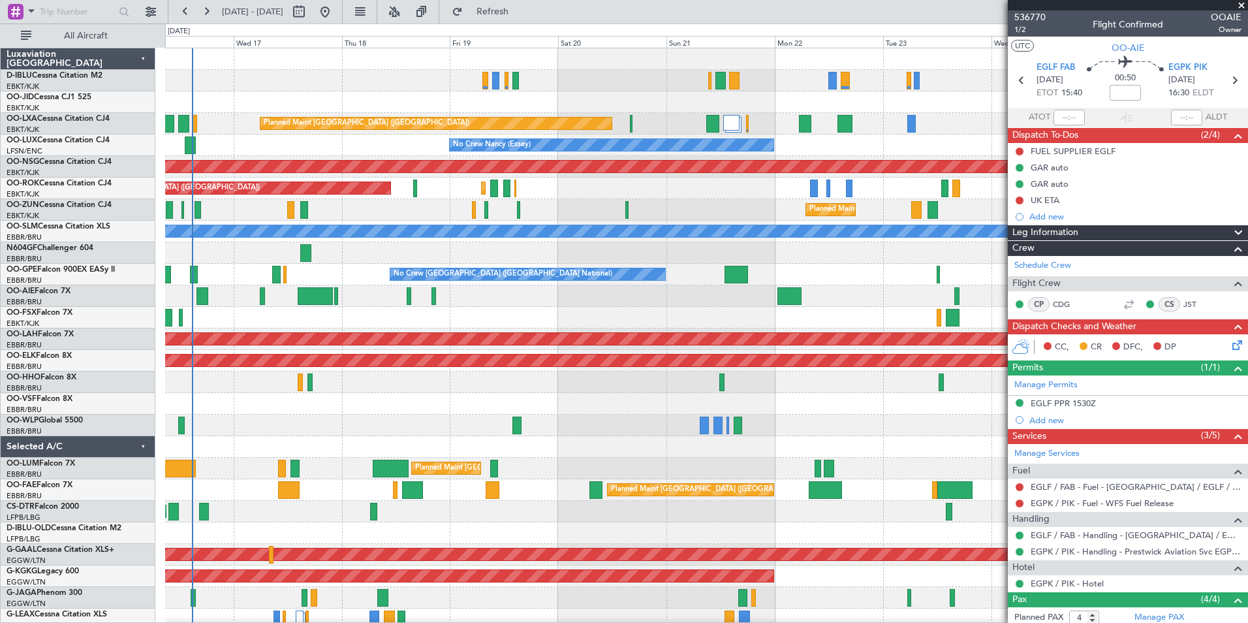
click at [780, 415] on div "A/C Unavailable Brussels (Brussels National) A/C Unavailable Kortrijk-Wevelgem …" at bounding box center [706, 479] width 1083 height 862
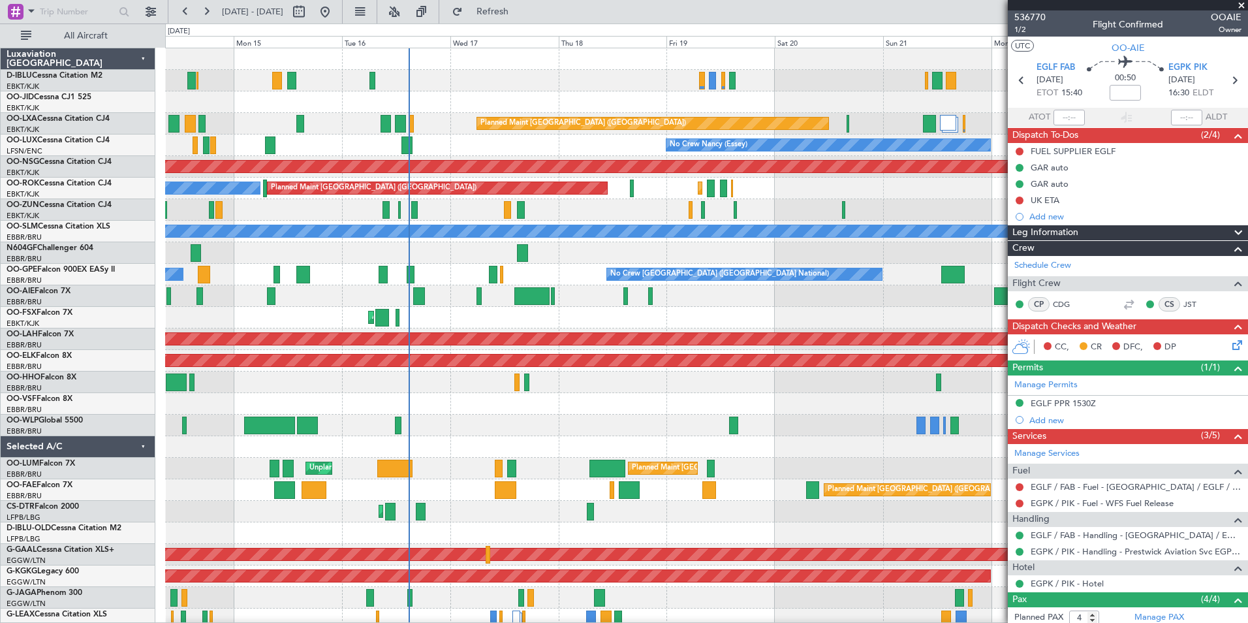
click at [652, 428] on div at bounding box center [706, 426] width 1083 height 22
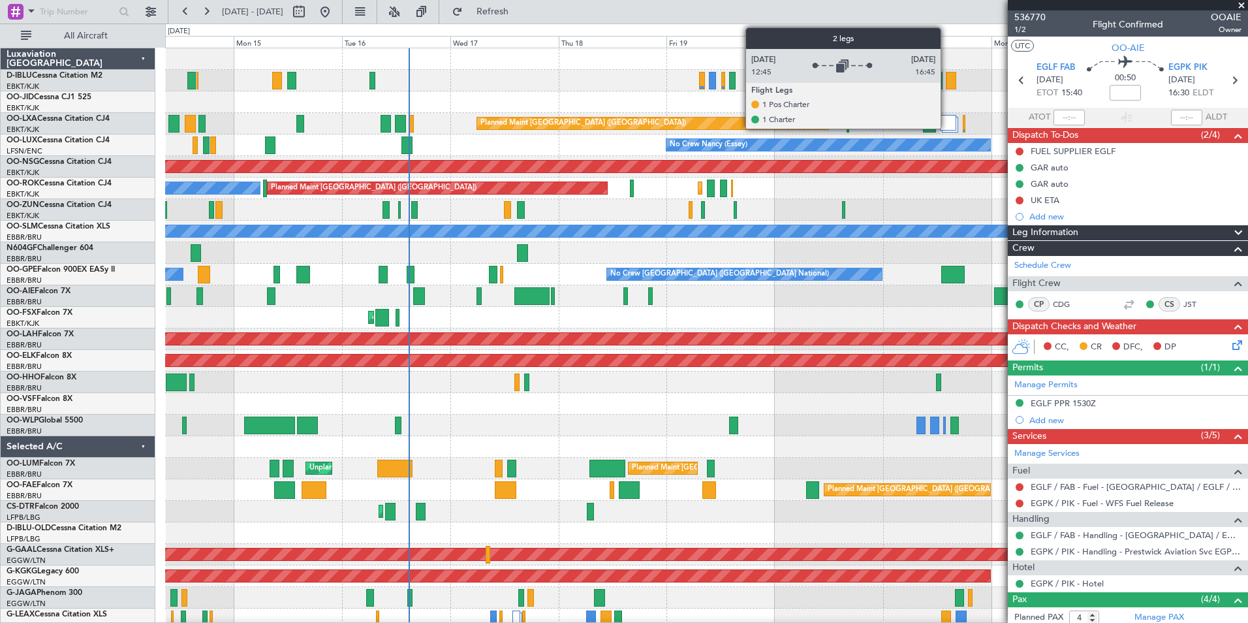
click at [947, 125] on div at bounding box center [948, 123] width 16 height 16
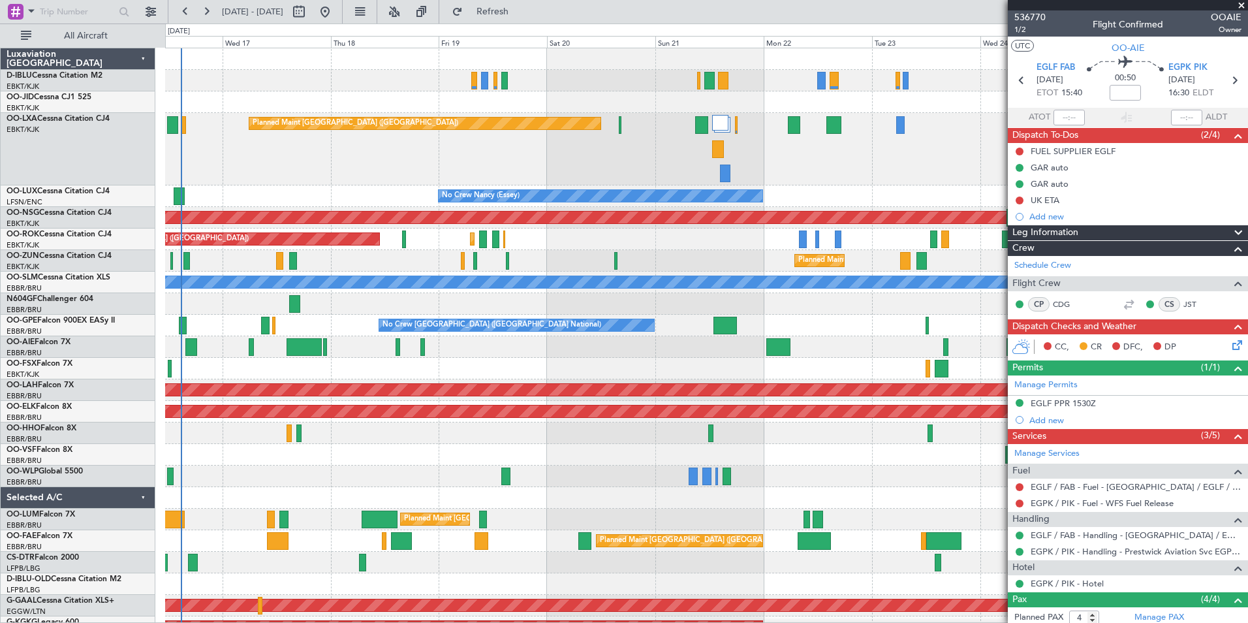
click at [643, 177] on div "Planned Maint Paris (Le Bourget) Planned Maint Kortrijk-Wevelgem A/C Unavailabl…" at bounding box center [706, 149] width 1083 height 72
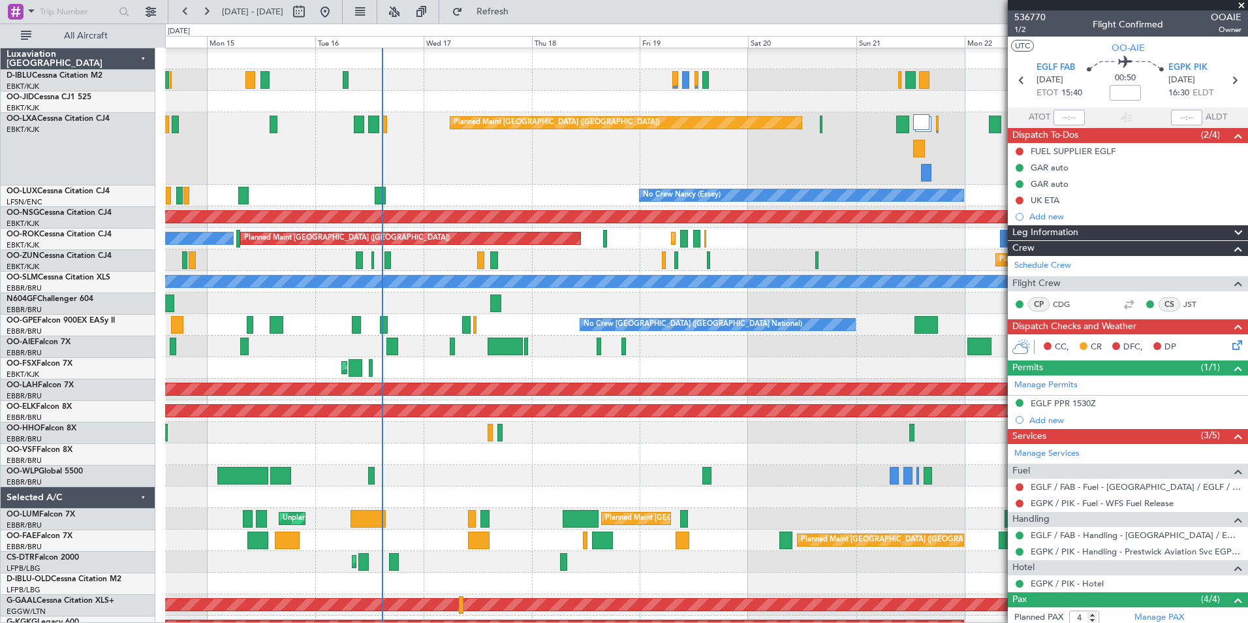
click at [817, 368] on div "AOG Maint Kortrijk-[GEOGRAPHIC_DATA]" at bounding box center [706, 368] width 1083 height 22
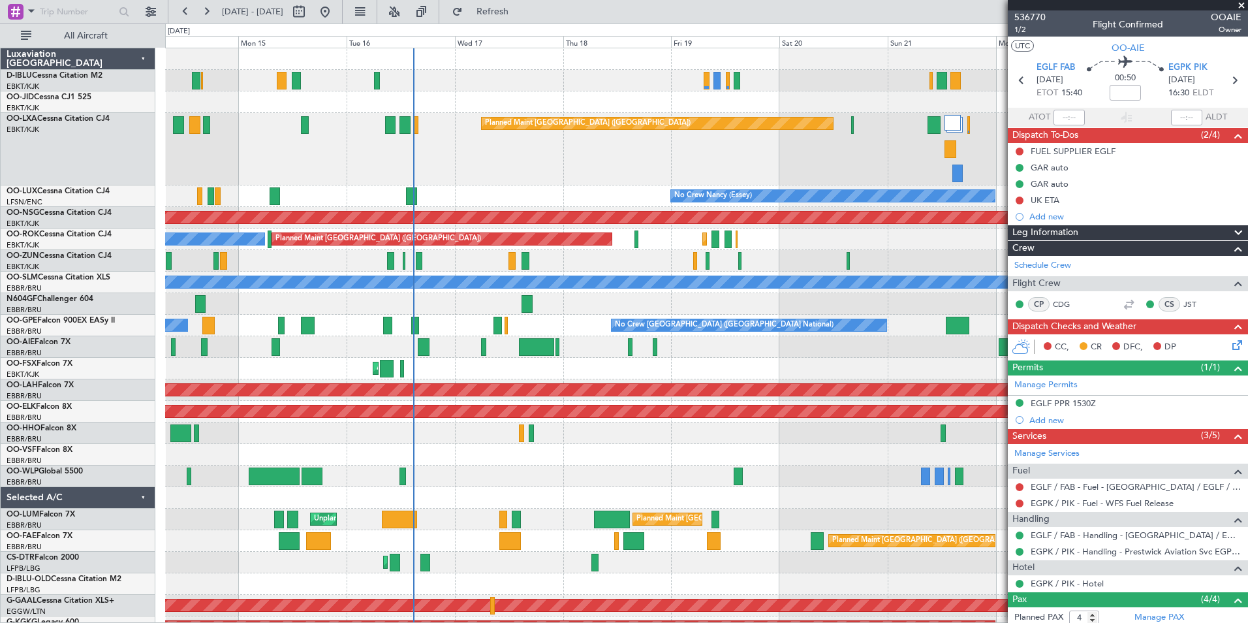
click at [510, 456] on div at bounding box center [706, 455] width 1083 height 22
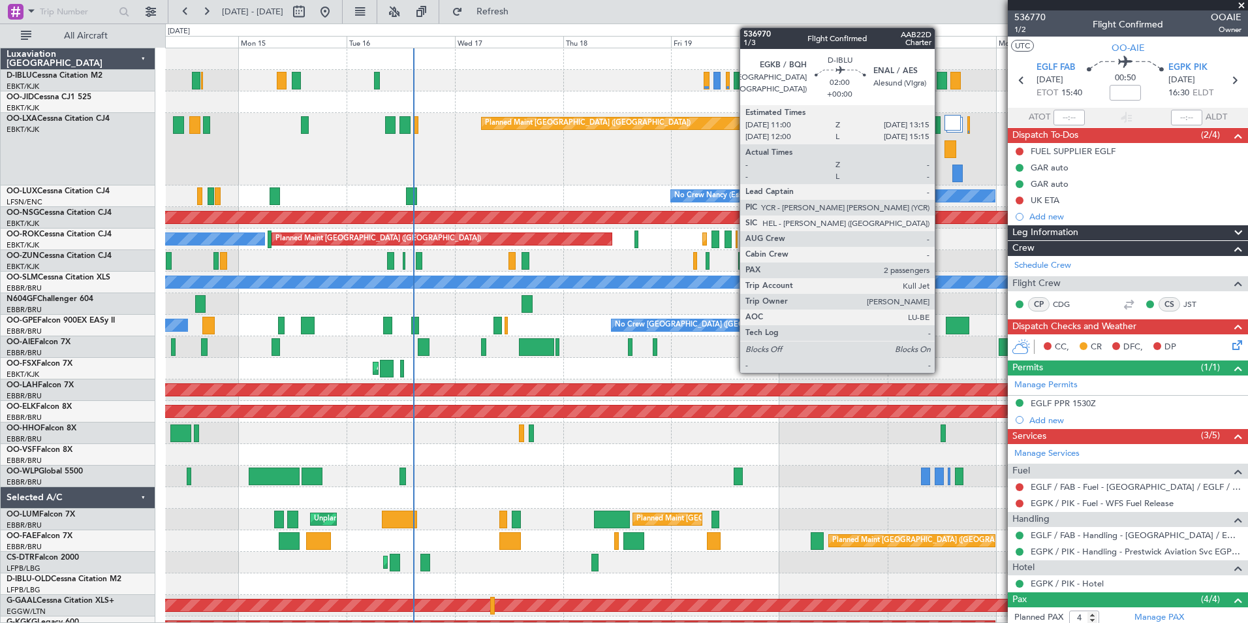
click at [941, 84] on div at bounding box center [942, 81] width 10 height 18
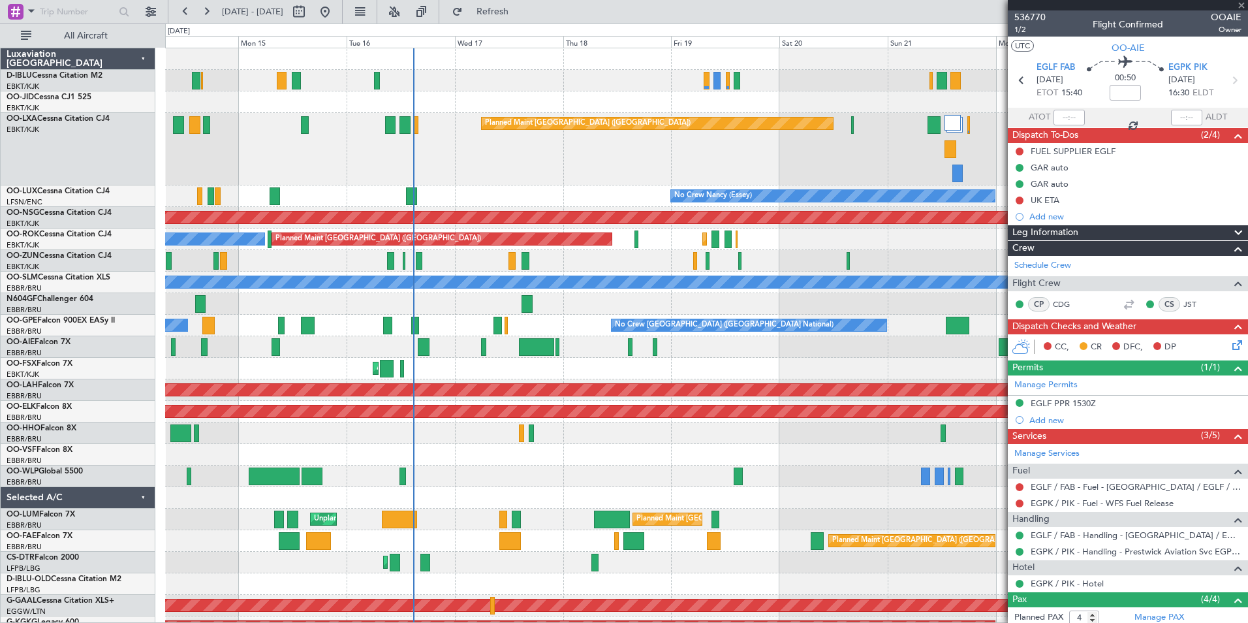
type input "2"
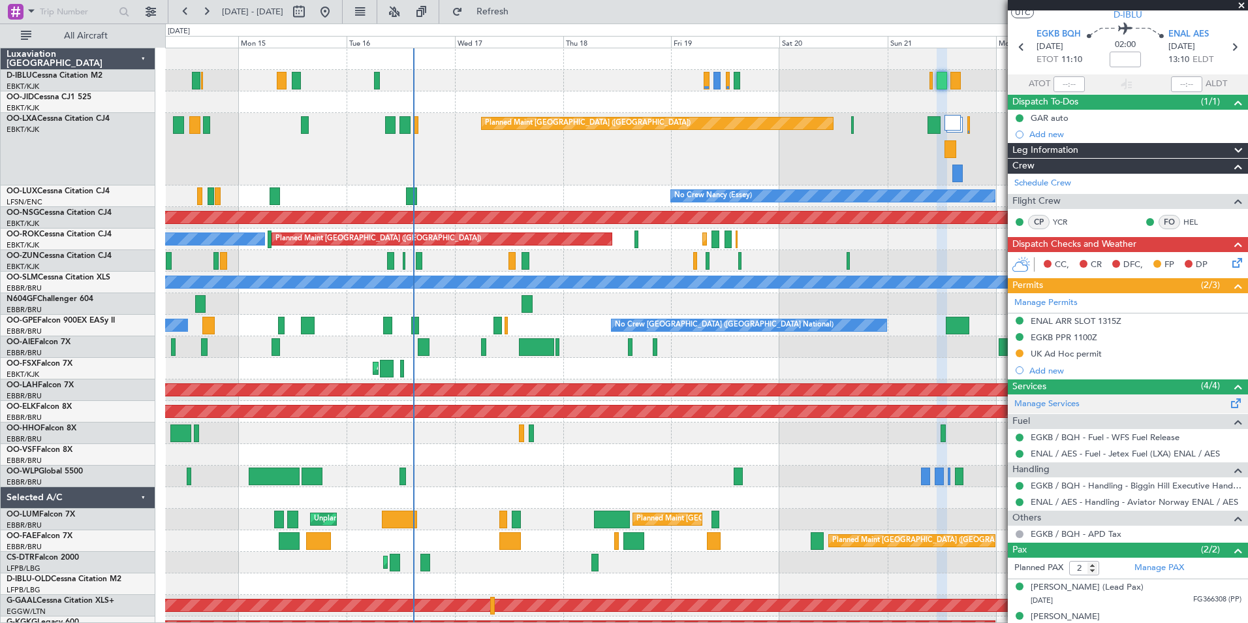
scroll to position [48, 0]
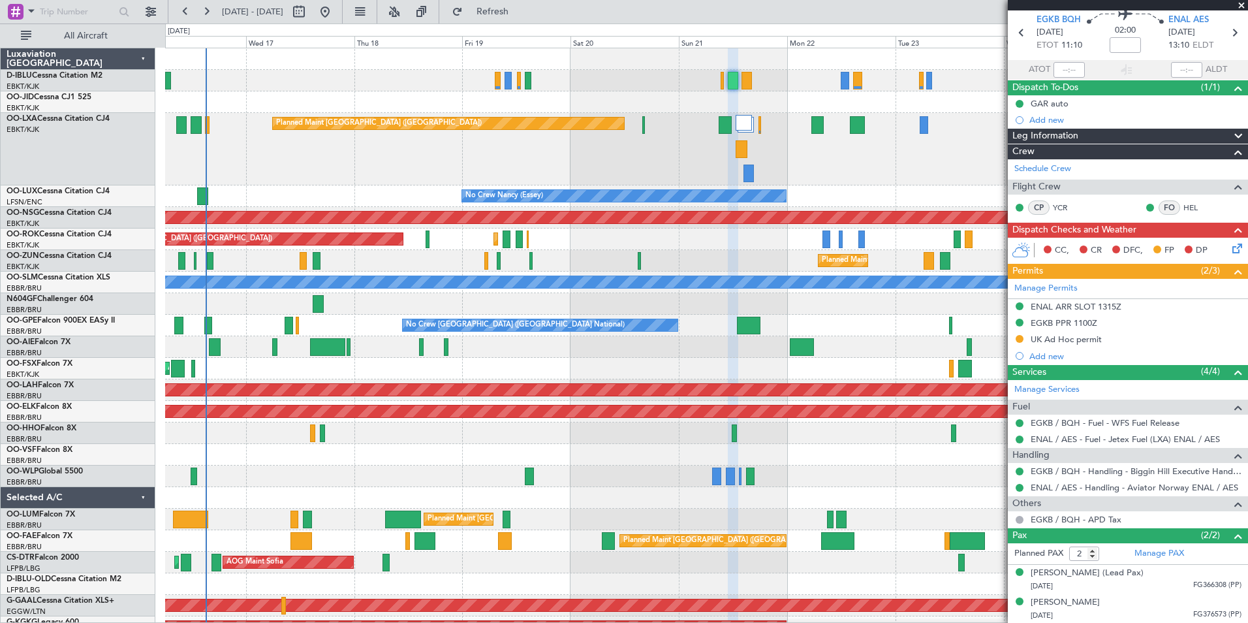
click at [428, 376] on div "A/C Unavailable Brussels (Brussels National) A/C Unavailable Kortrijk-Wevelgem …" at bounding box center [706, 504] width 1083 height 913
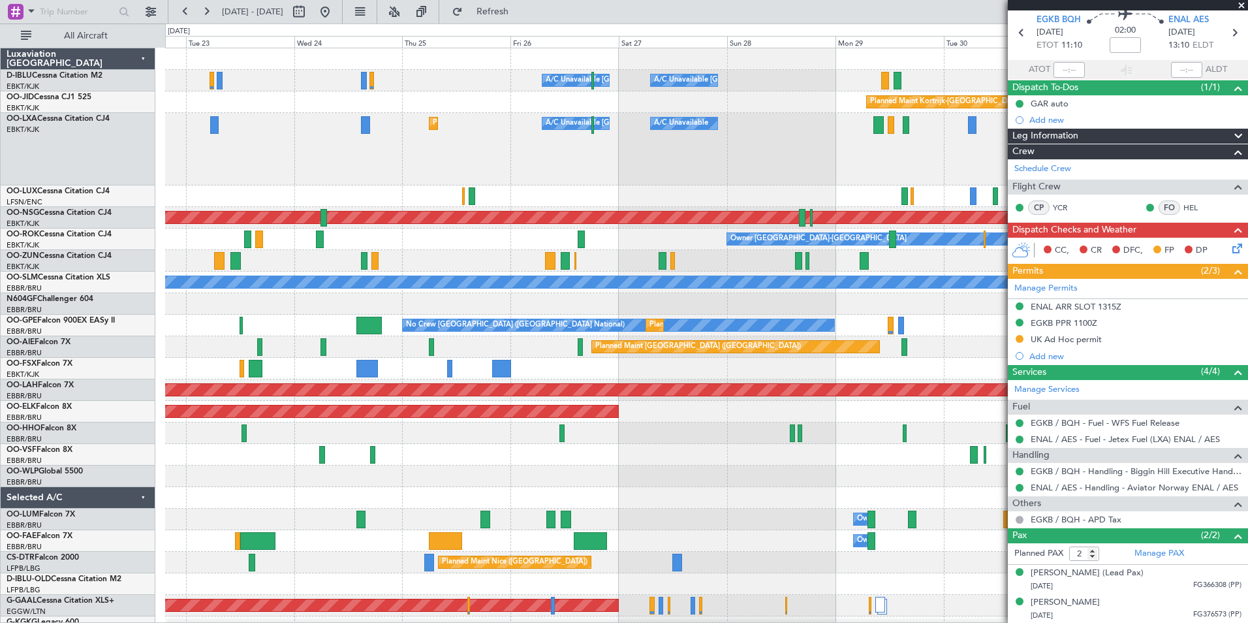
click at [290, 379] on div at bounding box center [706, 369] width 1083 height 22
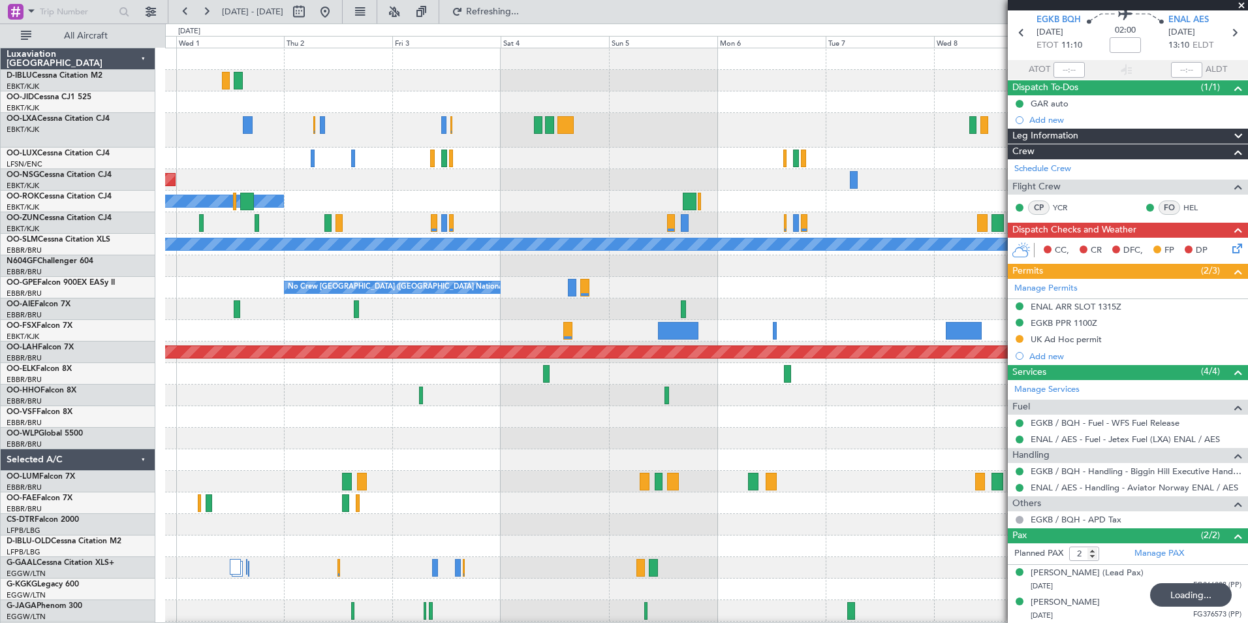
click at [366, 429] on div "Planned Maint Kortrijk-Wevelgem Planned Maint Paris (Le Bourget) Owner Kortrijk…" at bounding box center [706, 464] width 1083 height 832
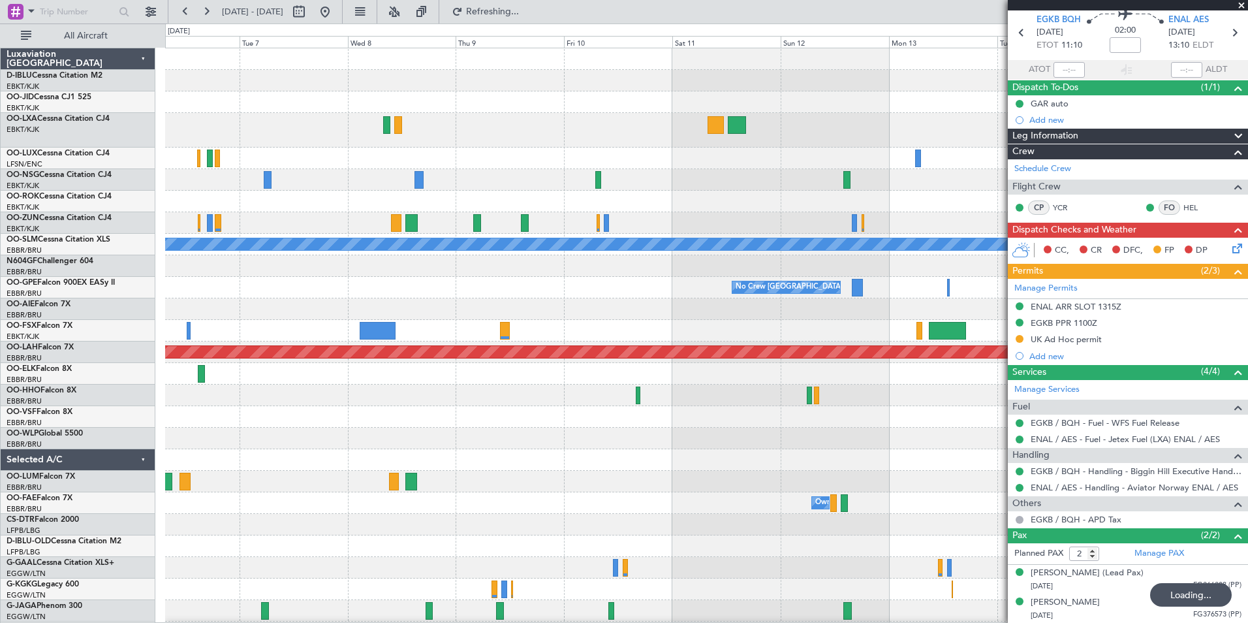
click at [195, 426] on div "A/C Unavailable Monchengladbach No Crew Brussels (Brussels National) No Crew Br…" at bounding box center [706, 464] width 1083 height 832
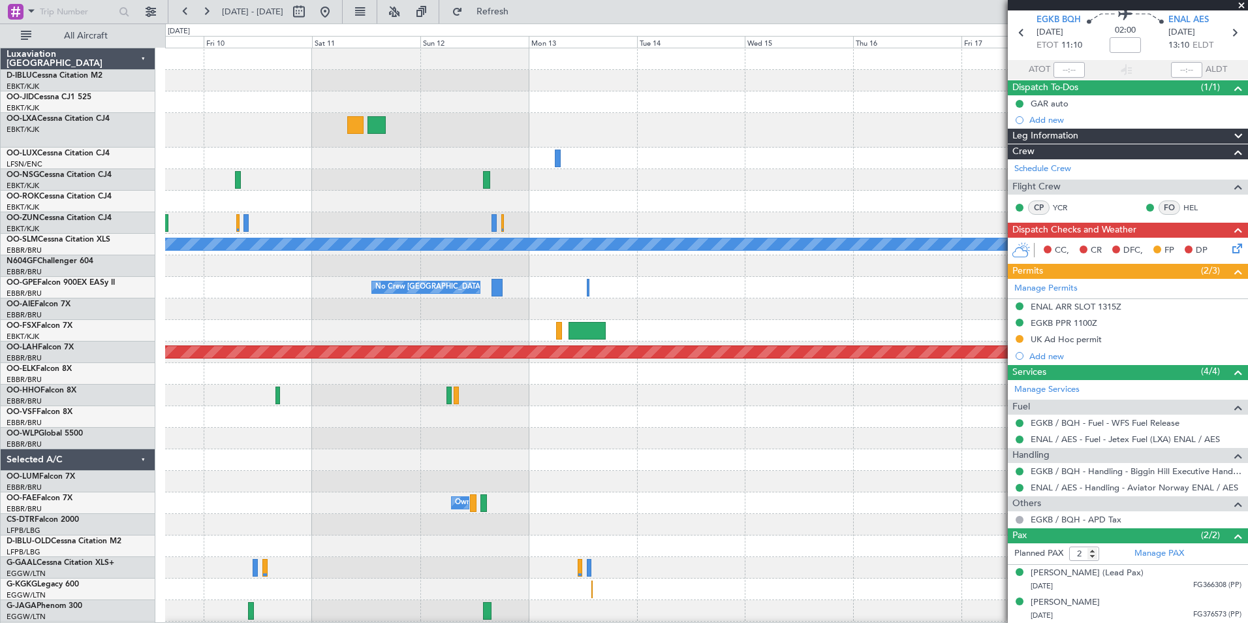
click at [91, 449] on div "A/C Unavailable Monchengladbach No Crew Brussels (Brussels National) Planned Ma…" at bounding box center [624, 323] width 1248 height 599
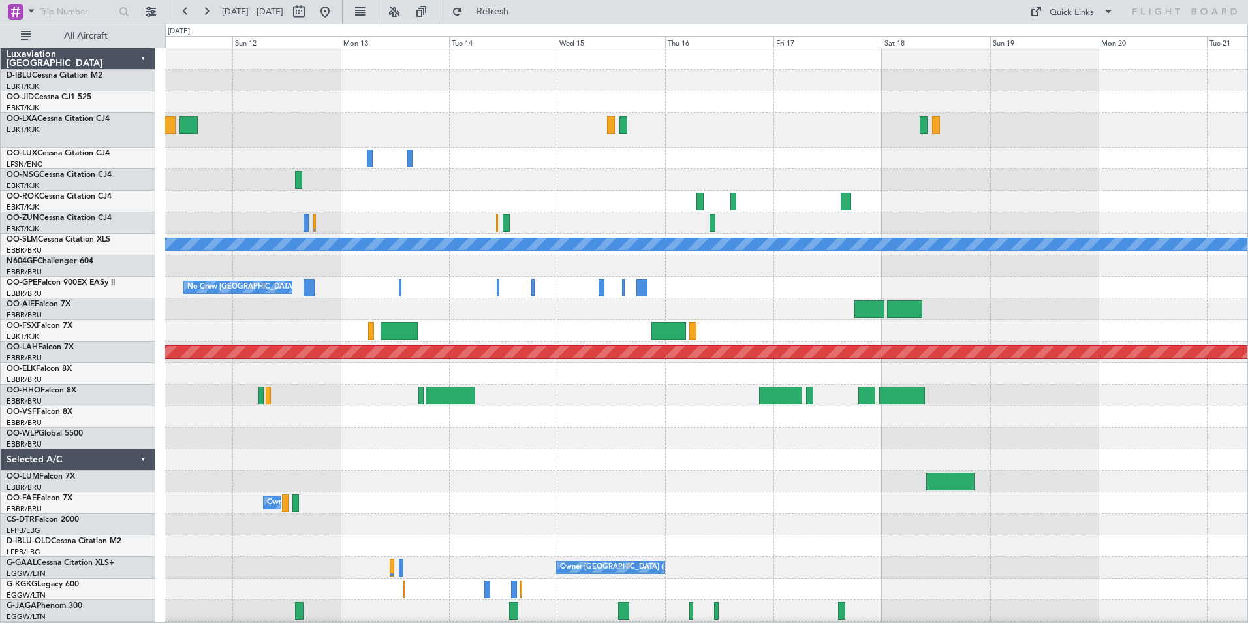
scroll to position [0, 0]
